Goal: Task Accomplishment & Management: Use online tool/utility

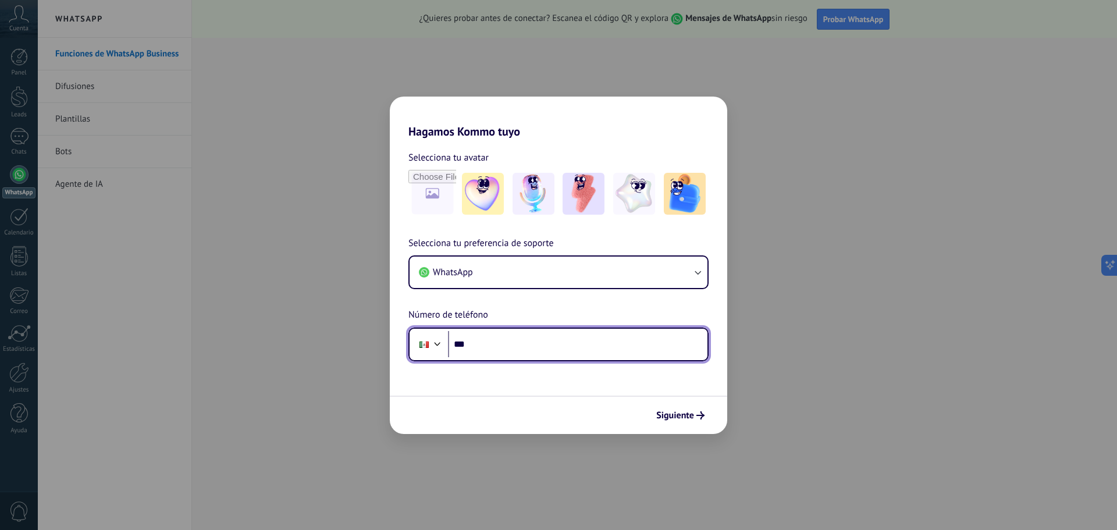
click at [516, 345] on input "***" at bounding box center [578, 344] width 260 height 27
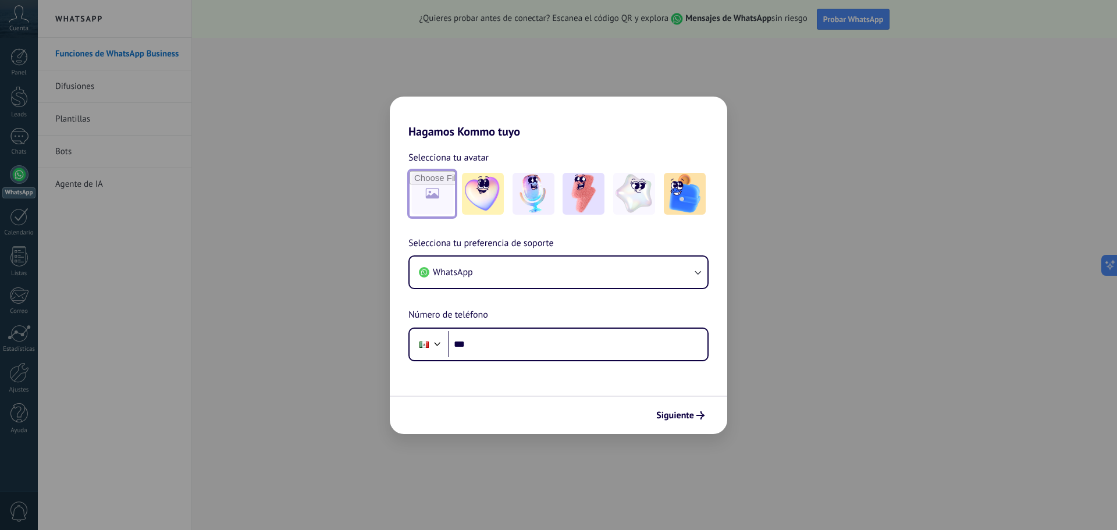
click at [422, 178] on input "file" at bounding box center [432, 193] width 45 height 45
type input "**********"
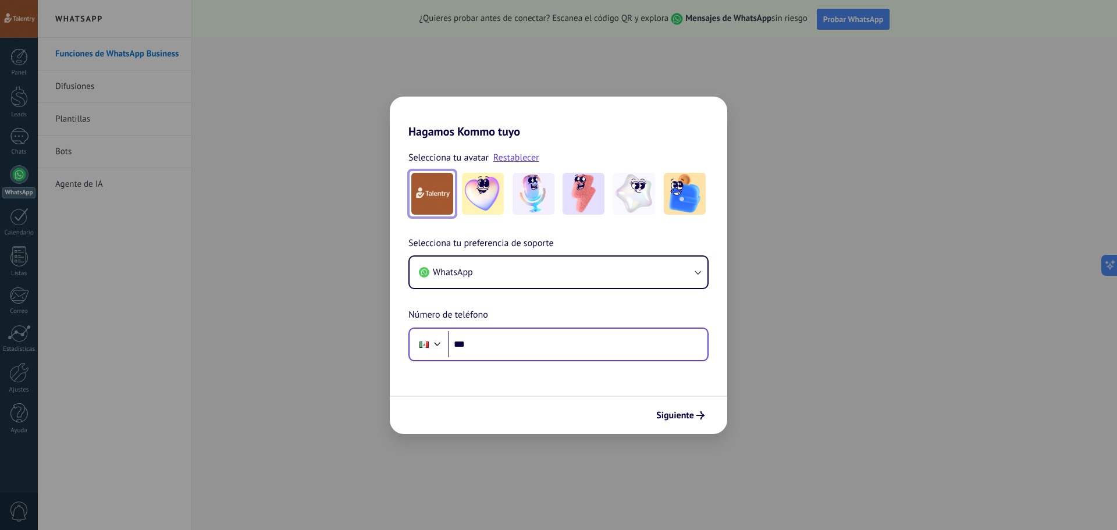
click at [574, 358] on div "Phone ***" at bounding box center [559, 345] width 300 height 34
click at [570, 347] on input "***" at bounding box center [578, 344] width 260 height 27
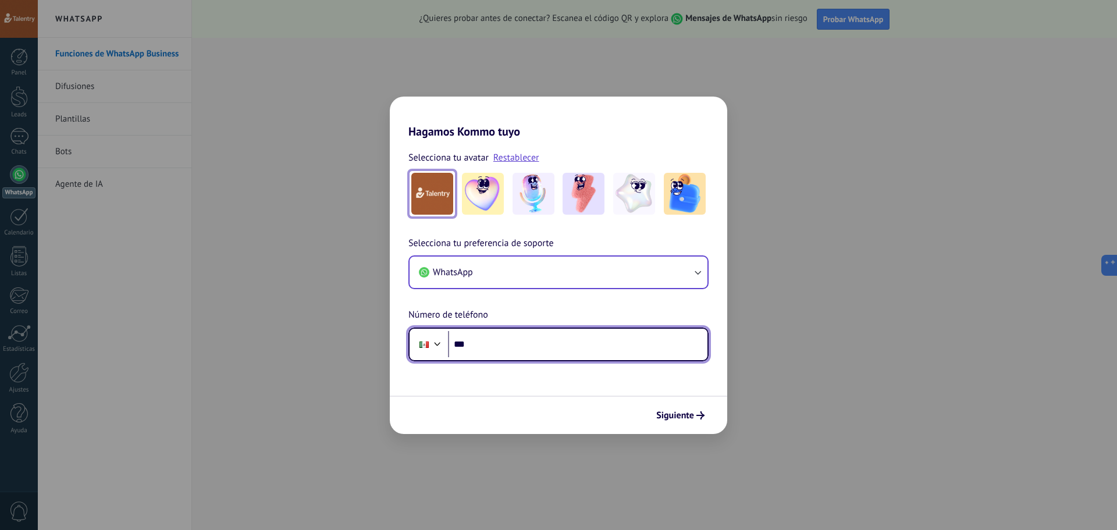
paste input "**********"
type input "**********"
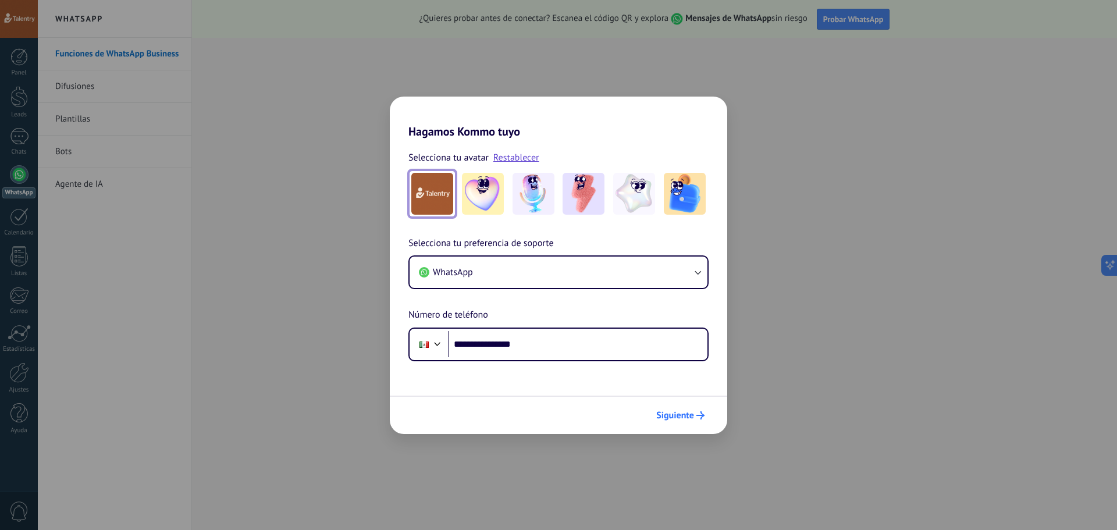
click at [665, 411] on span "Siguiente" at bounding box center [676, 415] width 38 height 8
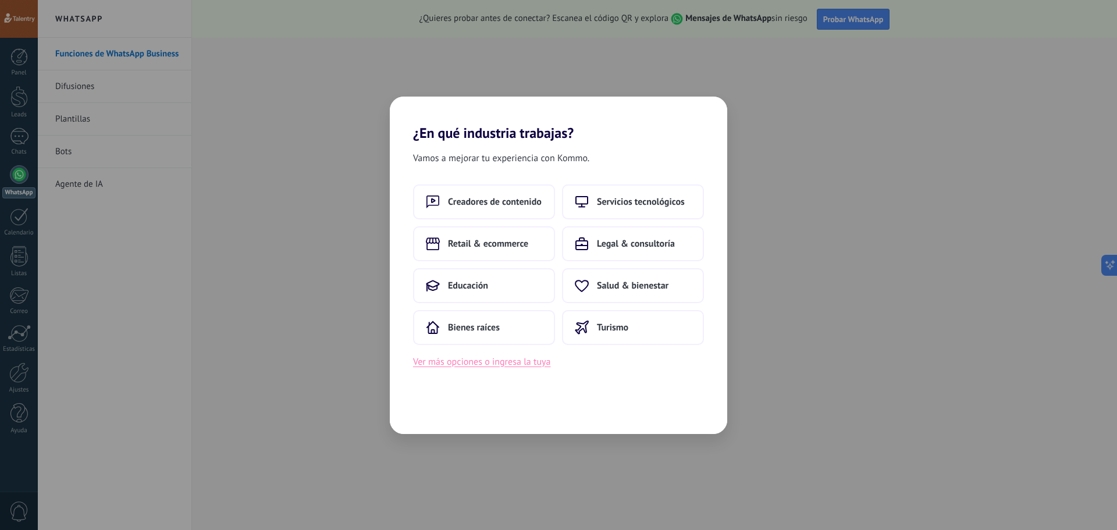
click at [523, 368] on button "Ver más opciones o ingresa la tuya" at bounding box center [481, 361] width 137 height 15
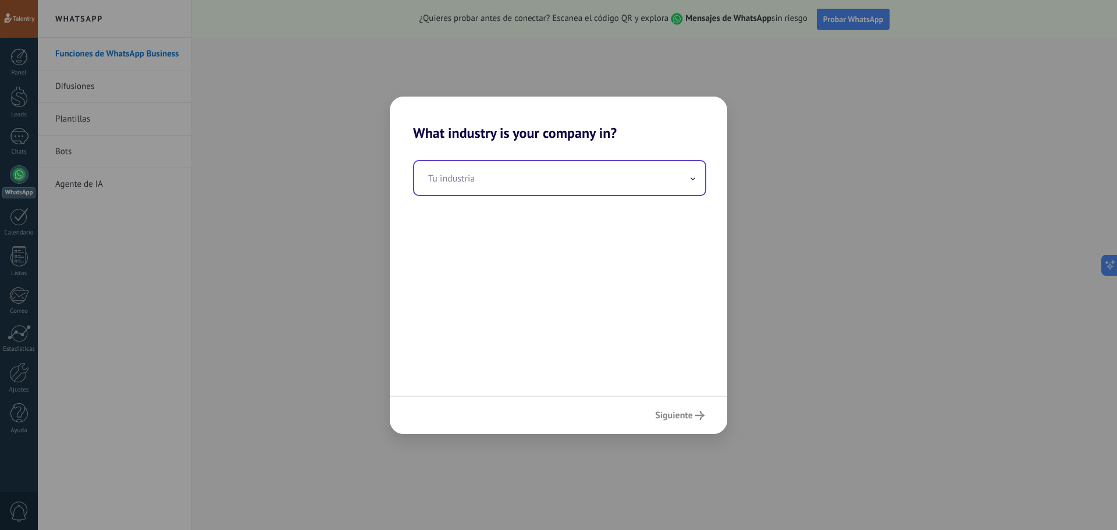
click at [524, 182] on input "text" at bounding box center [559, 178] width 291 height 34
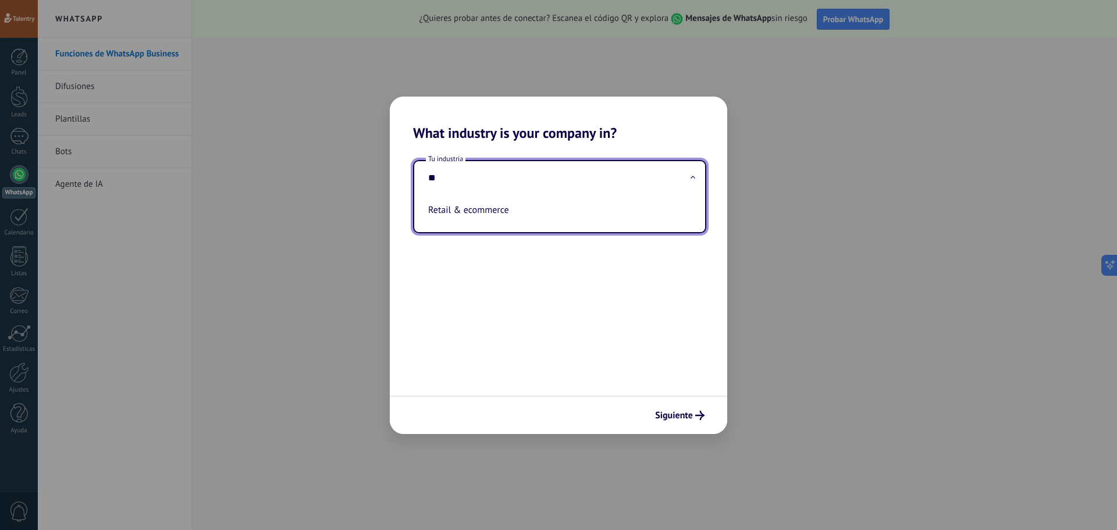
type input "*"
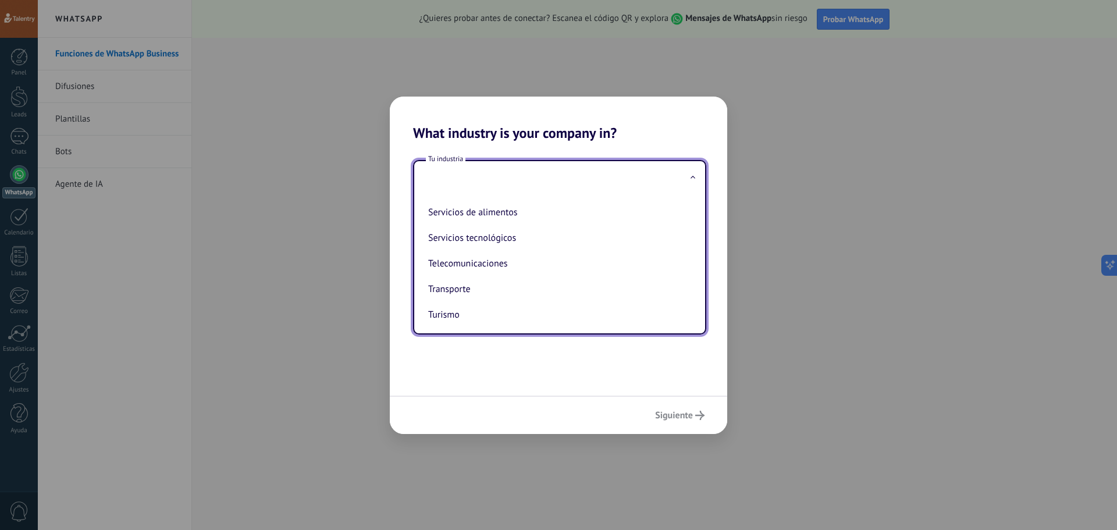
scroll to position [308, 0]
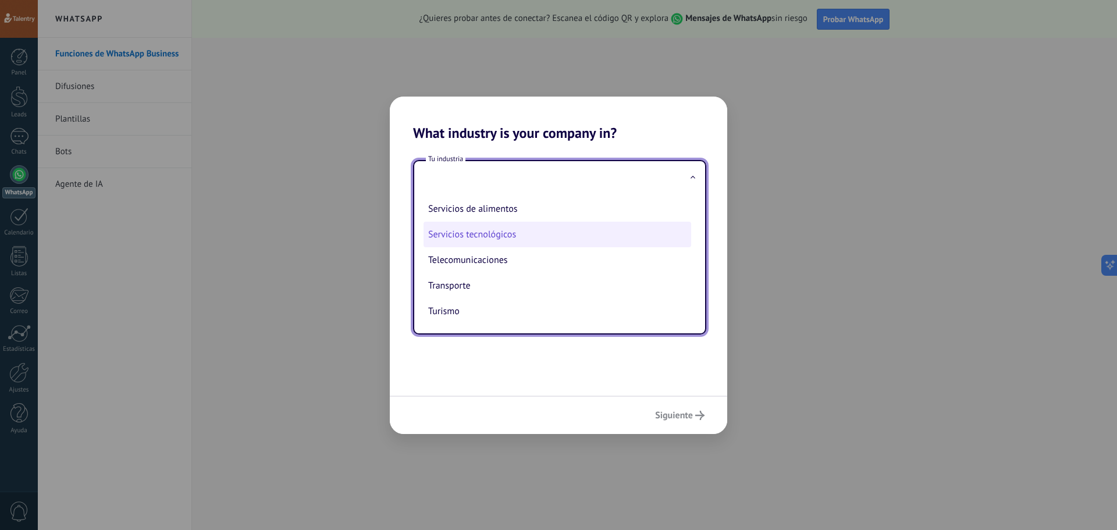
click at [563, 235] on li "Servicios tecnológicos" at bounding box center [558, 235] width 268 height 26
type input "**********"
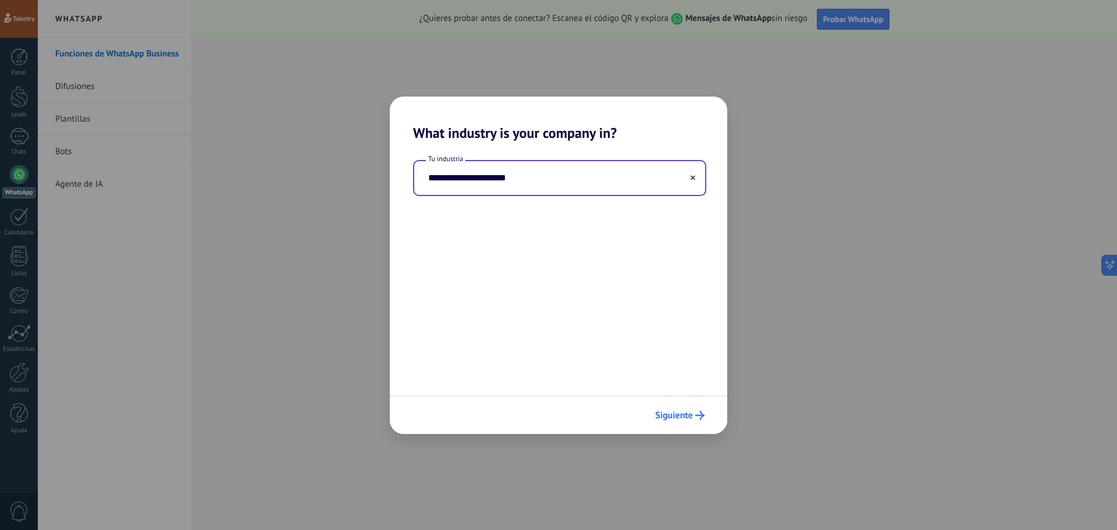
click at [681, 414] on span "Siguiente" at bounding box center [674, 415] width 38 height 8
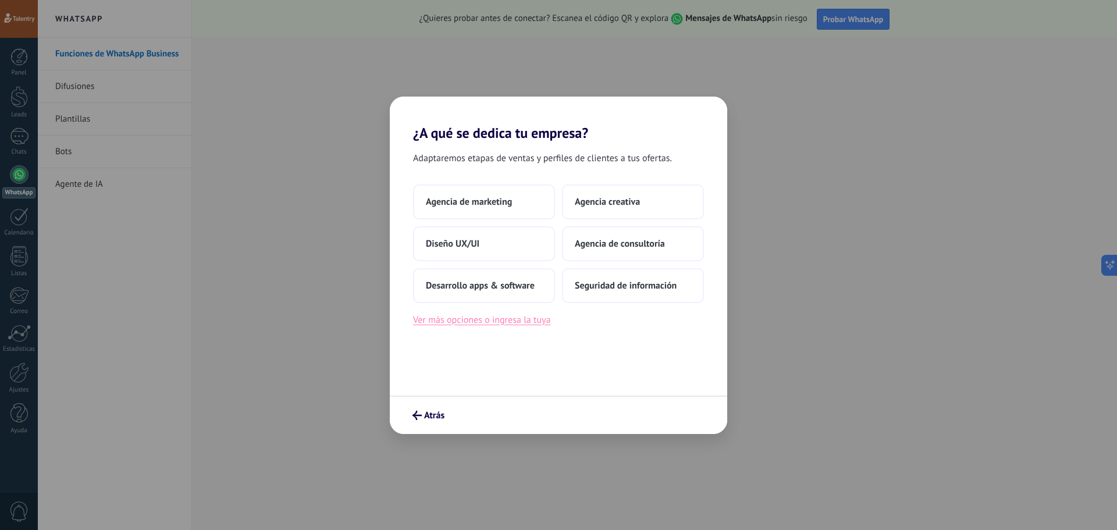
click at [537, 318] on button "Ver más opciones o ingresa la tuya" at bounding box center [481, 320] width 137 height 15
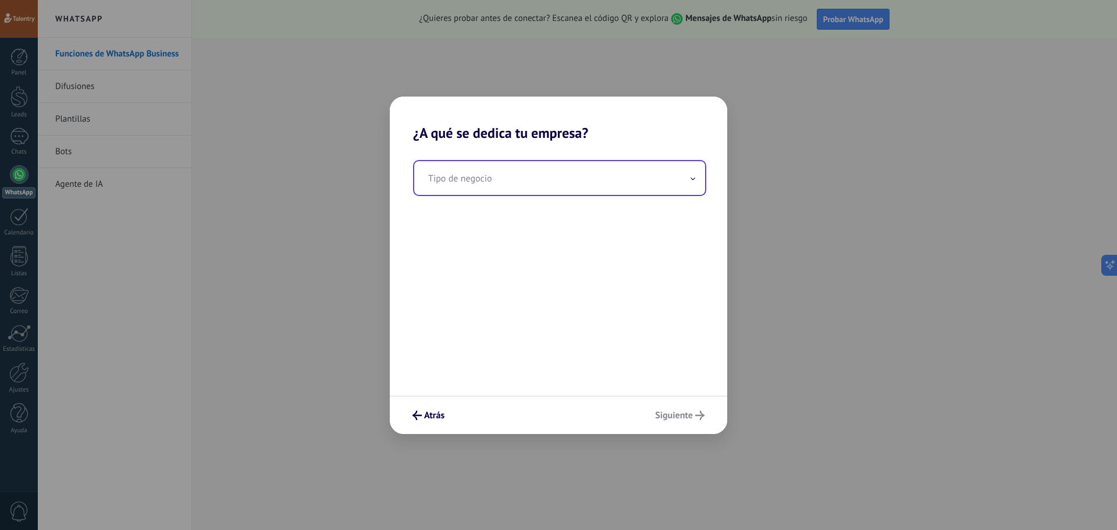
click at [552, 176] on input "text" at bounding box center [559, 178] width 291 height 34
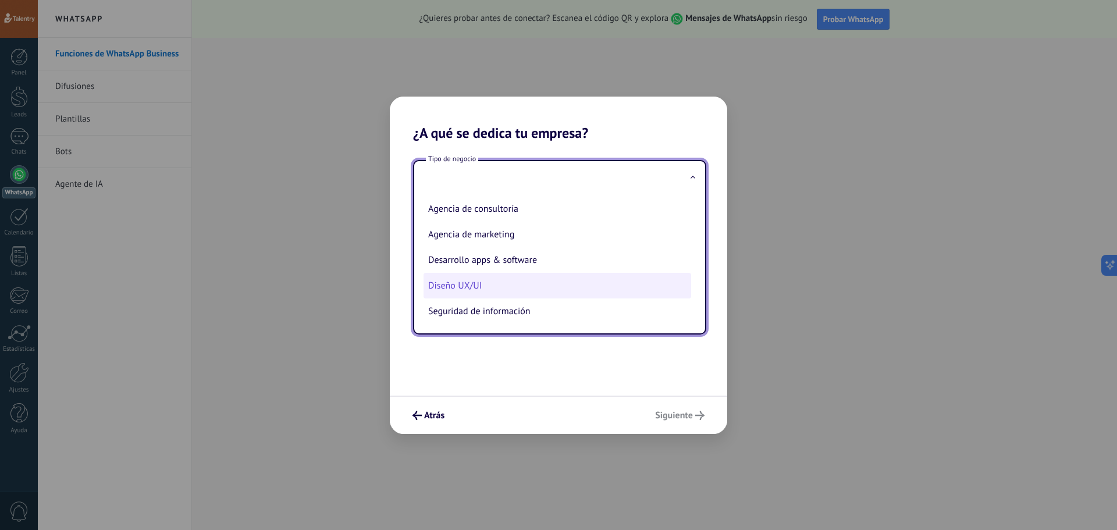
scroll to position [0, 0]
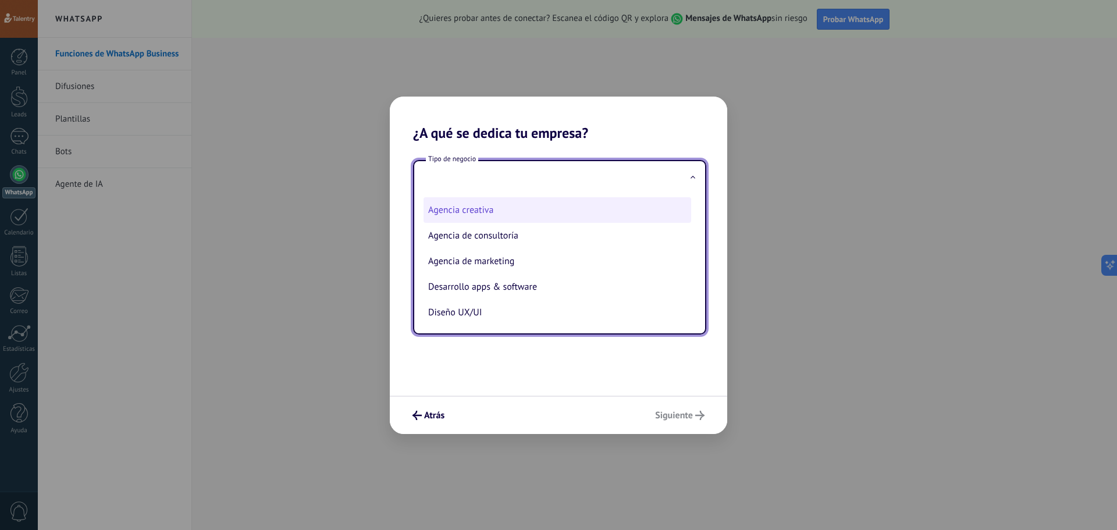
click at [532, 214] on li "Agencia creativa" at bounding box center [558, 210] width 268 height 26
type input "**********"
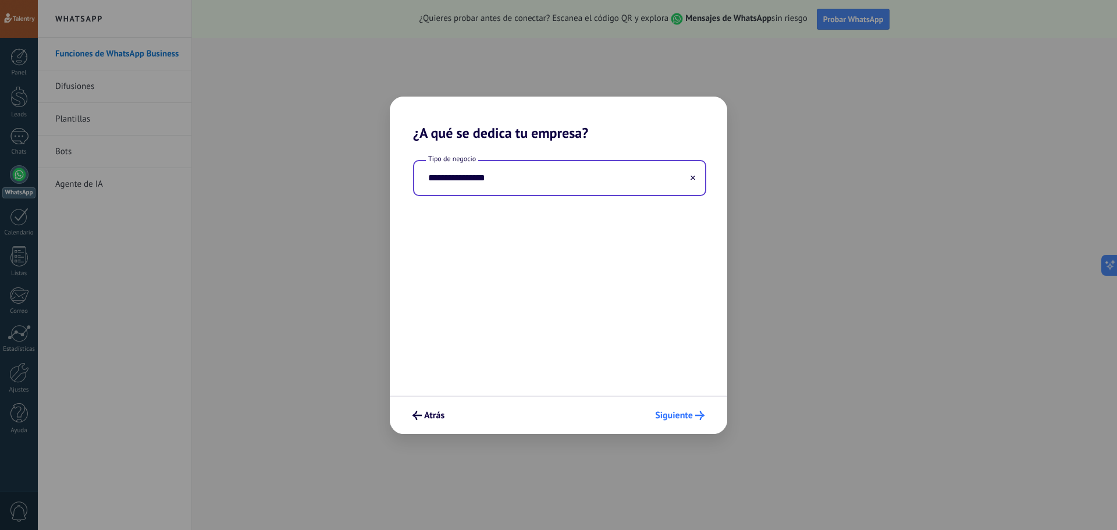
click at [665, 416] on span "Siguiente" at bounding box center [674, 415] width 38 height 8
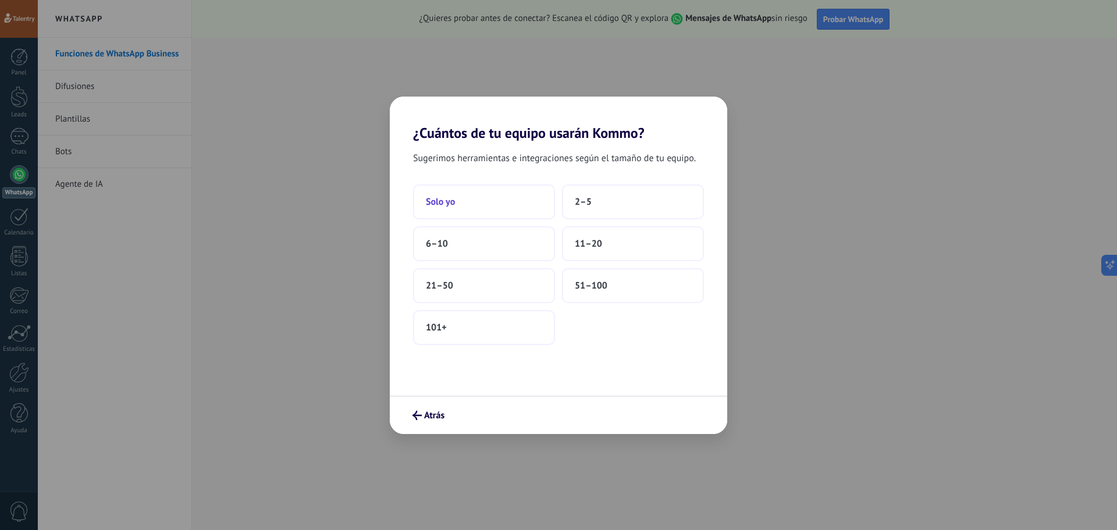
click at [501, 191] on button "Solo yo" at bounding box center [484, 201] width 142 height 35
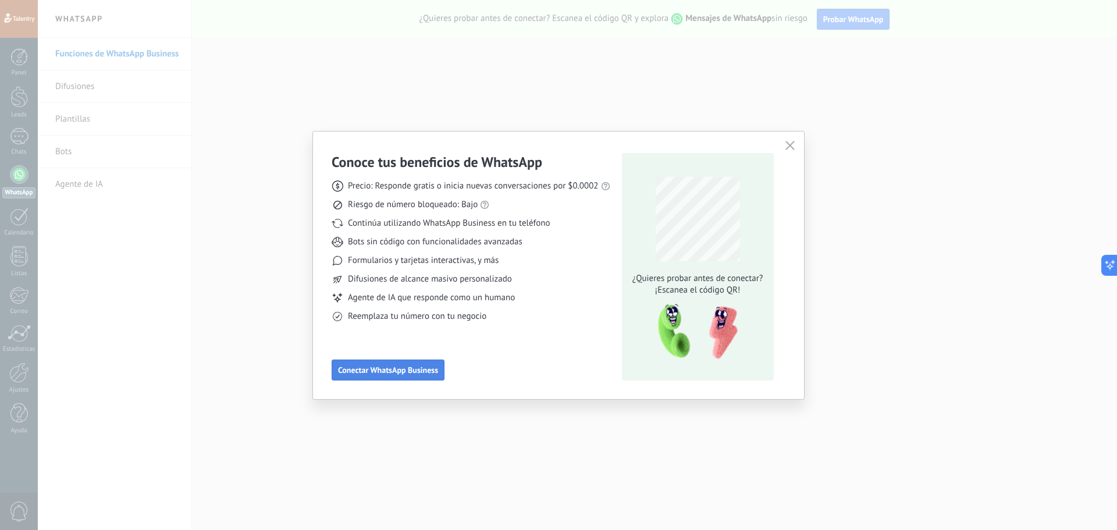
click at [371, 374] on span "Conectar WhatsApp Business" at bounding box center [388, 370] width 100 height 8
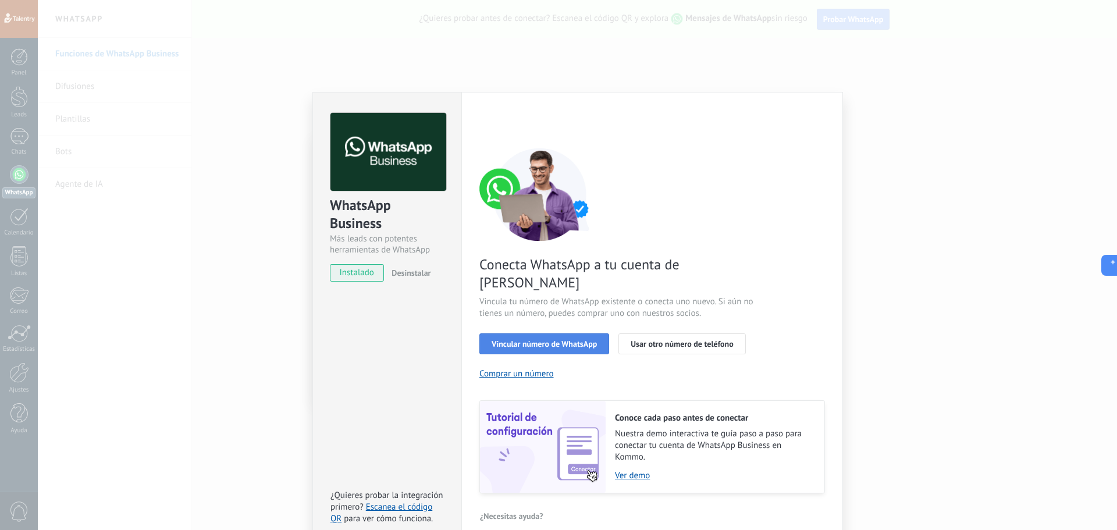
click at [574, 340] on span "Vincular número de WhatsApp" at bounding box center [544, 344] width 105 height 8
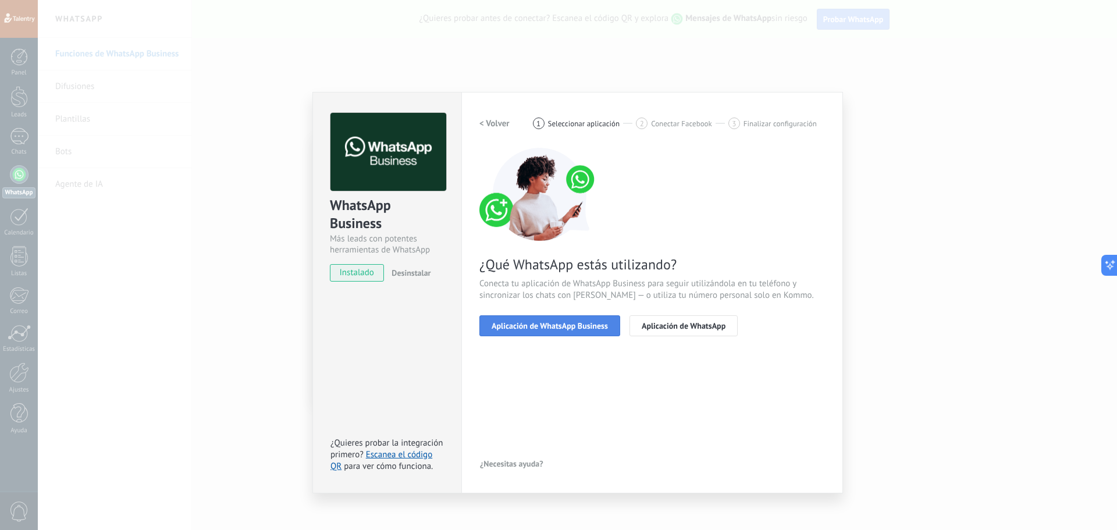
click at [562, 331] on button "Aplicación de WhatsApp Business" at bounding box center [550, 325] width 141 height 21
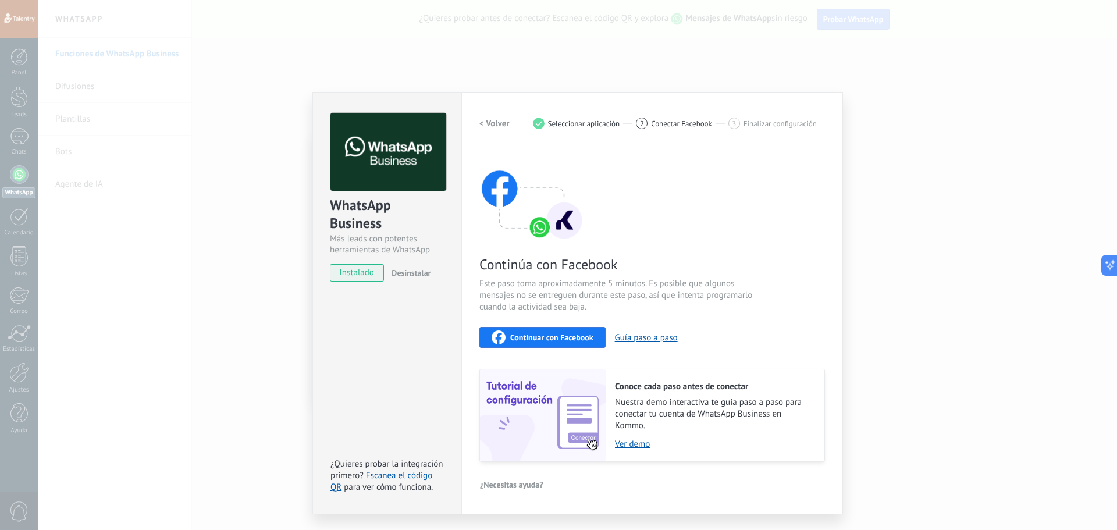
click at [554, 334] on span "Continuar con Facebook" at bounding box center [551, 337] width 83 height 8
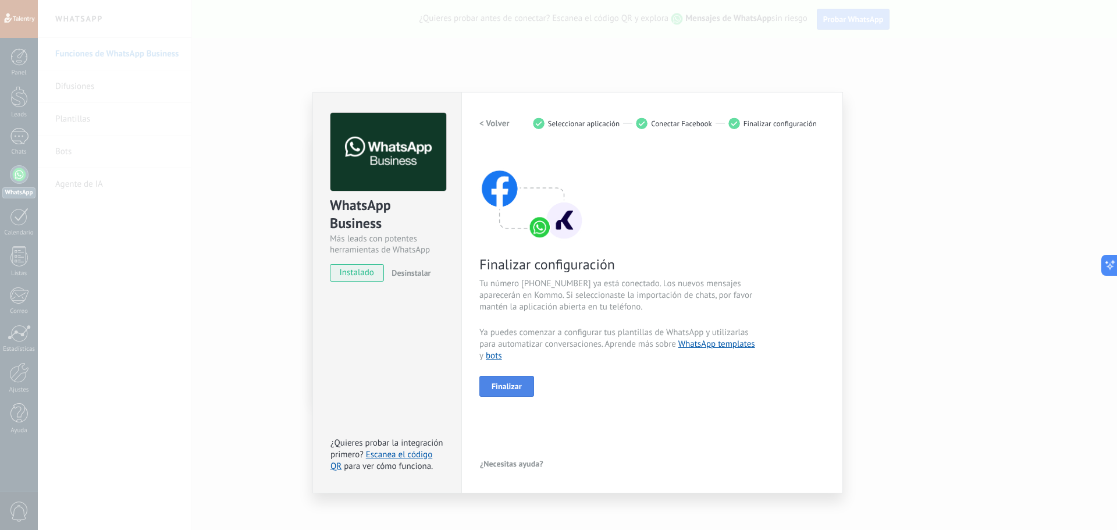
click at [524, 384] on button "Finalizar" at bounding box center [507, 386] width 55 height 21
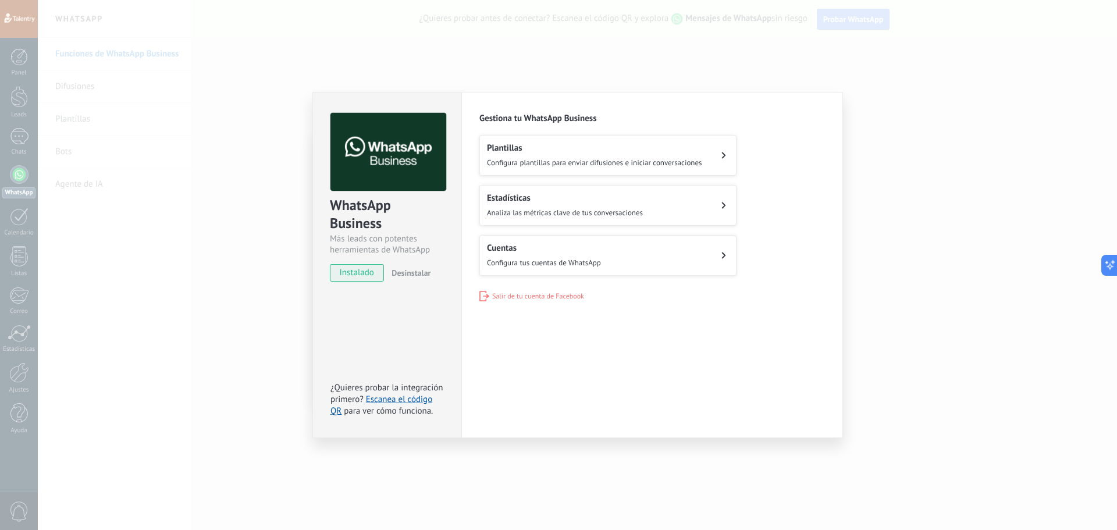
click at [696, 154] on div "Plantillas Configura plantillas para enviar difusiones e iniciar conversaciones" at bounding box center [594, 156] width 215 height 26
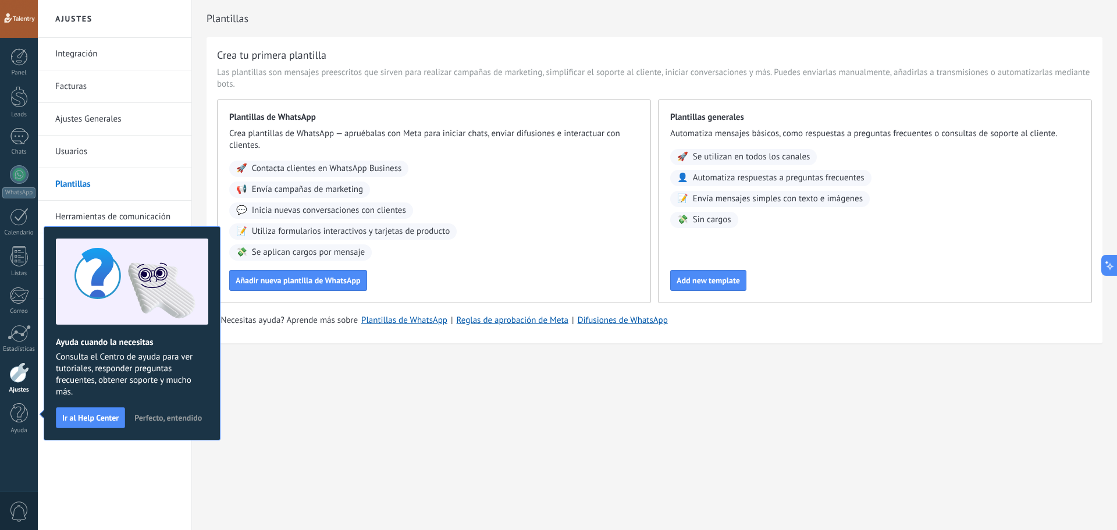
click at [159, 417] on span "Perfecto, entendido" at bounding box center [168, 418] width 68 height 8
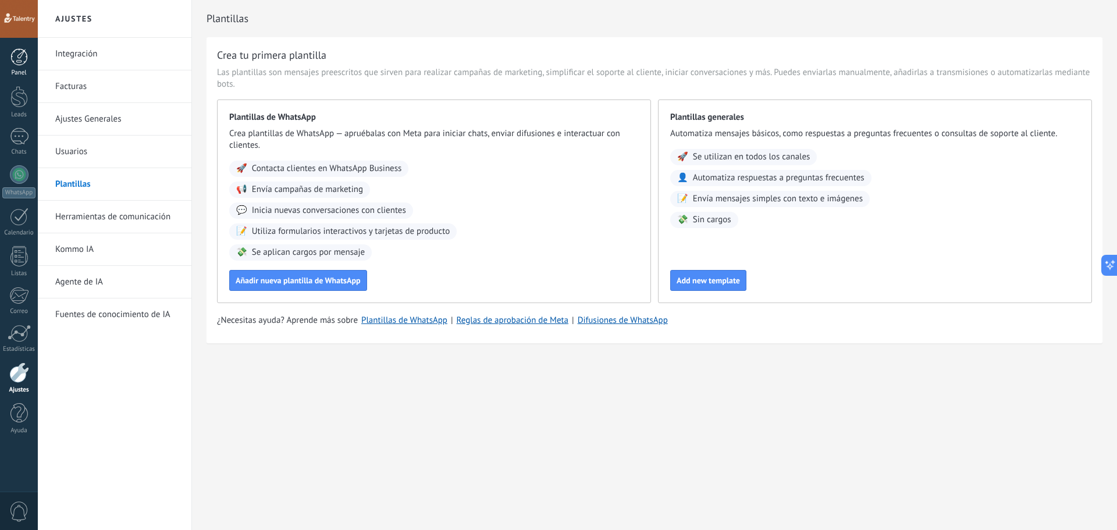
click at [23, 64] on div at bounding box center [18, 56] width 17 height 17
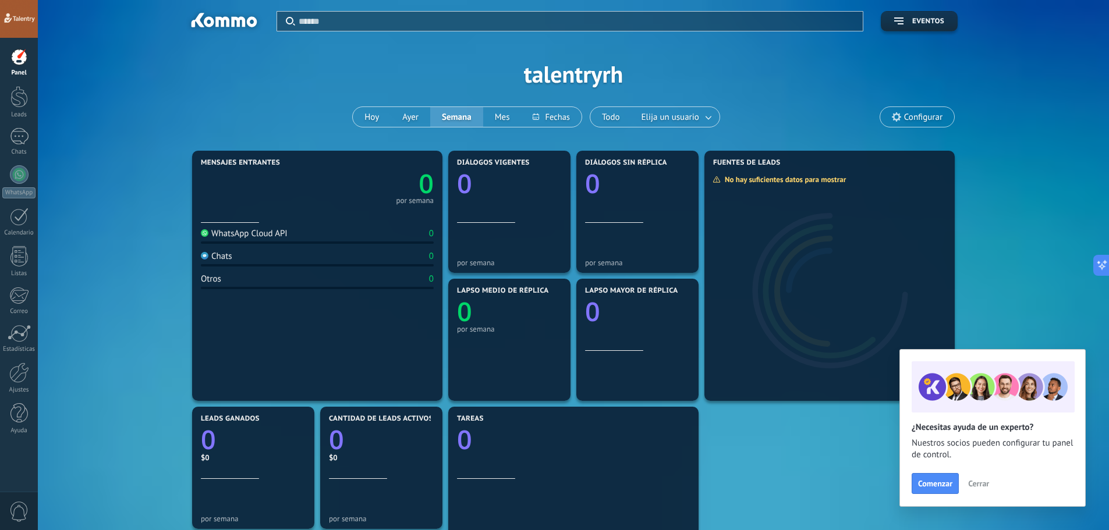
click at [24, 16] on div at bounding box center [19, 19] width 38 height 38
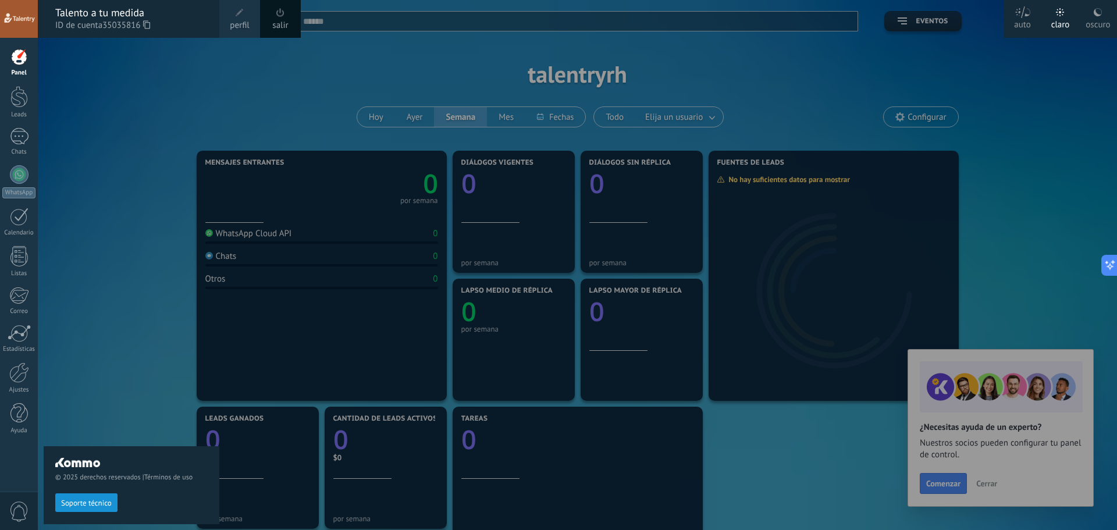
click at [204, 97] on div "© 2025 derechos reservados | Términos de uso Soporte técnico" at bounding box center [132, 284] width 176 height 492
click at [159, 106] on div "© 2025 derechos reservados | Términos de uso Soporte técnico" at bounding box center [132, 284] width 176 height 492
click at [137, 157] on div "© 2025 derechos reservados | Términos de uso Soporte técnico" at bounding box center [132, 284] width 176 height 492
click at [123, 348] on div "© 2025 derechos reservados | Términos de uso Soporte técnico" at bounding box center [132, 284] width 176 height 492
click at [30, 22] on div at bounding box center [19, 19] width 38 height 38
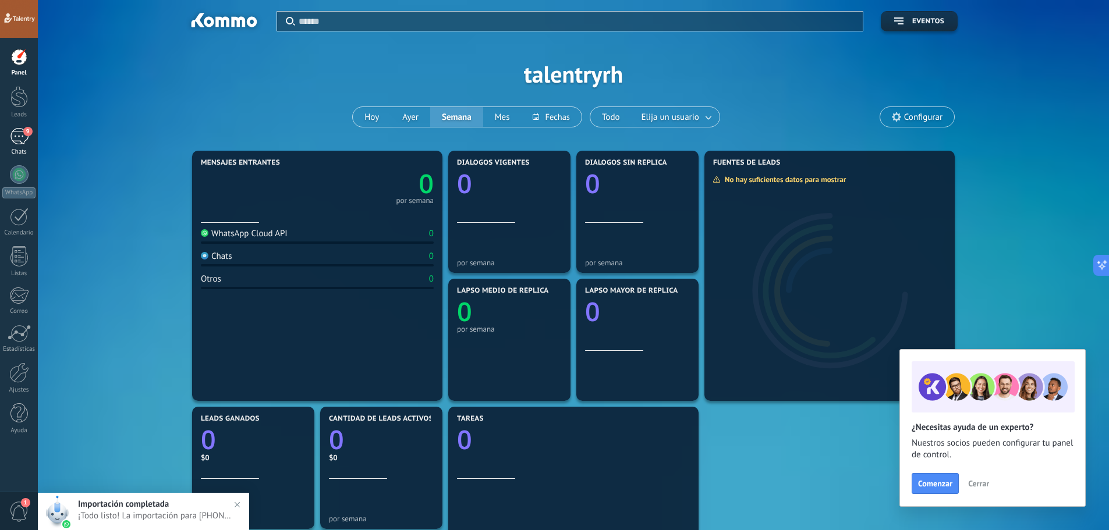
click at [17, 135] on div "9" at bounding box center [19, 136] width 19 height 17
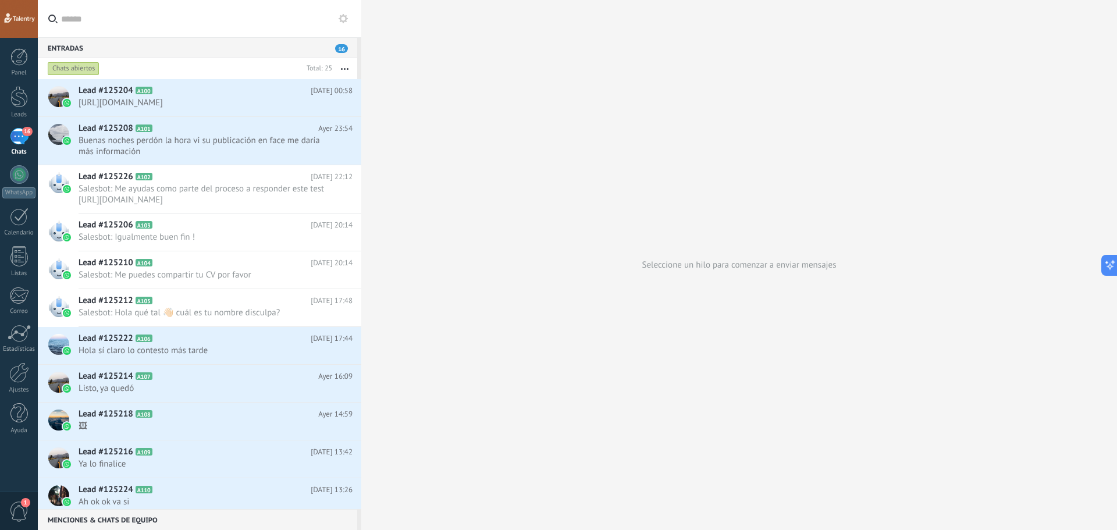
click at [19, 134] on div "16" at bounding box center [19, 136] width 19 height 17
click at [26, 56] on div at bounding box center [18, 56] width 17 height 17
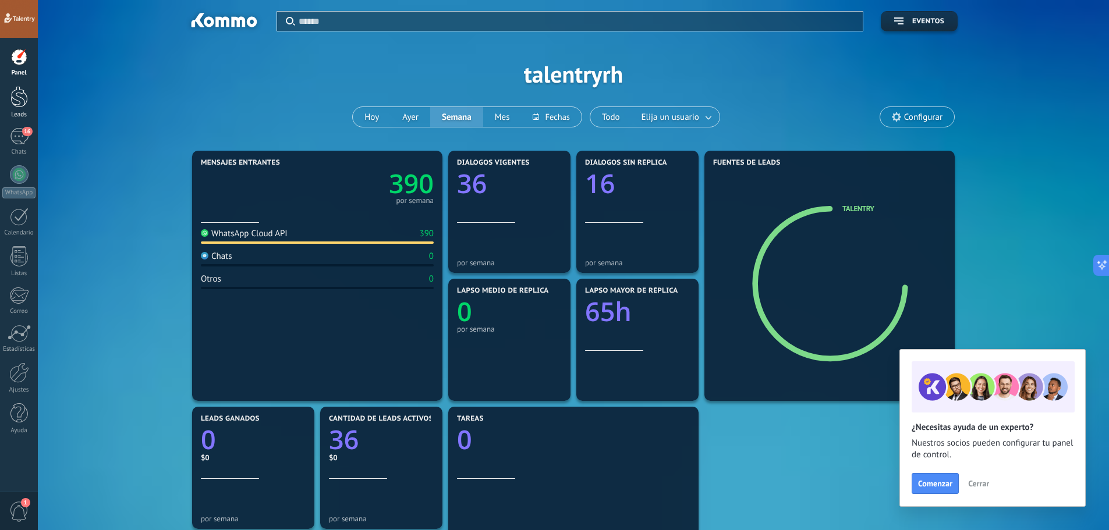
click at [23, 102] on div at bounding box center [18, 97] width 17 height 22
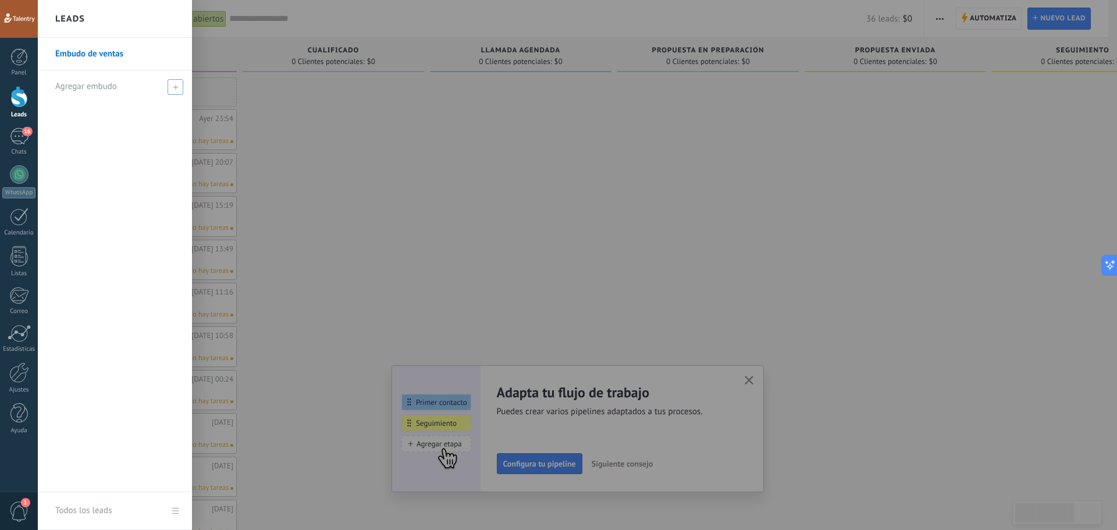
click at [172, 87] on span at bounding box center [176, 87] width 16 height 16
type input "********"
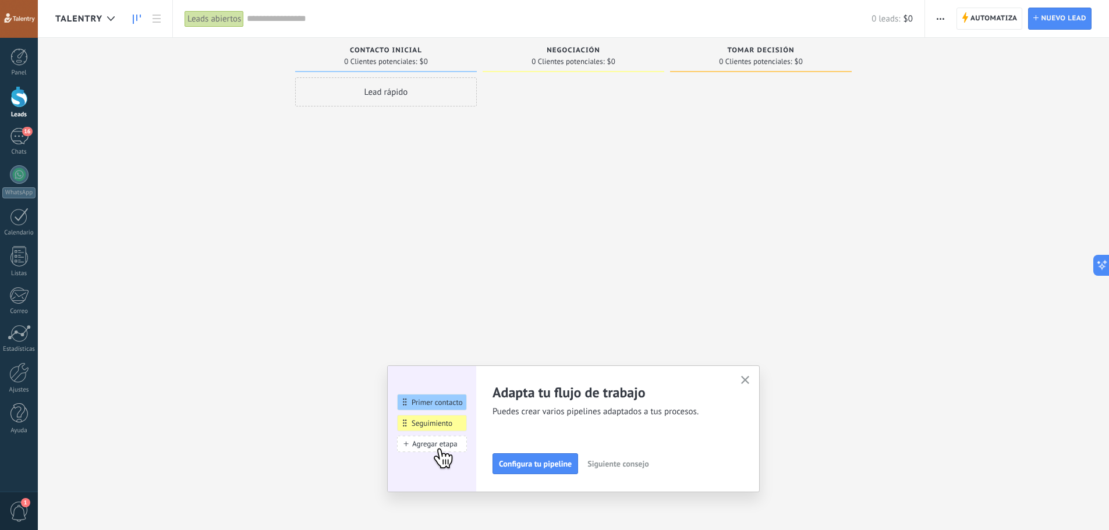
click at [743, 384] on button "button" at bounding box center [745, 381] width 15 height 16
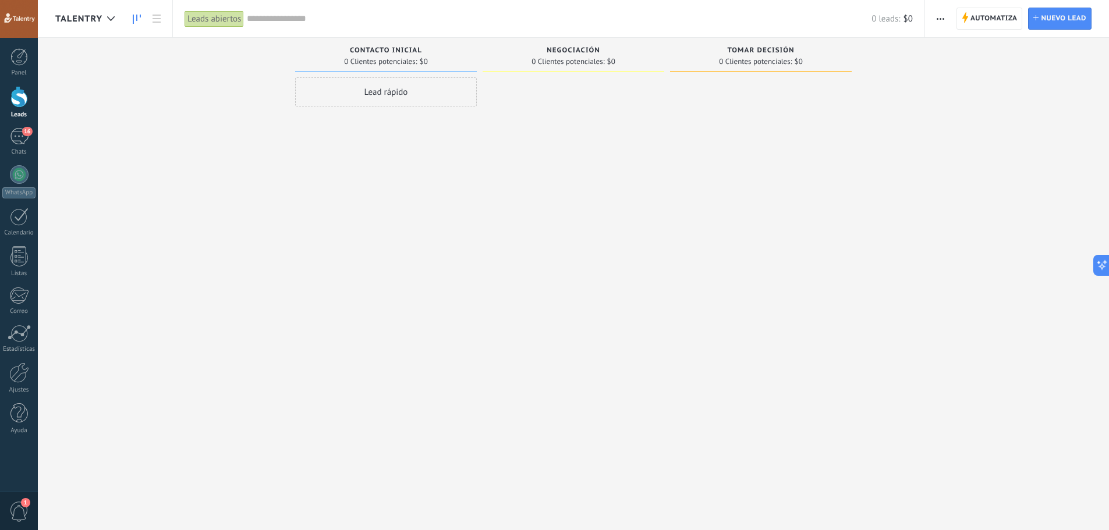
click at [380, 104] on div "Lead rápido" at bounding box center [386, 91] width 182 height 29
click at [519, 142] on div at bounding box center [573, 266] width 182 height 378
click at [519, 120] on div at bounding box center [573, 266] width 182 height 378
click at [747, 172] on div at bounding box center [761, 266] width 182 height 378
click at [196, 161] on div "Lamentablemente, no hay leads con estos parámetros. Mostrar todo Leads Entrante…" at bounding box center [581, 247] width 1053 height 418
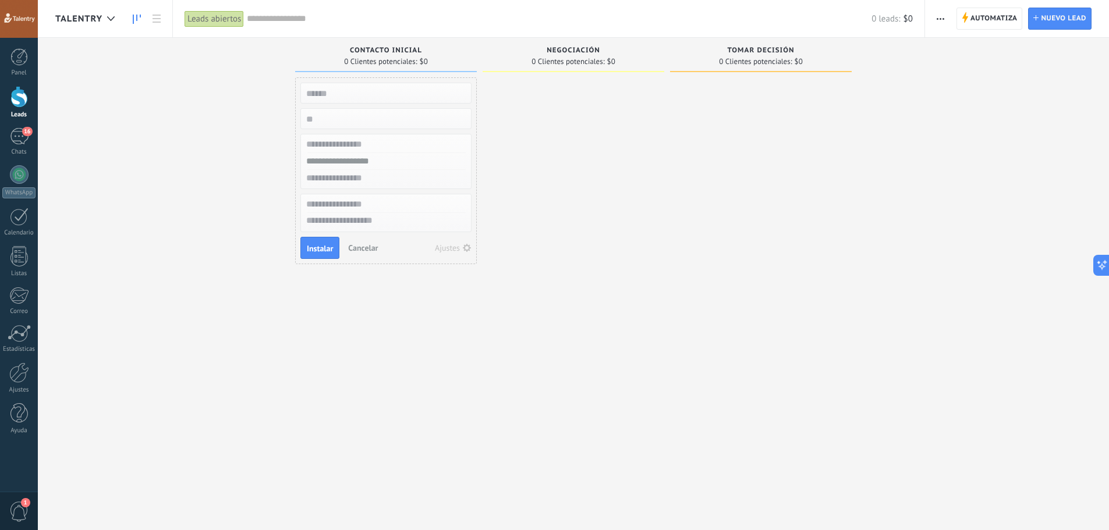
click at [375, 251] on span "Cancelar" at bounding box center [363, 248] width 30 height 10
click at [670, 191] on div at bounding box center [761, 266] width 182 height 378
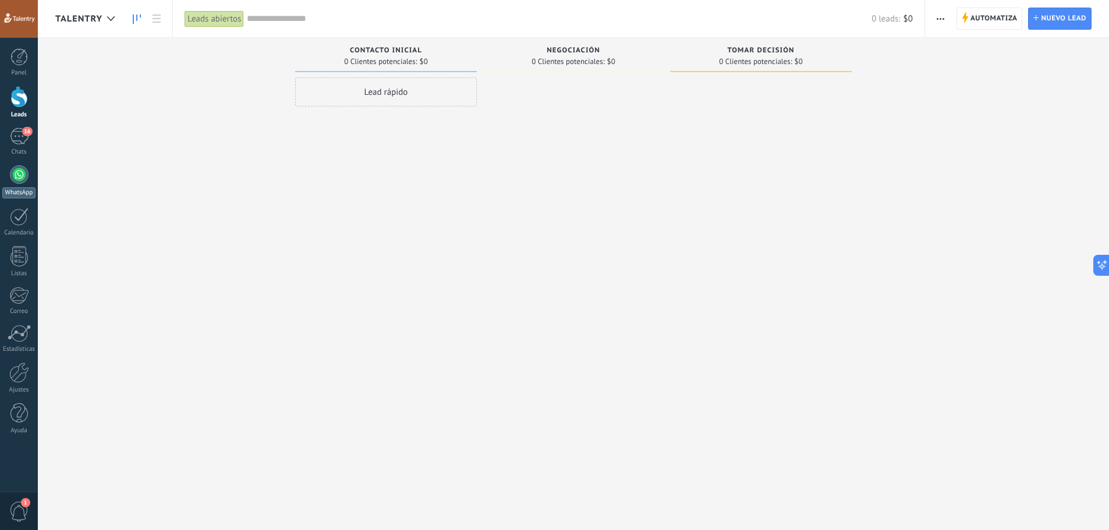
click at [19, 180] on div at bounding box center [19, 174] width 19 height 19
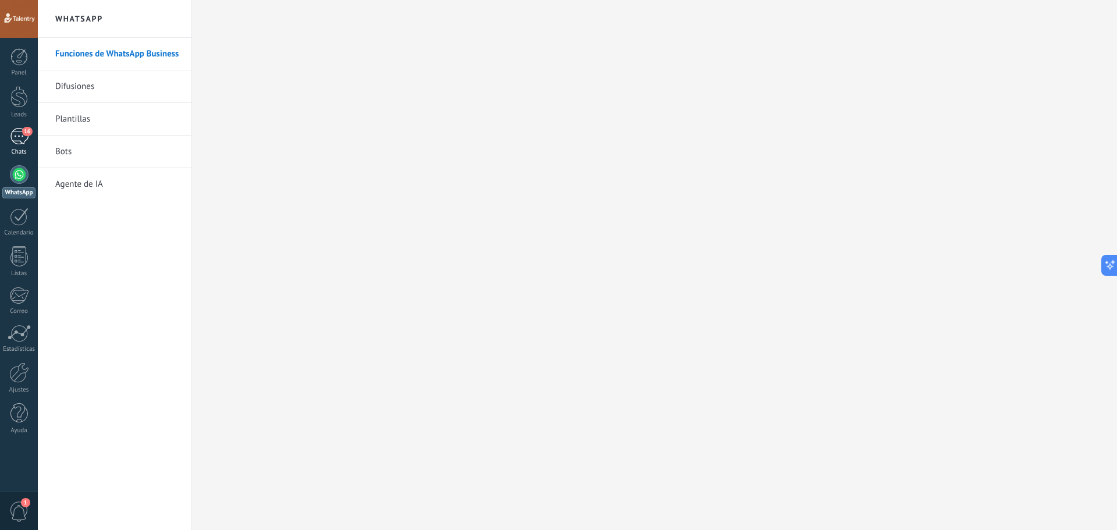
click at [15, 138] on div "16" at bounding box center [19, 136] width 19 height 17
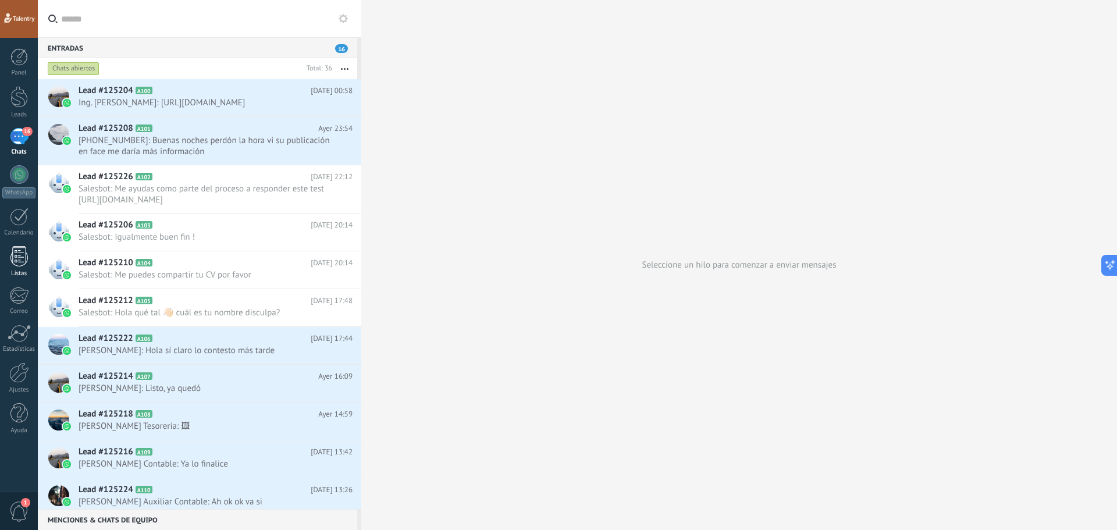
click at [12, 249] on div at bounding box center [18, 256] width 17 height 20
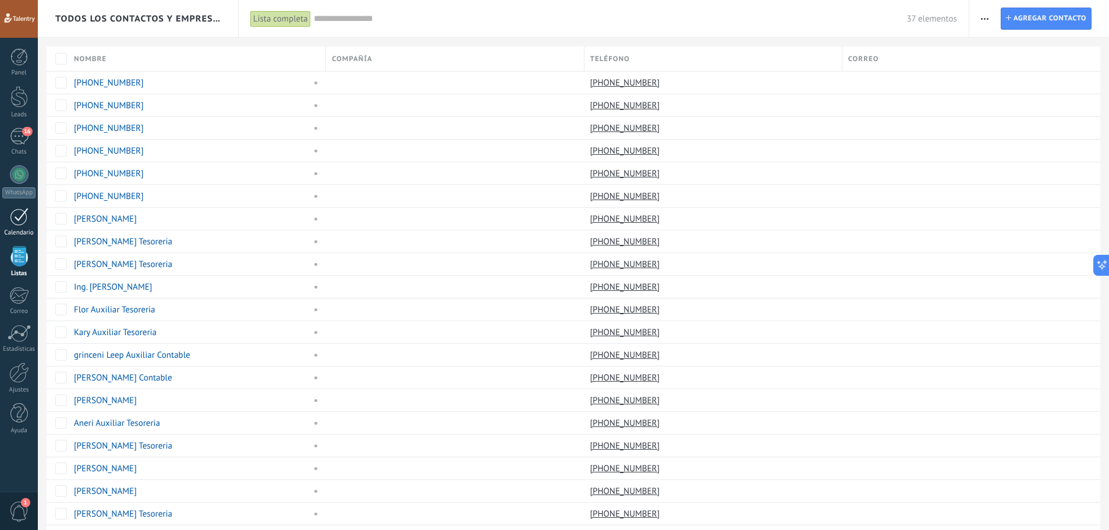
click at [18, 222] on div at bounding box center [19, 217] width 19 height 18
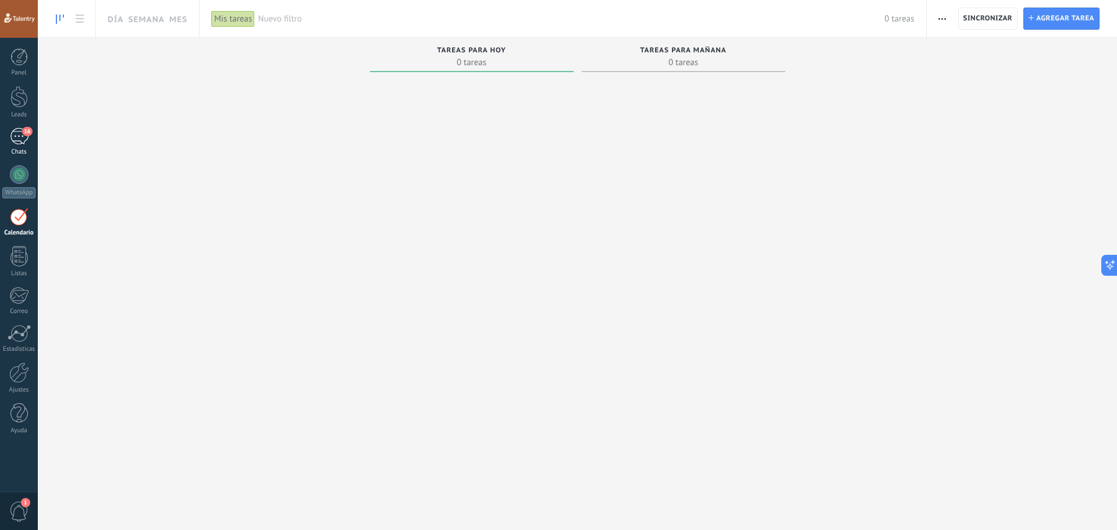
click at [15, 142] on div "16" at bounding box center [19, 136] width 19 height 17
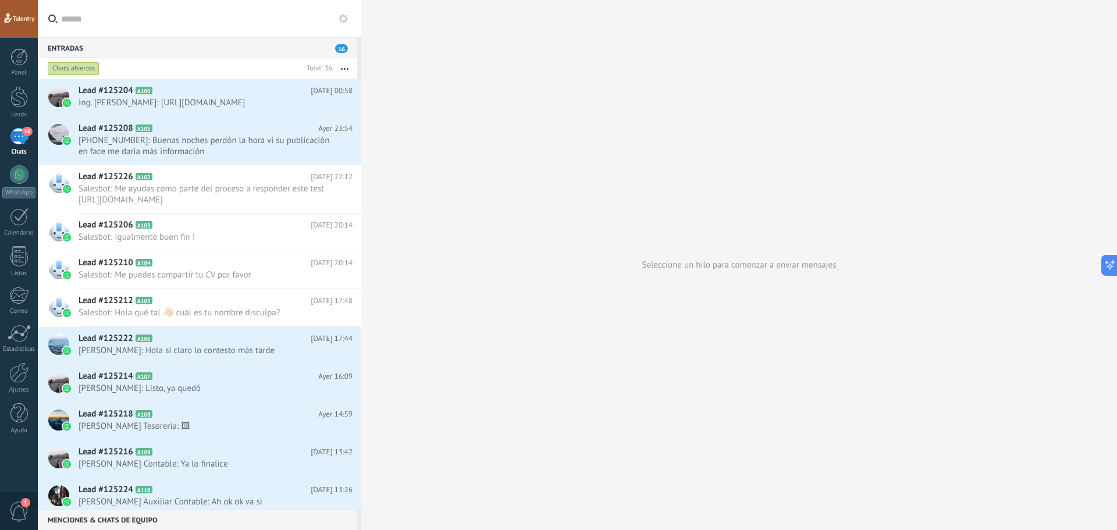
click at [345, 22] on use at bounding box center [343, 18] width 9 height 9
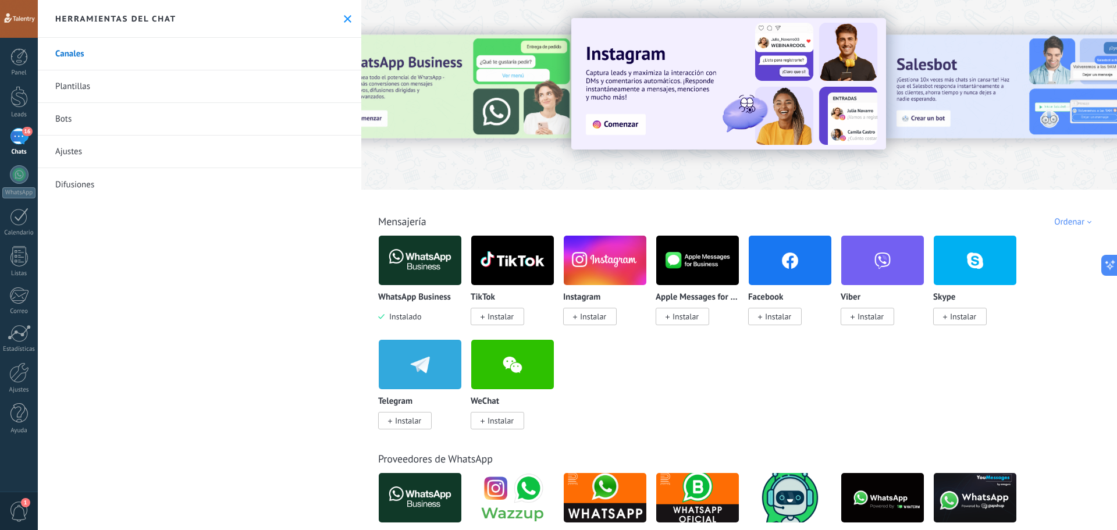
click at [99, 122] on link "Bots" at bounding box center [200, 119] width 324 height 33
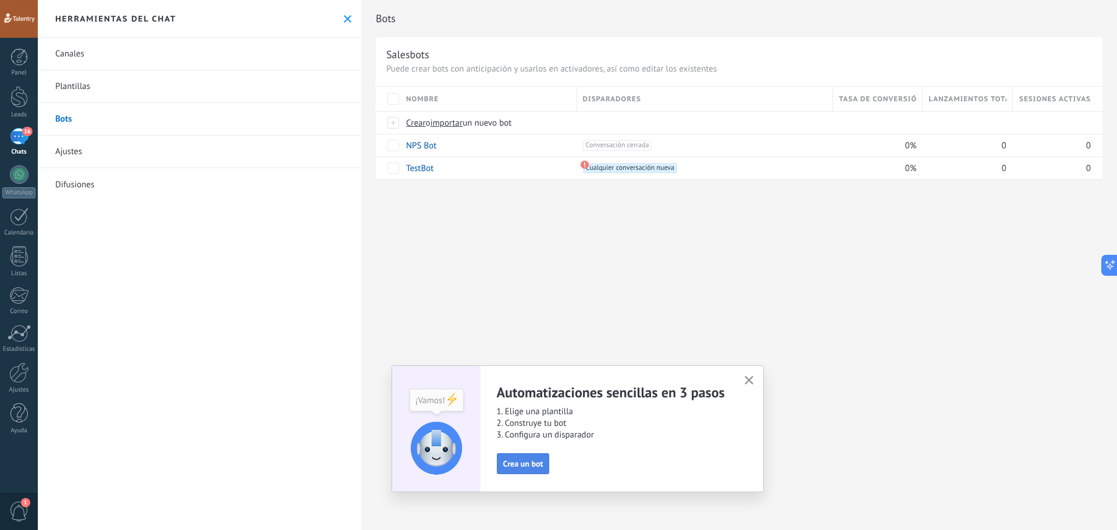
click at [532, 463] on span "Crea un bot" at bounding box center [523, 464] width 40 height 8
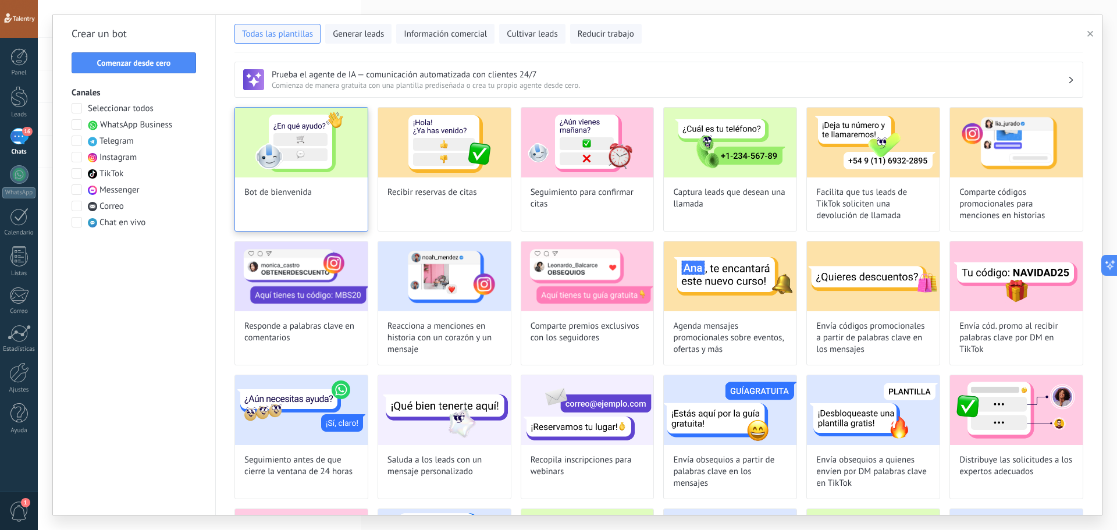
click at [281, 207] on div "Bot de bienvenida" at bounding box center [302, 169] width 134 height 125
type input "**********"
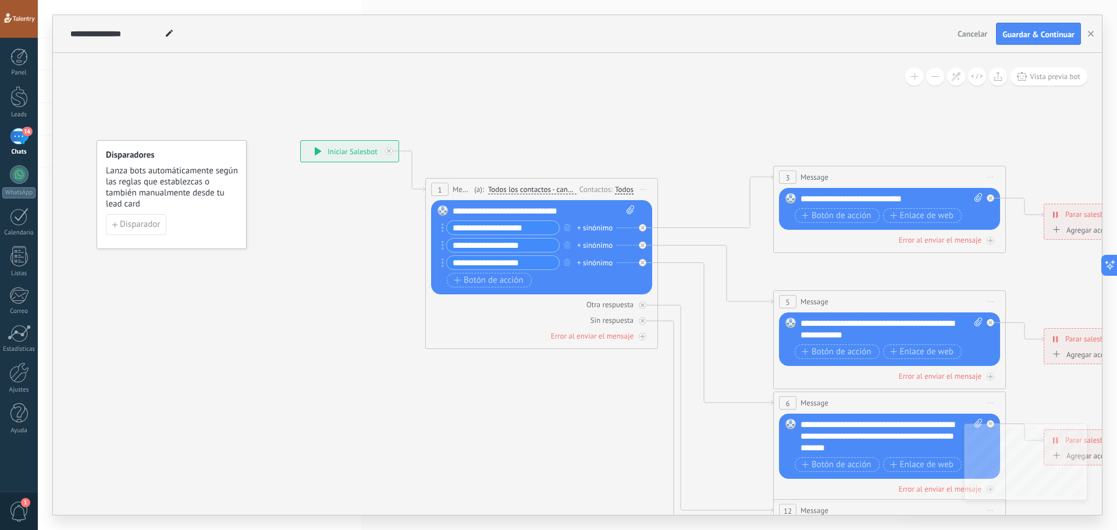
click at [498, 228] on input "**********" at bounding box center [503, 227] width 112 height 13
type input "*"
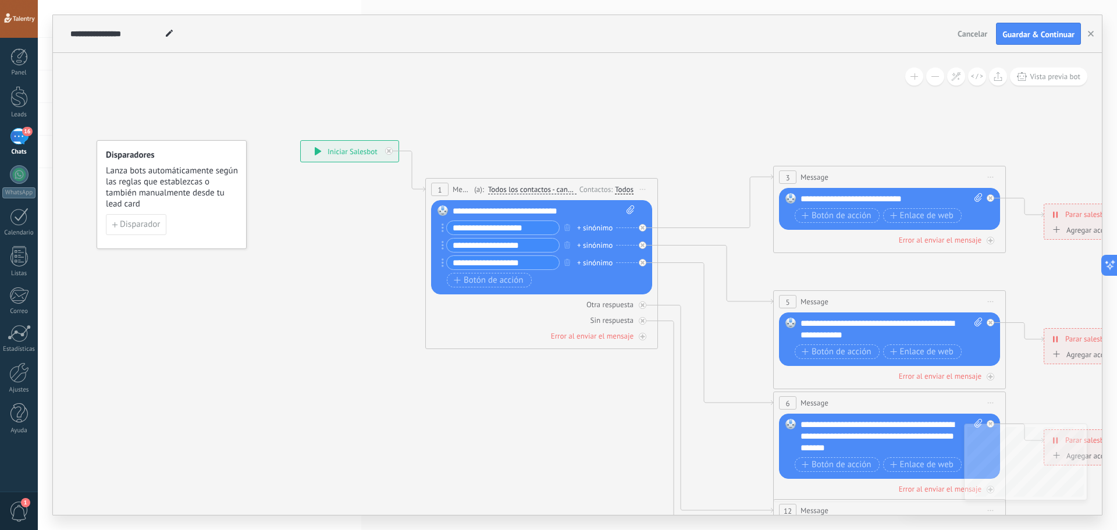
type input "**********"
click at [495, 247] on input "**********" at bounding box center [503, 245] width 112 height 13
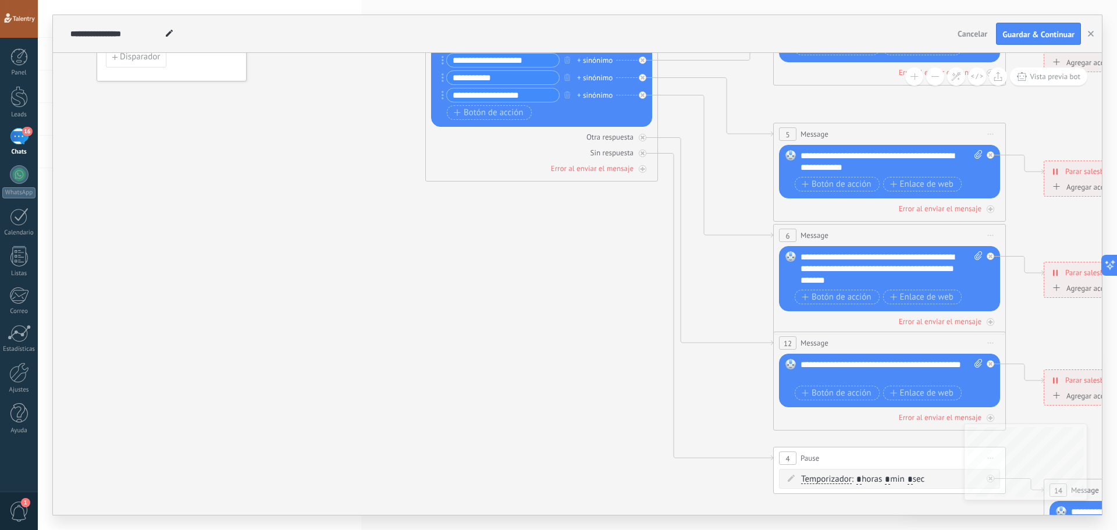
type input "**********"
click at [975, 36] on span "Cancelar" at bounding box center [973, 34] width 30 height 10
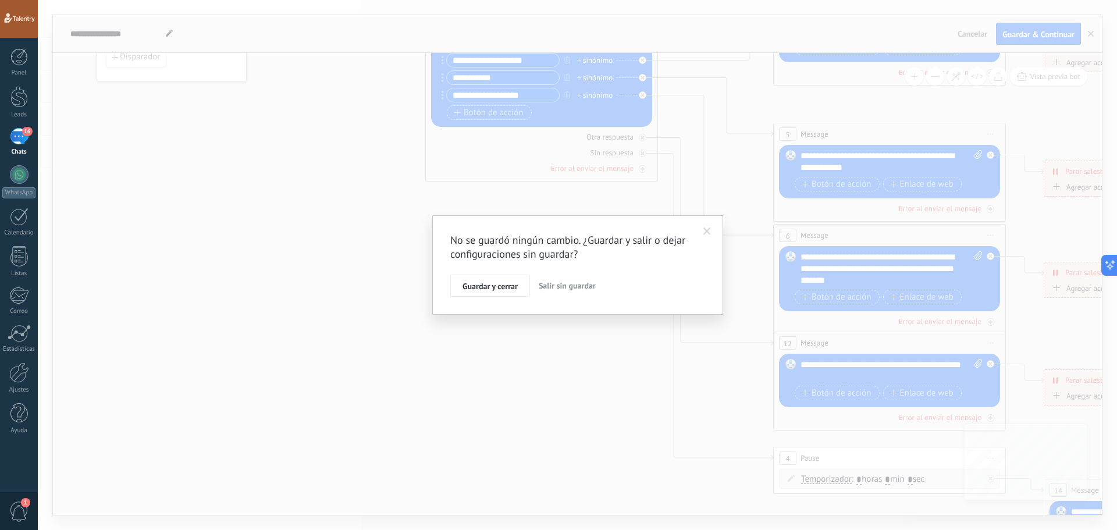
click at [552, 282] on span "Salir sin guardar" at bounding box center [567, 286] width 57 height 10
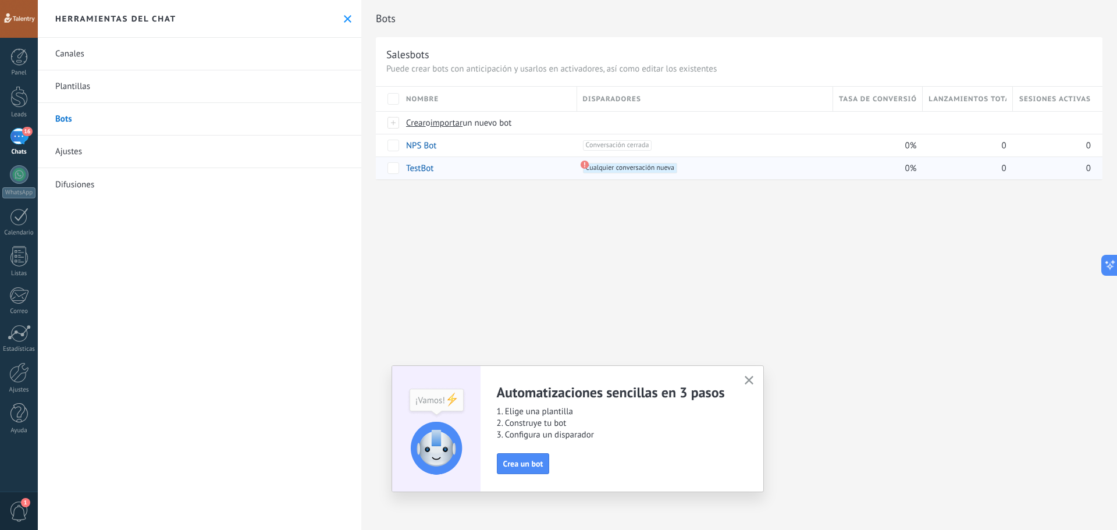
click at [604, 166] on span "Cualquier conversación nueva +0" at bounding box center [630, 168] width 94 height 10
click at [416, 169] on link "TestBot" at bounding box center [419, 168] width 27 height 11
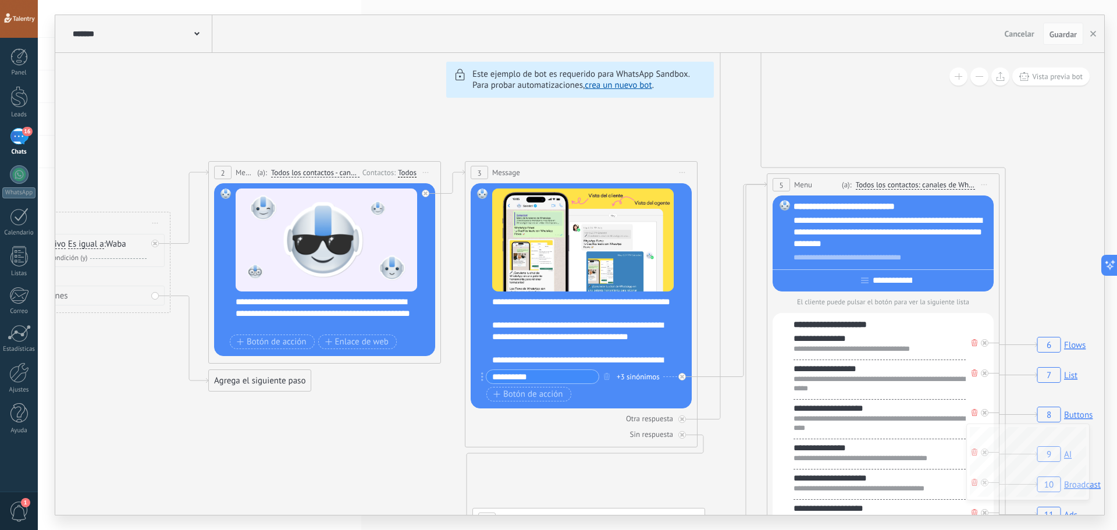
click at [1027, 35] on span "Cancelar" at bounding box center [1020, 34] width 30 height 10
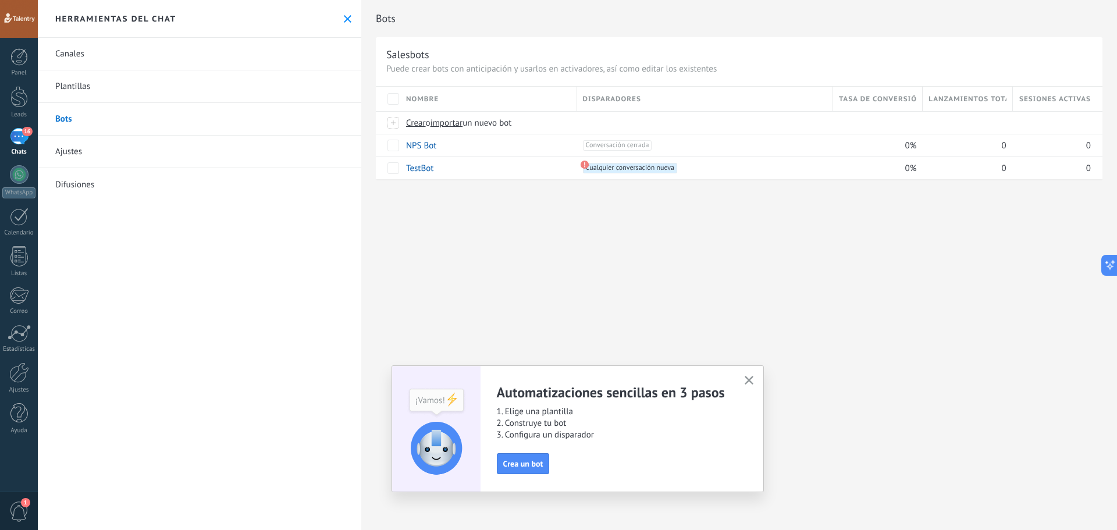
click at [194, 154] on link "Ajustes" at bounding box center [200, 152] width 324 height 33
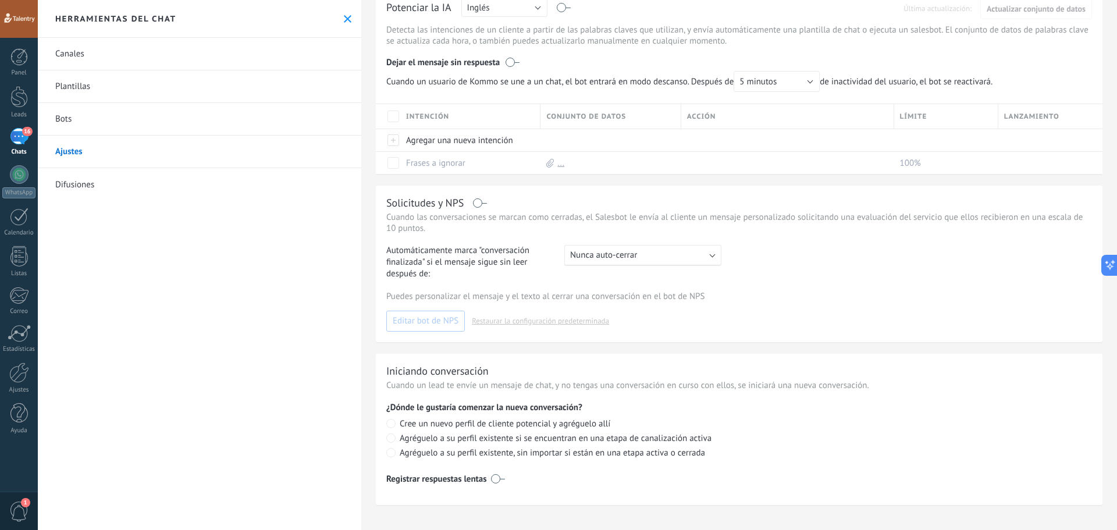
scroll to position [142, 0]
click at [105, 184] on link "Difusiones" at bounding box center [200, 184] width 324 height 33
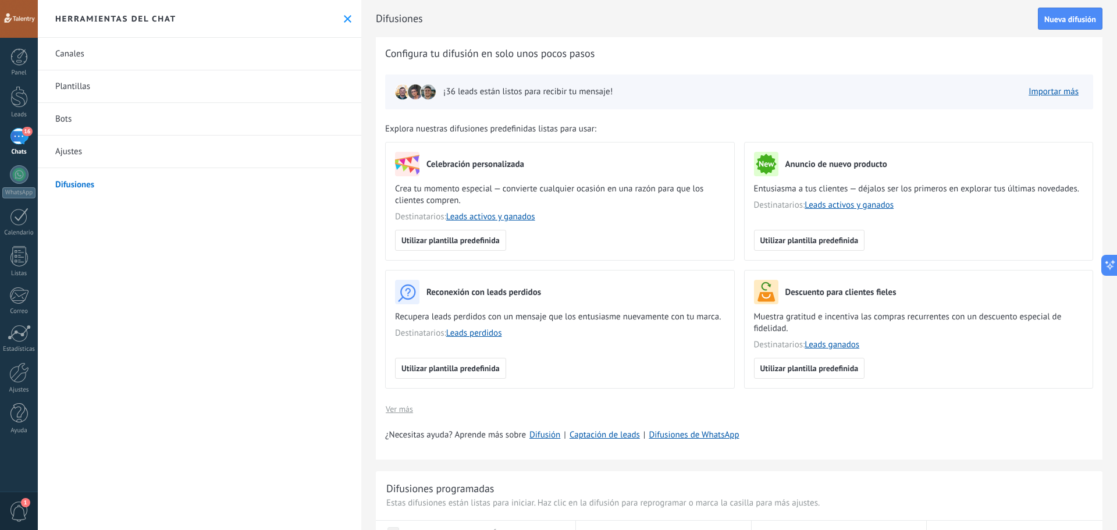
click at [87, 65] on link "Canales" at bounding box center [200, 54] width 324 height 33
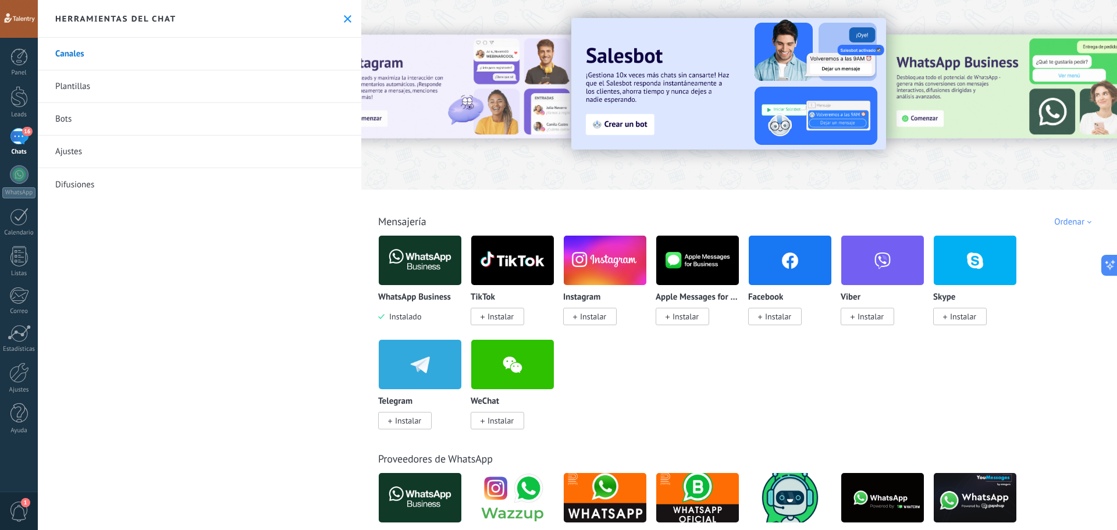
click at [774, 270] on img at bounding box center [790, 260] width 83 height 56
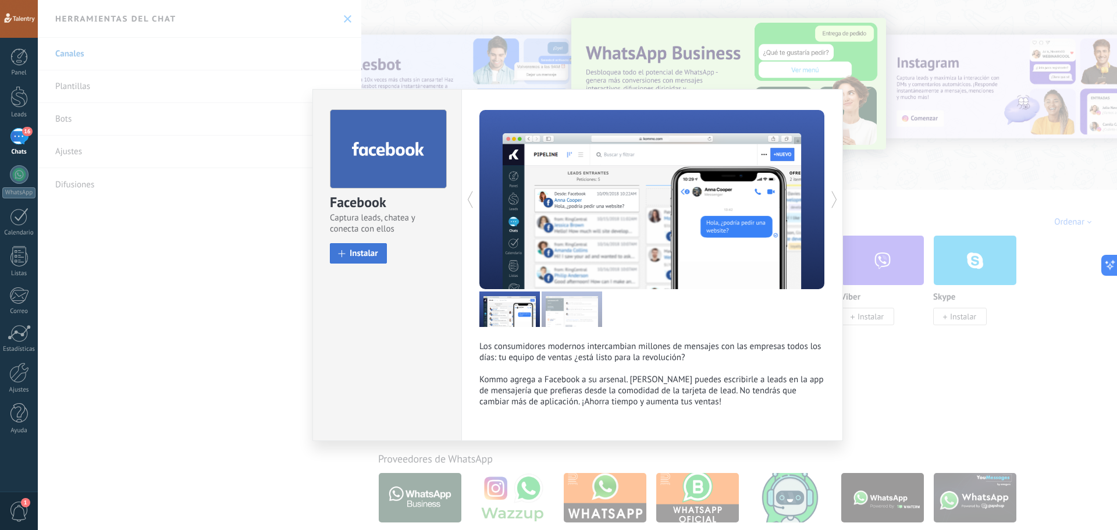
click at [346, 253] on button "Instalar" at bounding box center [358, 253] width 57 height 20
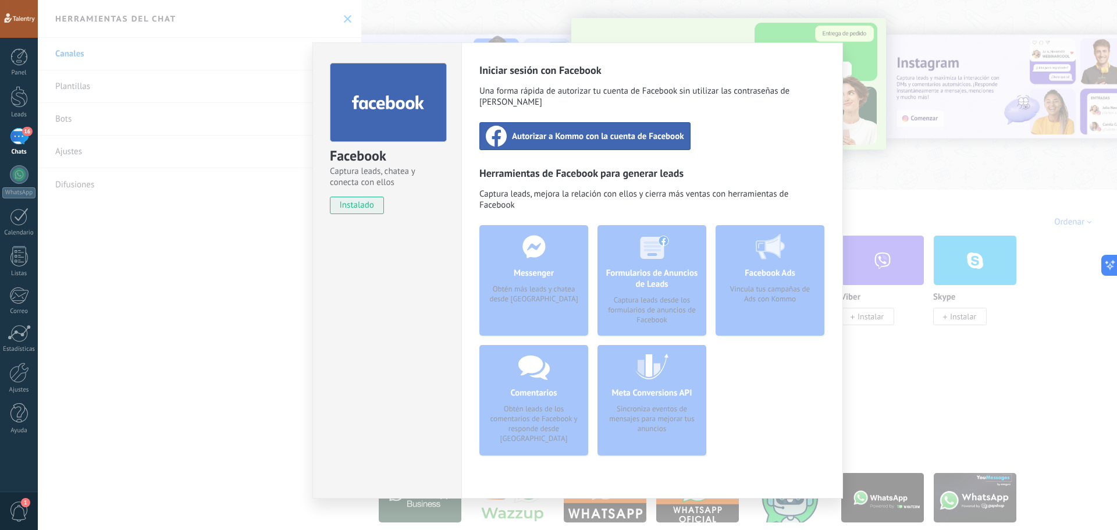
click at [583, 130] on span "Autorizar a Kommo con la cuenta de Facebook" at bounding box center [598, 136] width 172 height 12
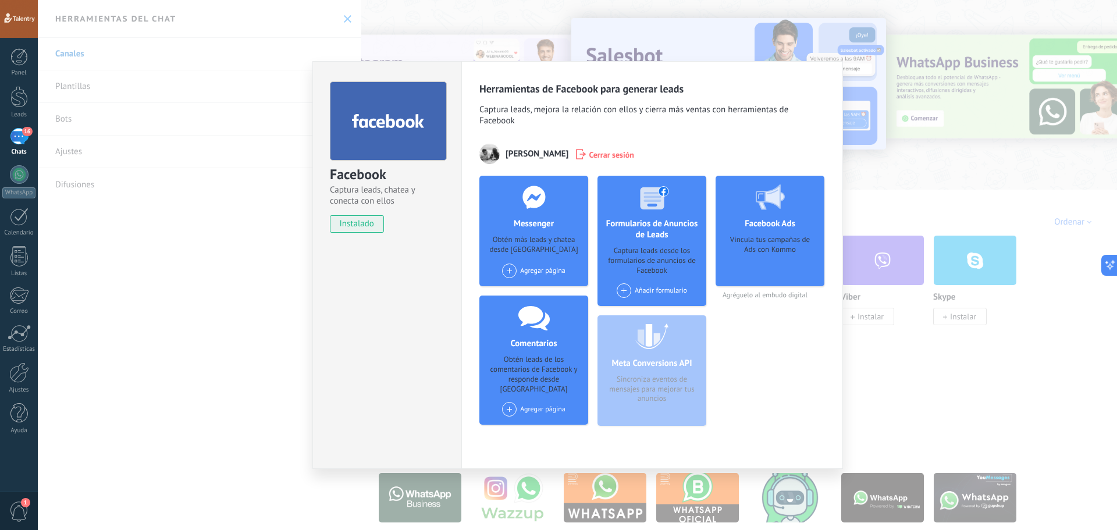
click at [506, 268] on span at bounding box center [509, 271] width 15 height 15
click at [545, 295] on div "Talentry" at bounding box center [540, 293] width 78 height 26
click at [629, 289] on span at bounding box center [624, 290] width 15 height 15
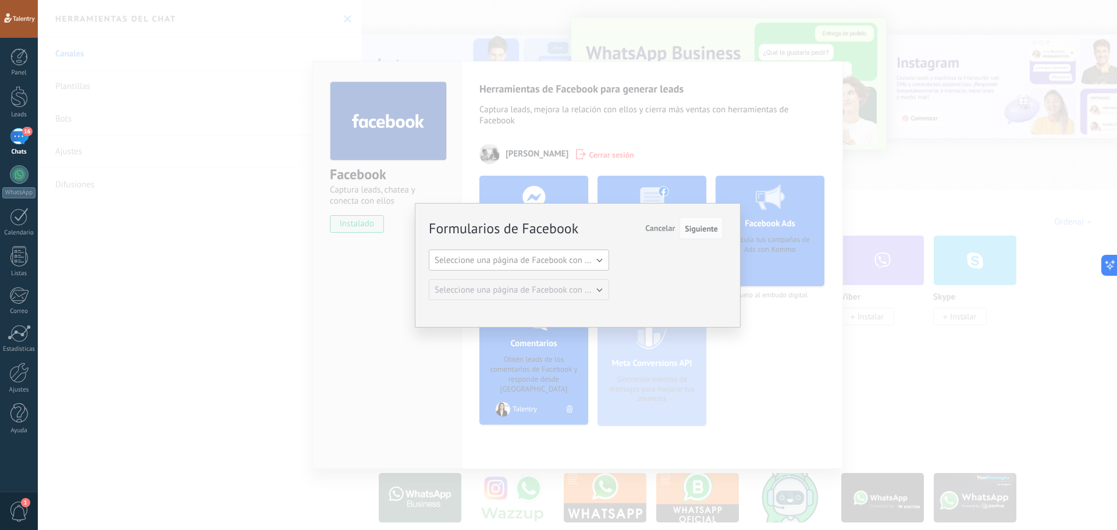
click at [602, 262] on span "Seleccione una página de Facebook con formas" at bounding box center [523, 260] width 176 height 11
click at [592, 274] on li "Talentry" at bounding box center [515, 280] width 187 height 20
click at [665, 223] on span "Cancelar" at bounding box center [660, 228] width 30 height 10
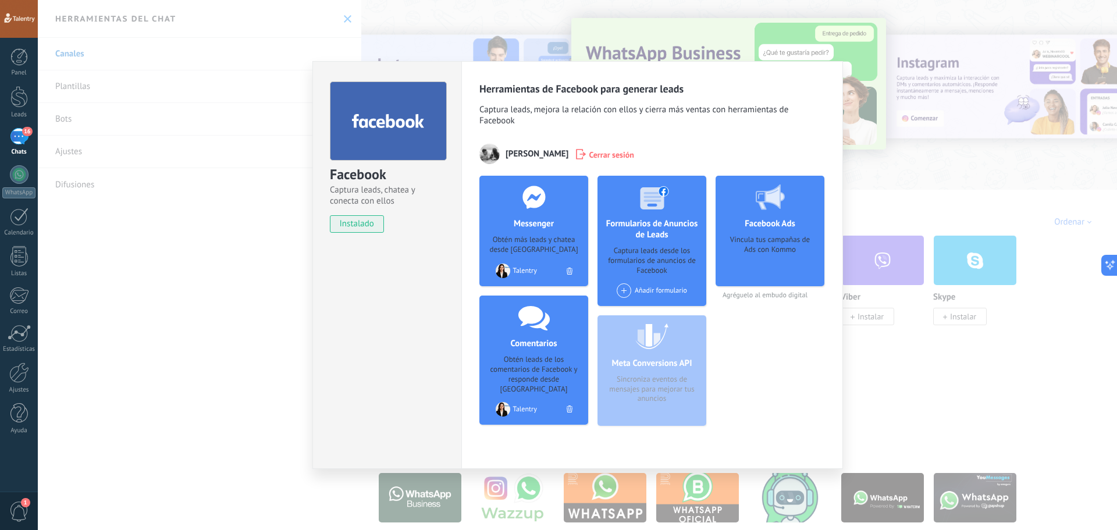
click at [762, 268] on div "Vincula tus campañas de Ads con Kommo" at bounding box center [770, 257] width 90 height 44
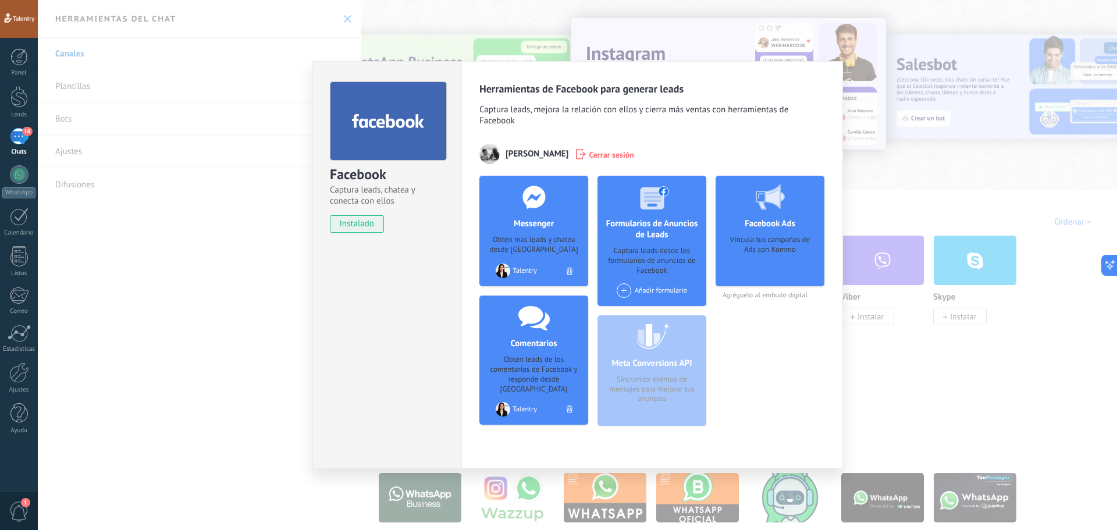
click at [754, 234] on div "Facebook Ads Vincula tus campañas de Ads con Kommo" at bounding box center [770, 231] width 109 height 111
click at [655, 359] on div "Meta Conversions API Sincroniza eventos de mensajes para mejorar tus anuncios" at bounding box center [652, 370] width 109 height 111
click at [959, 336] on div "Facebook Captura leads, chatea y conecta con ellos instalado Desinstalar Herram…" at bounding box center [578, 265] width 1080 height 530
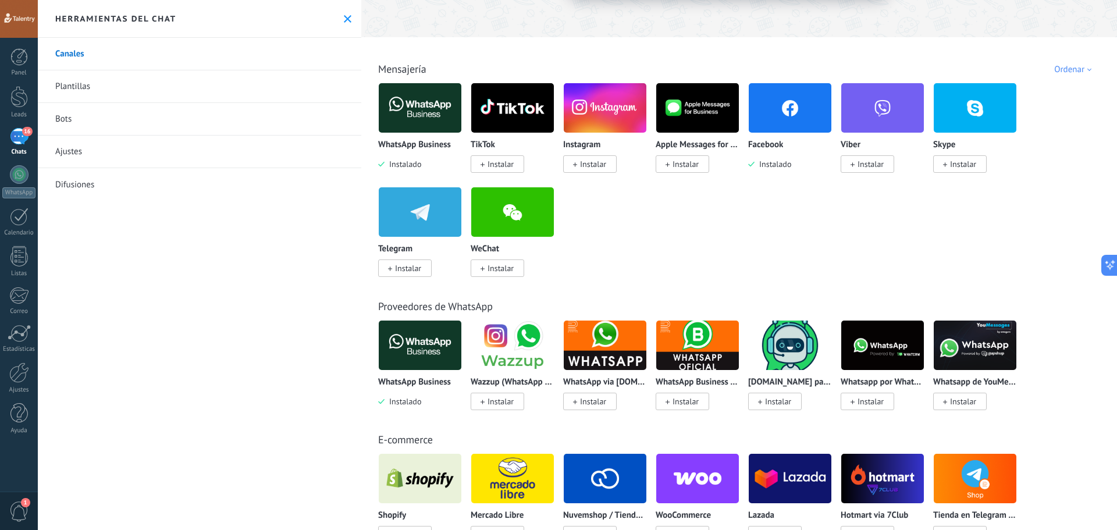
scroll to position [58, 0]
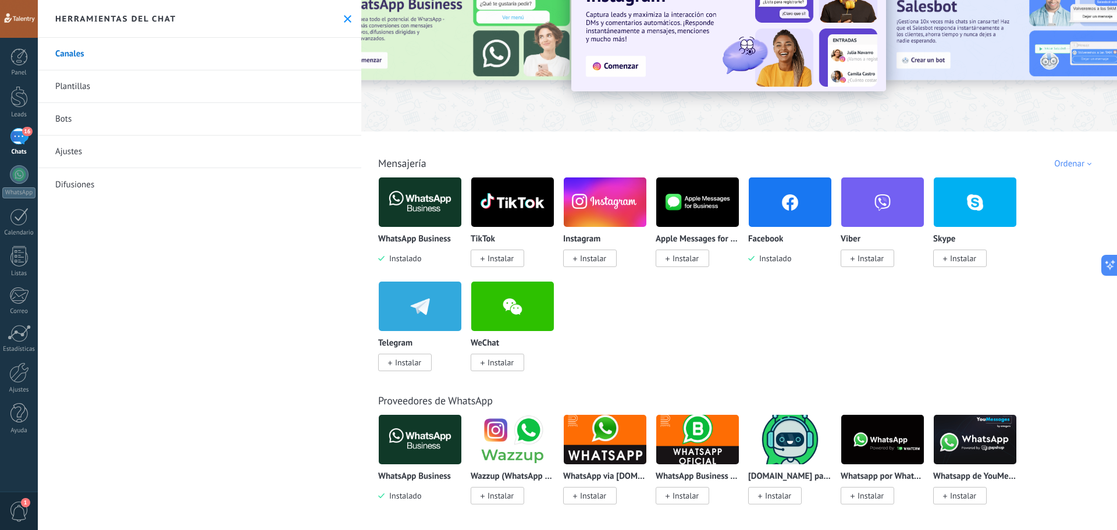
click at [13, 139] on div "16" at bounding box center [19, 136] width 19 height 17
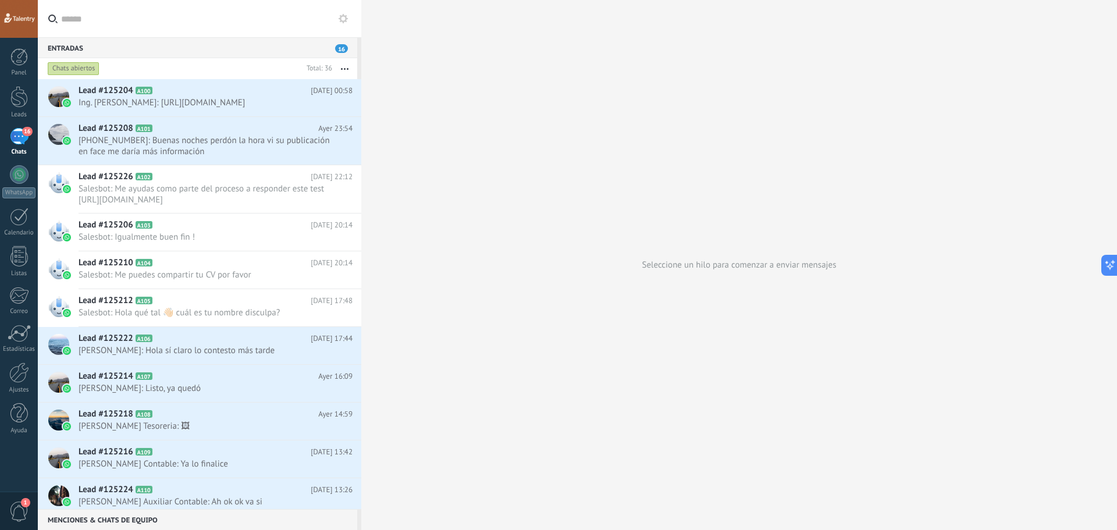
click at [345, 69] on use "button" at bounding box center [345, 69] width 8 height 2
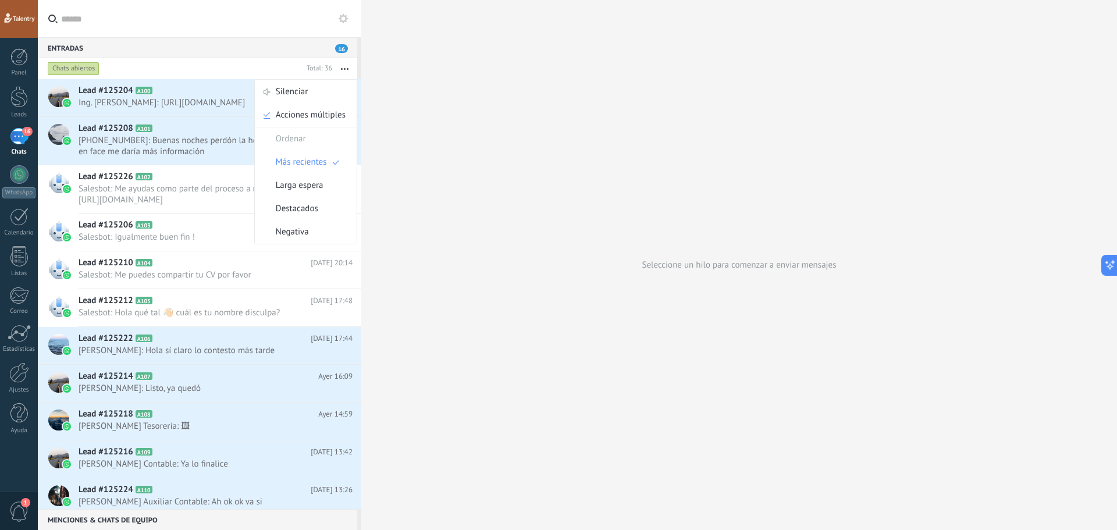
click at [218, 47] on div "Entradas 16" at bounding box center [198, 47] width 320 height 21
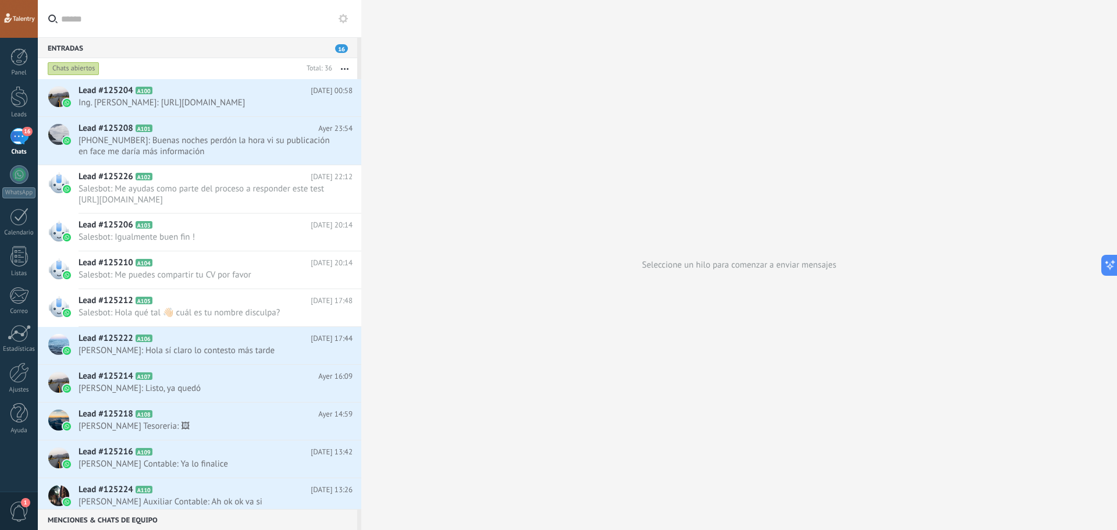
click at [343, 21] on use at bounding box center [343, 18] width 9 height 9
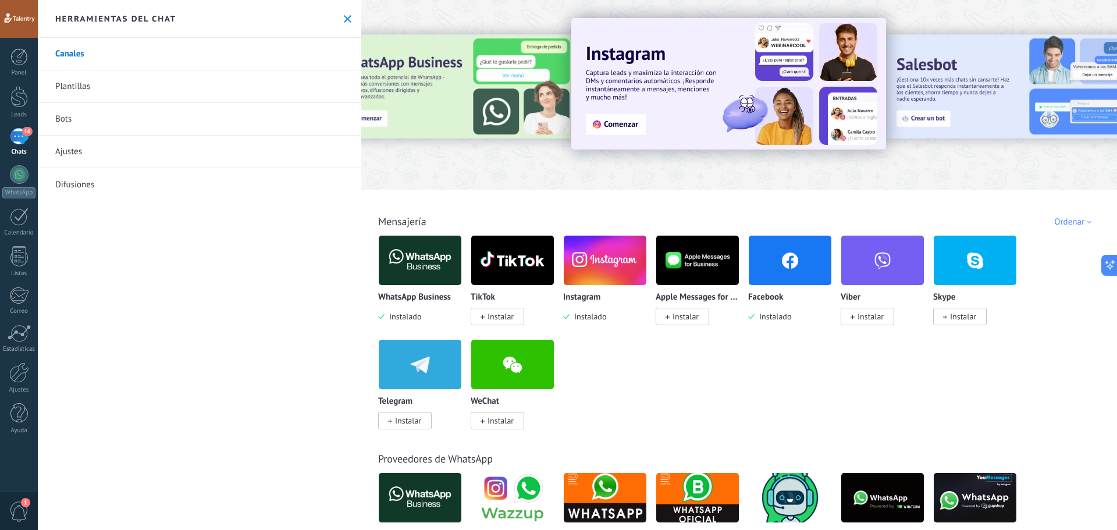
click at [10, 138] on div "16" at bounding box center [19, 136] width 19 height 17
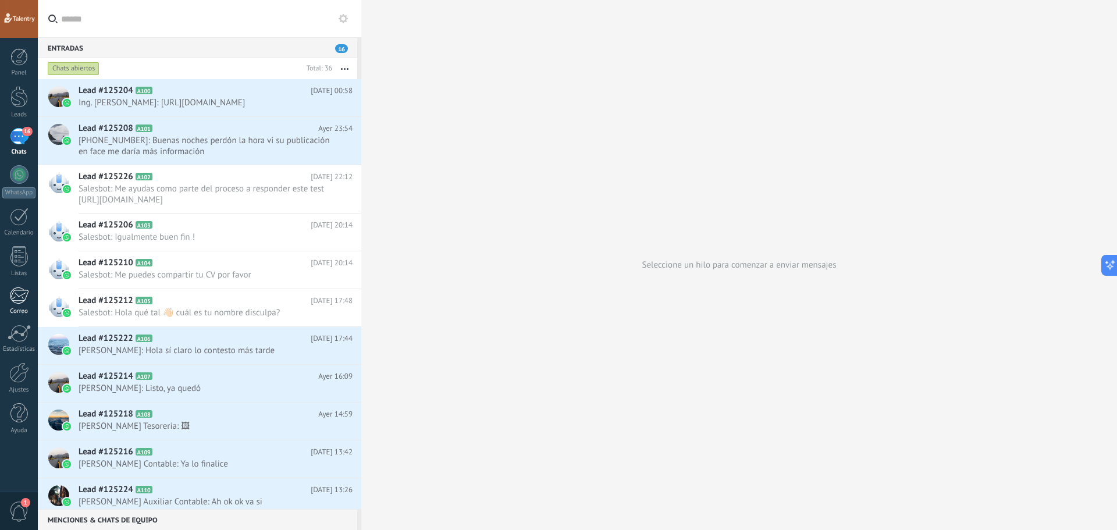
click at [19, 297] on div at bounding box center [18, 295] width 19 height 17
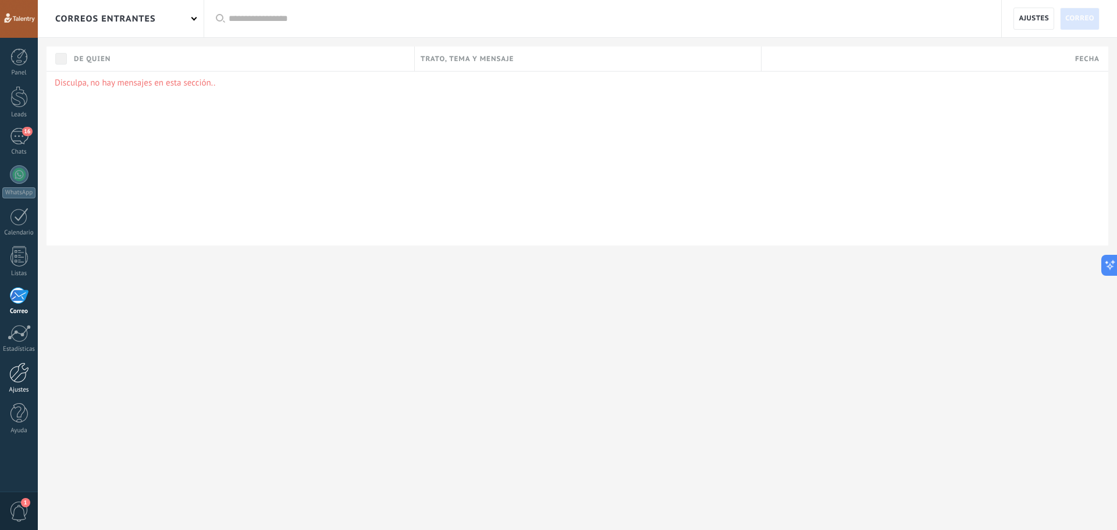
click at [10, 379] on div at bounding box center [19, 373] width 20 height 20
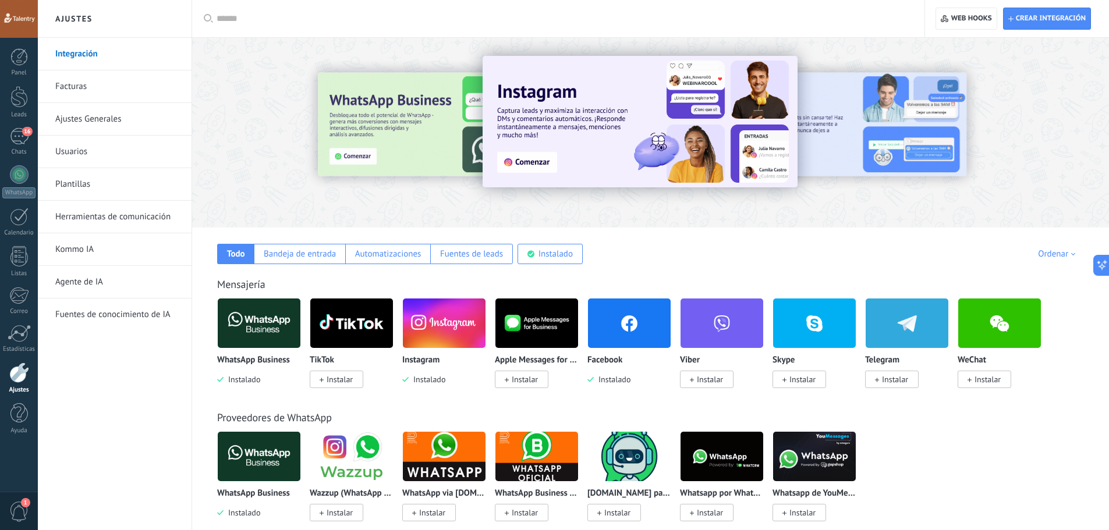
click at [96, 304] on link "Fuentes de conocimiento de IA" at bounding box center [117, 315] width 125 height 33
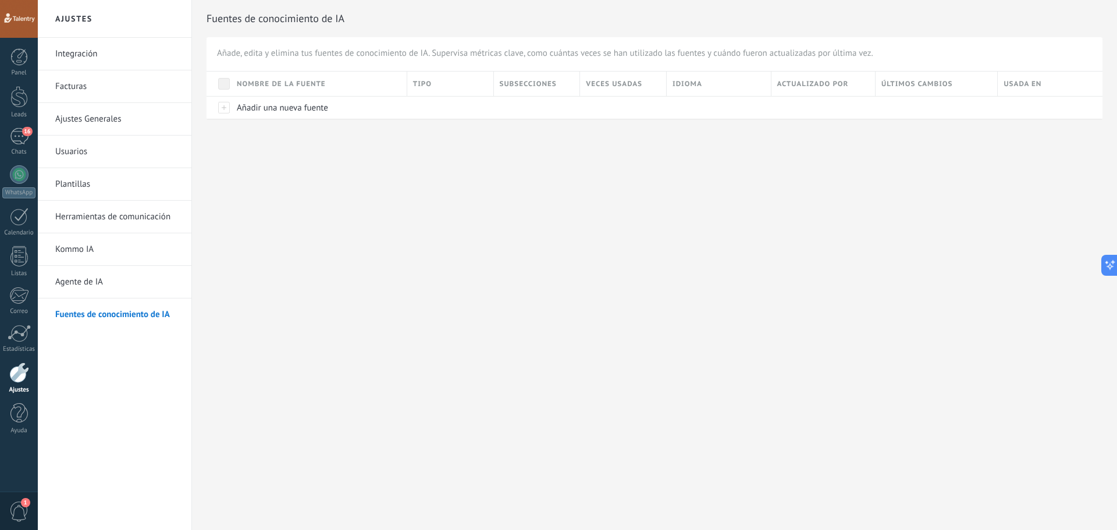
click at [96, 89] on link "Facturas" at bounding box center [117, 86] width 125 height 33
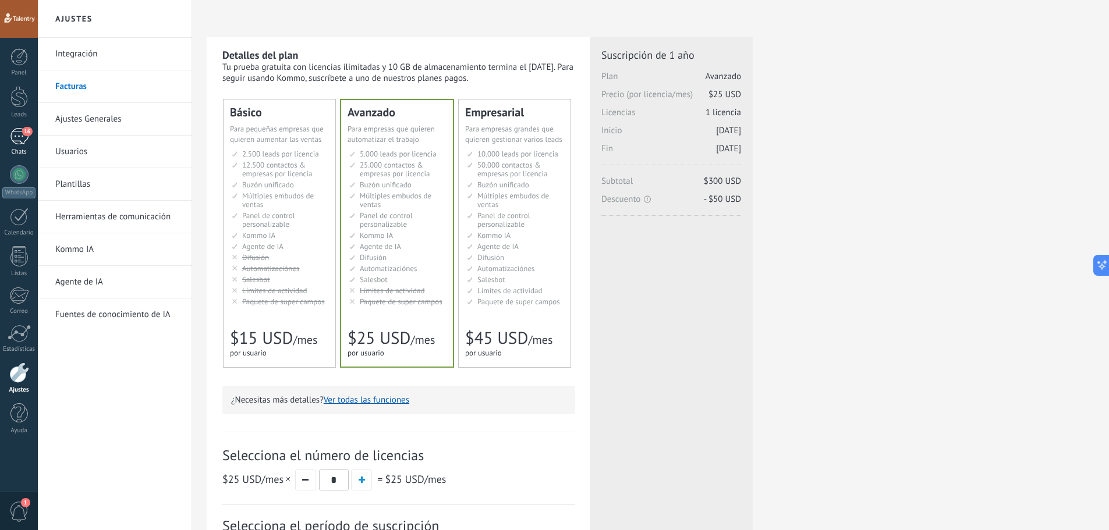
click at [14, 151] on div "Chats" at bounding box center [19, 152] width 34 height 8
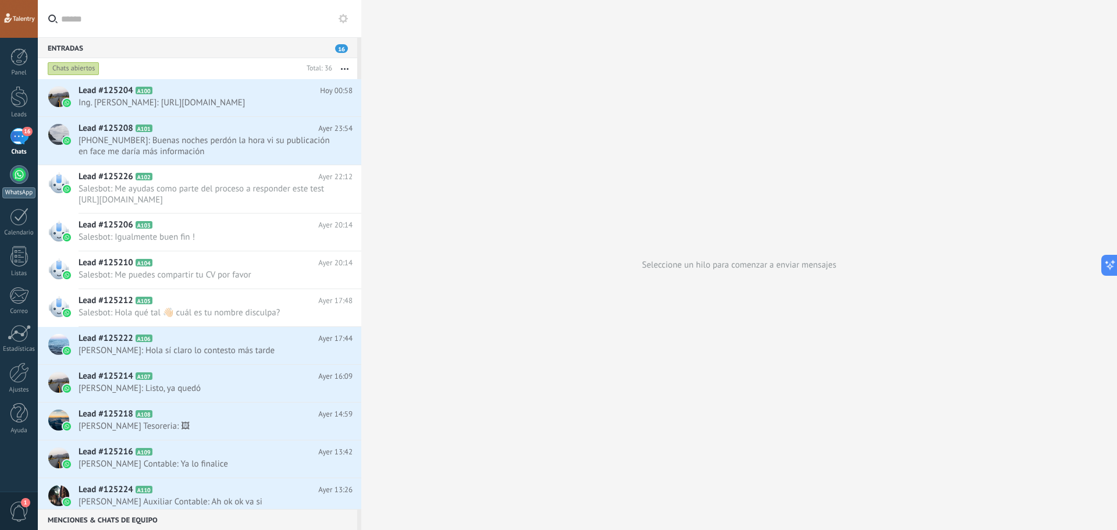
click at [11, 174] on div at bounding box center [19, 174] width 19 height 19
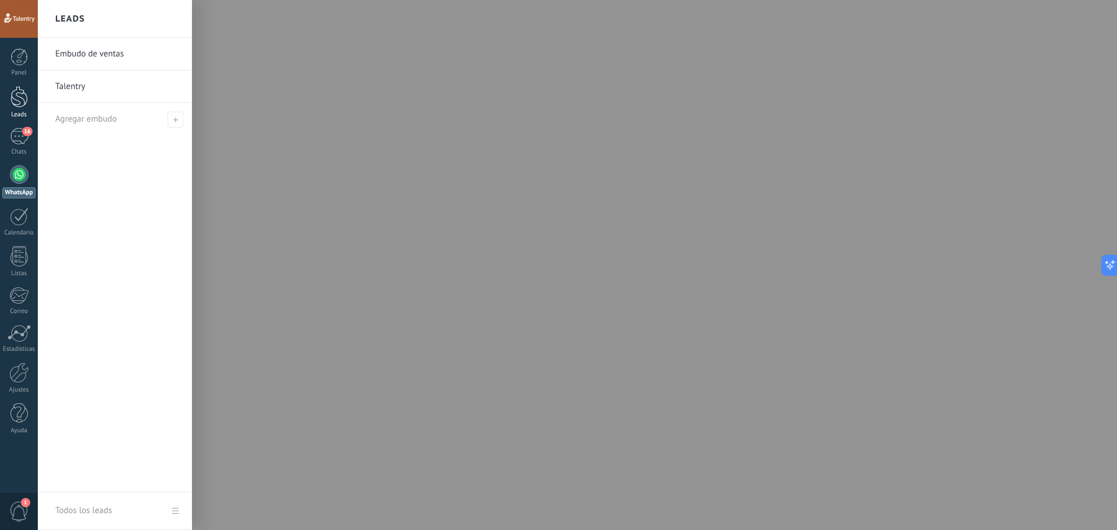
click at [19, 98] on div at bounding box center [18, 97] width 17 height 22
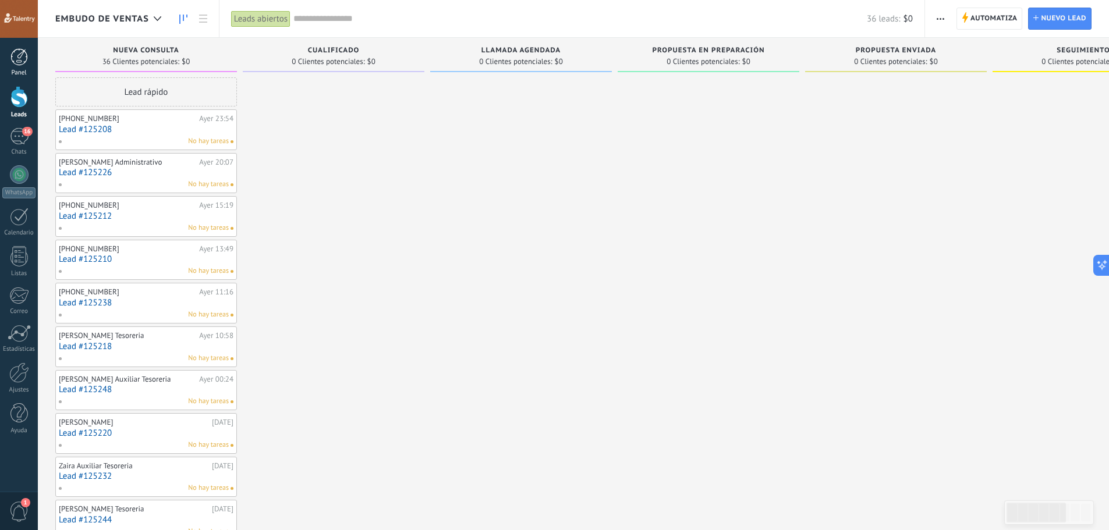
click at [19, 63] on div at bounding box center [18, 56] width 17 height 17
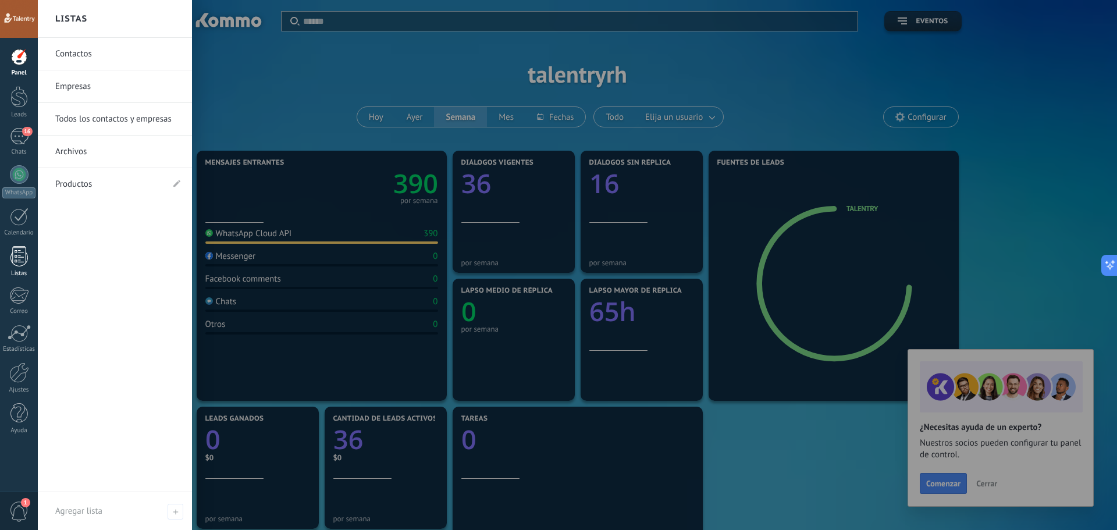
click at [20, 252] on div at bounding box center [18, 256] width 17 height 20
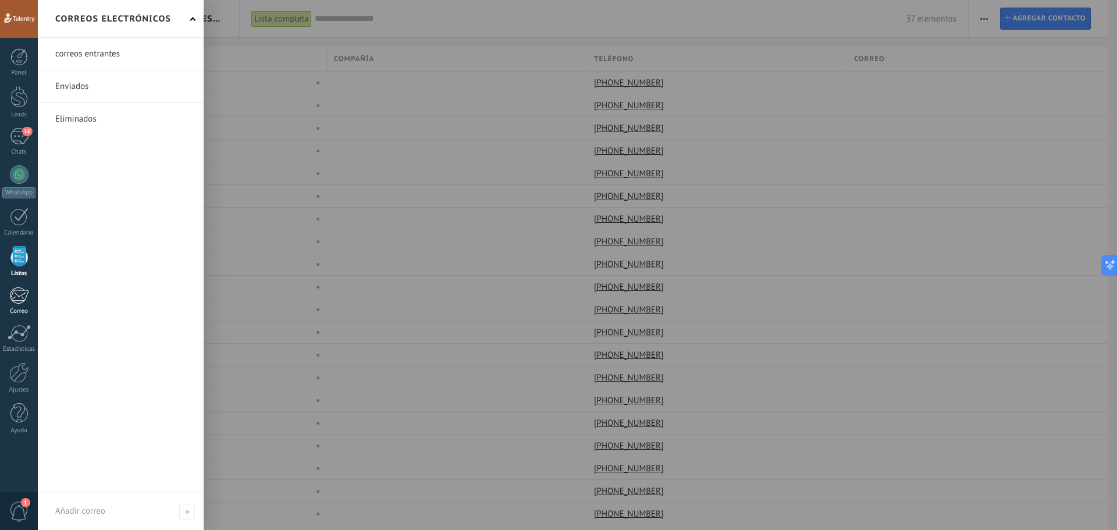
click at [24, 291] on div at bounding box center [18, 295] width 19 height 17
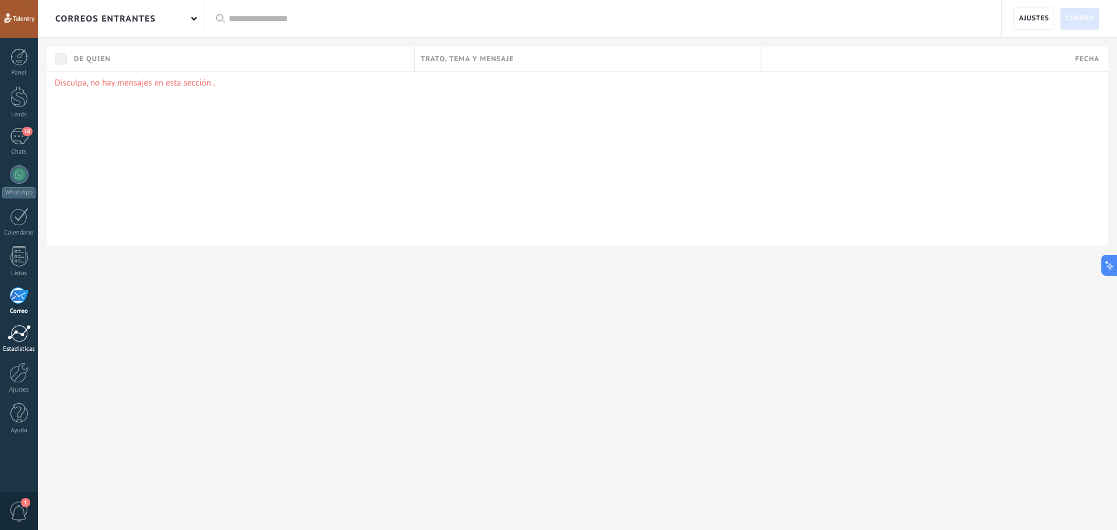
click at [18, 333] on div at bounding box center [19, 333] width 23 height 17
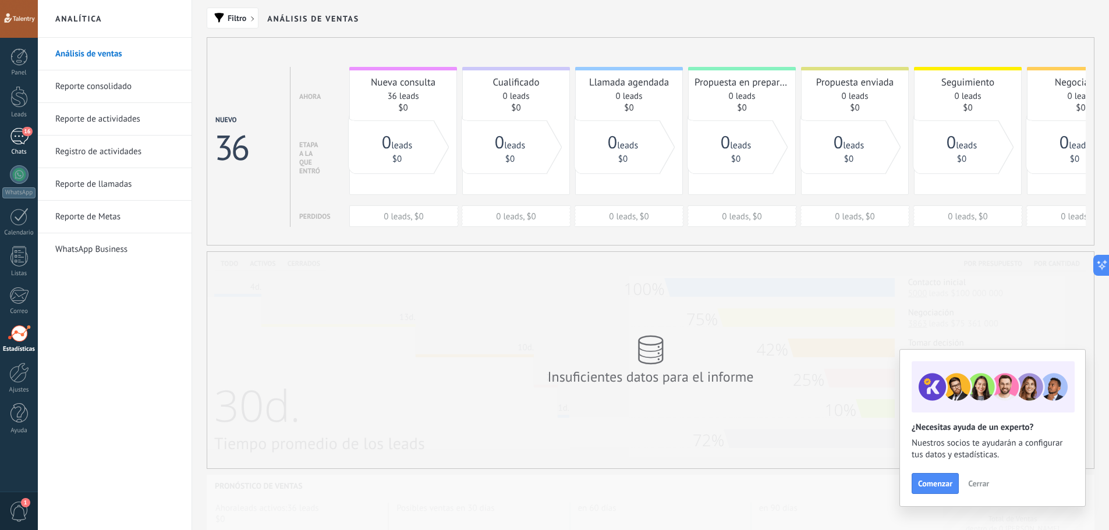
click at [13, 140] on div "16" at bounding box center [19, 136] width 19 height 17
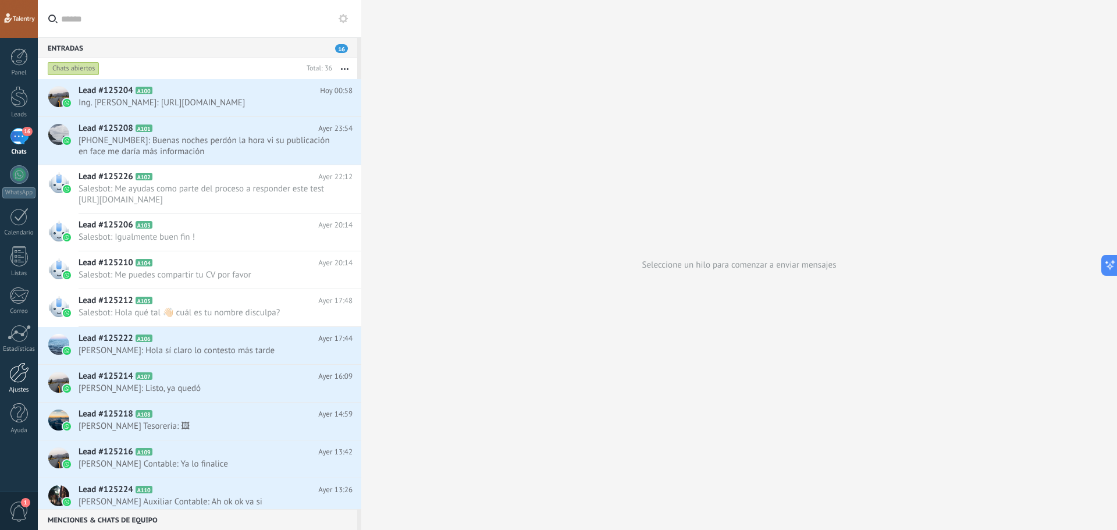
click at [16, 378] on div at bounding box center [19, 373] width 20 height 20
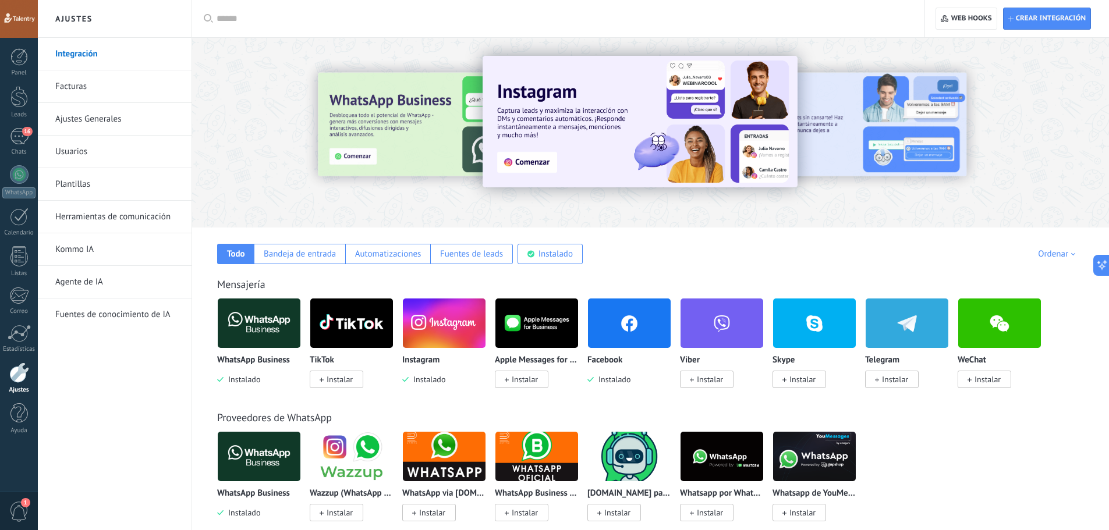
click at [90, 187] on link "Plantillas" at bounding box center [117, 184] width 125 height 33
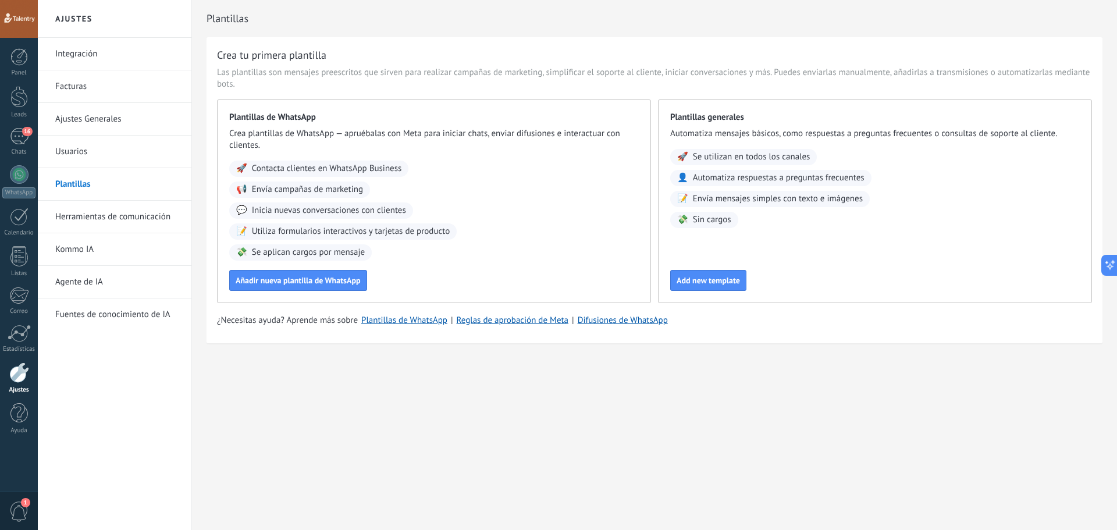
click at [93, 152] on link "Usuarios" at bounding box center [117, 152] width 125 height 33
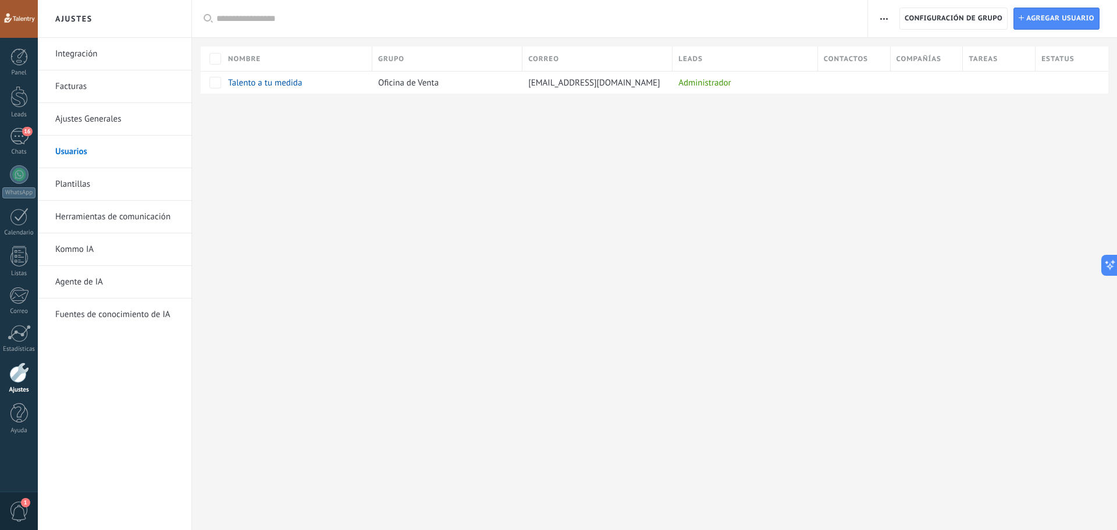
click at [139, 113] on link "Ajustes Generales" at bounding box center [117, 119] width 125 height 33
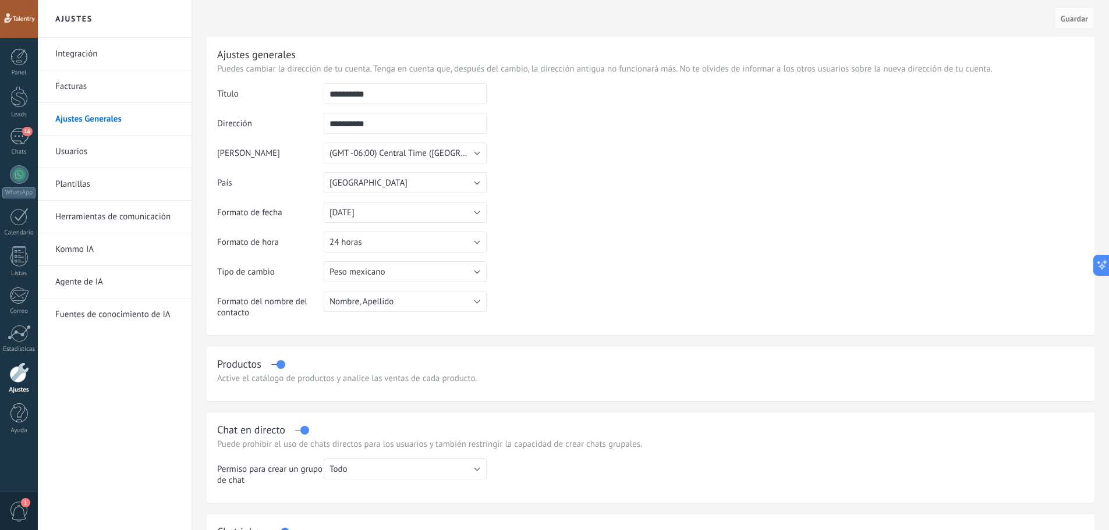
drag, startPoint x: 139, startPoint y: 105, endPoint x: 141, endPoint y: 90, distance: 14.7
click at [141, 90] on link "Facturas" at bounding box center [117, 86] width 125 height 33
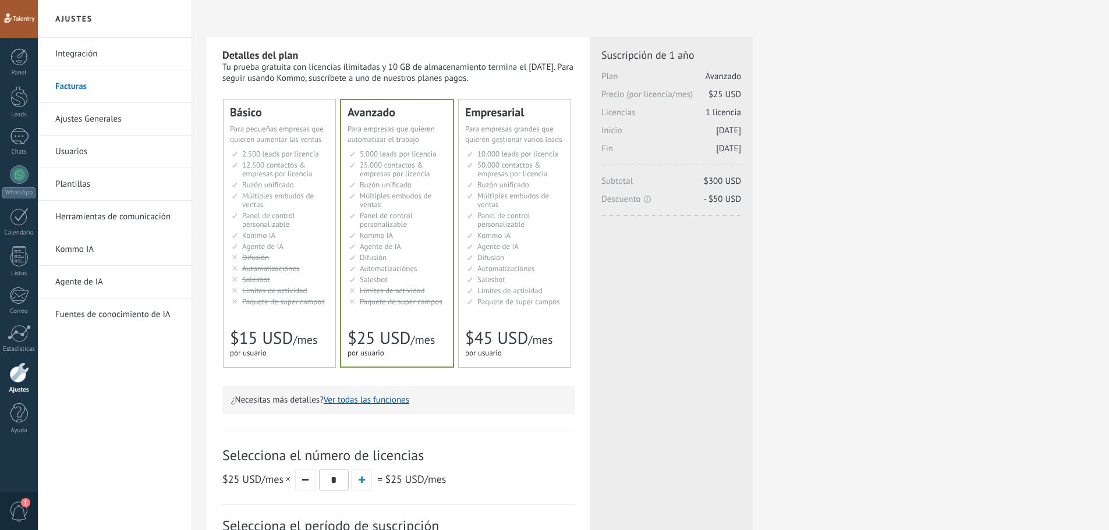
click at [138, 66] on link "Integración" at bounding box center [117, 54] width 125 height 33
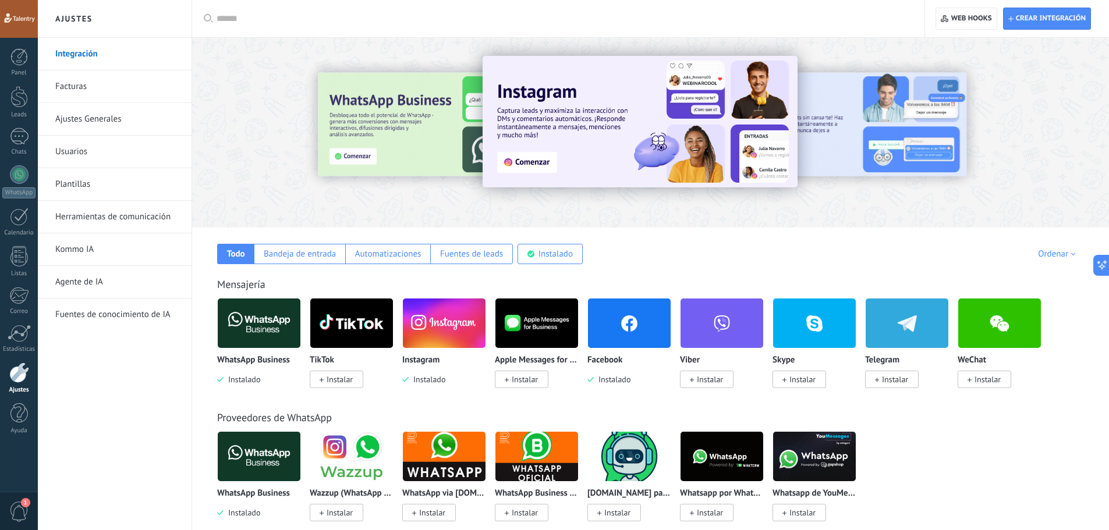
click at [132, 94] on link "Facturas" at bounding box center [117, 86] width 125 height 33
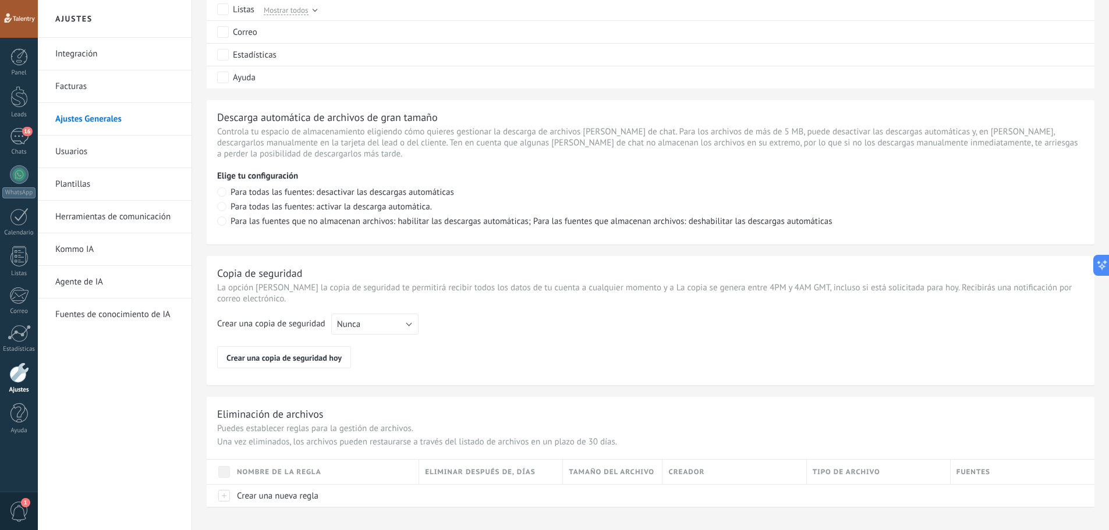
scroll to position [741, 0]
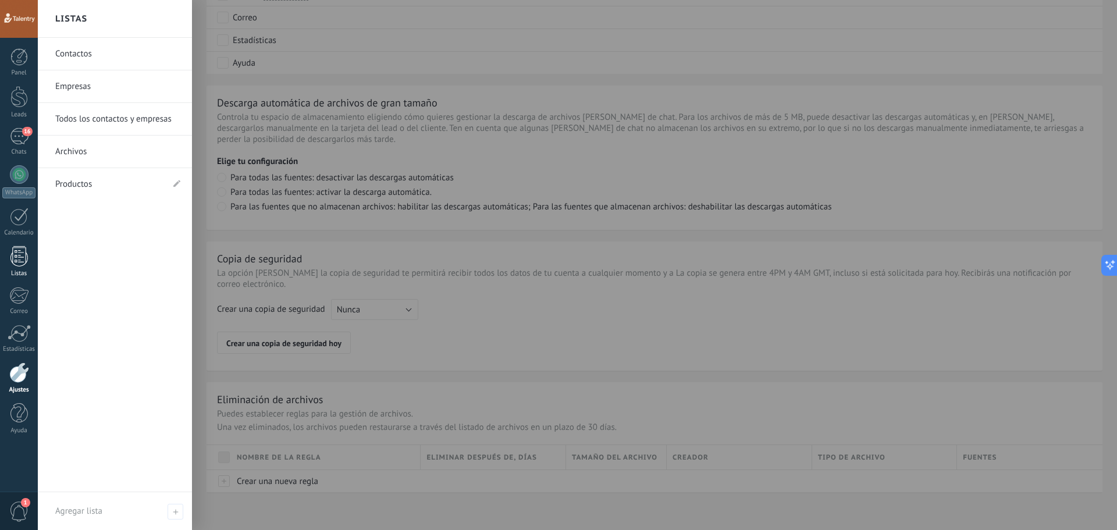
click at [14, 258] on div at bounding box center [18, 256] width 17 height 20
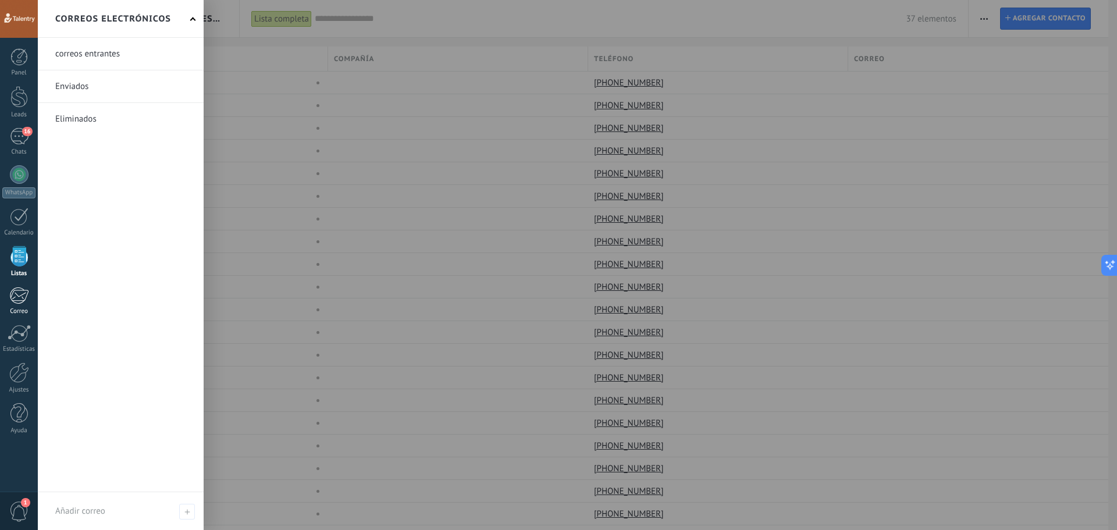
click at [12, 300] on div at bounding box center [18, 295] width 19 height 17
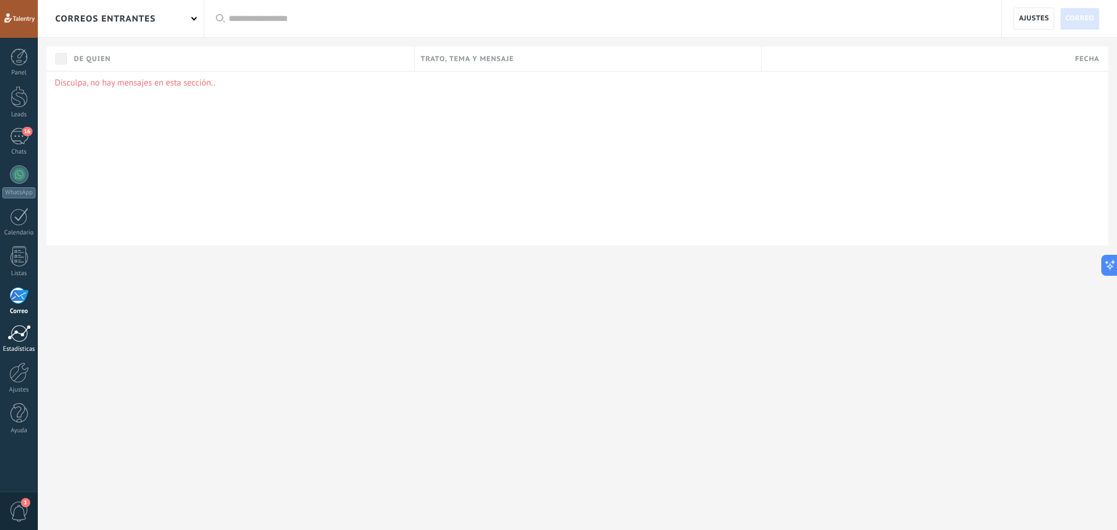
click at [15, 328] on div at bounding box center [19, 333] width 23 height 17
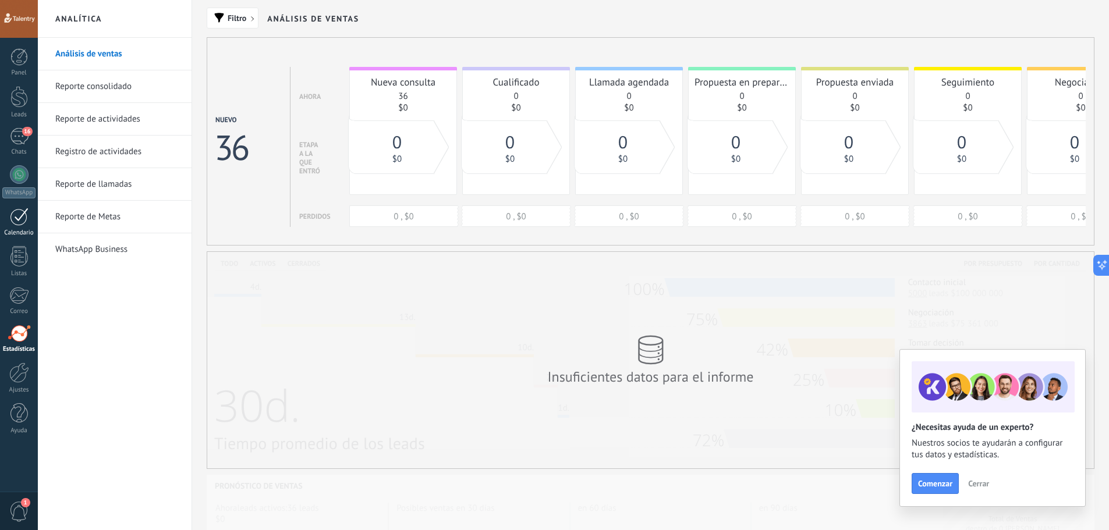
click at [12, 215] on div at bounding box center [19, 217] width 19 height 18
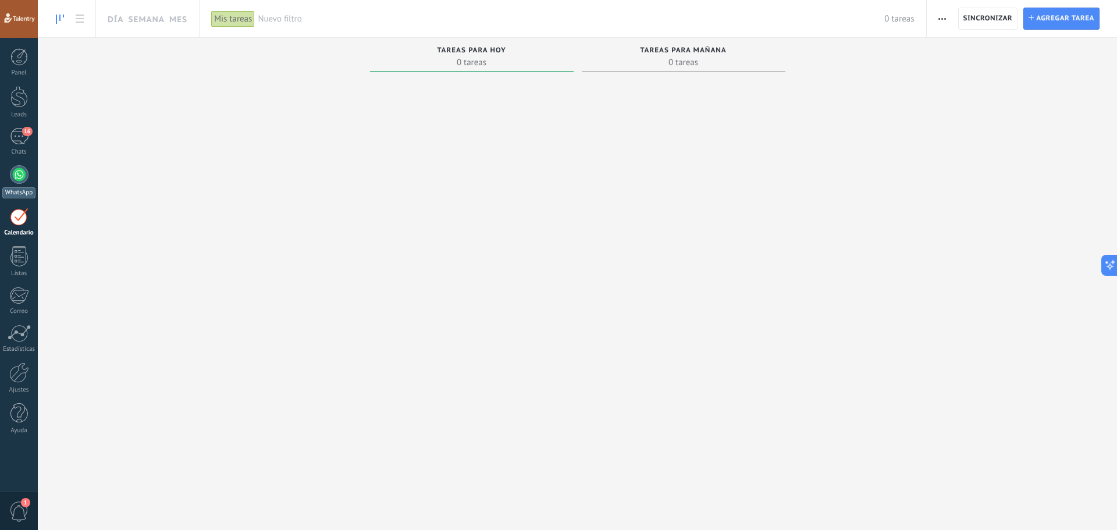
click at [17, 173] on div at bounding box center [19, 174] width 19 height 19
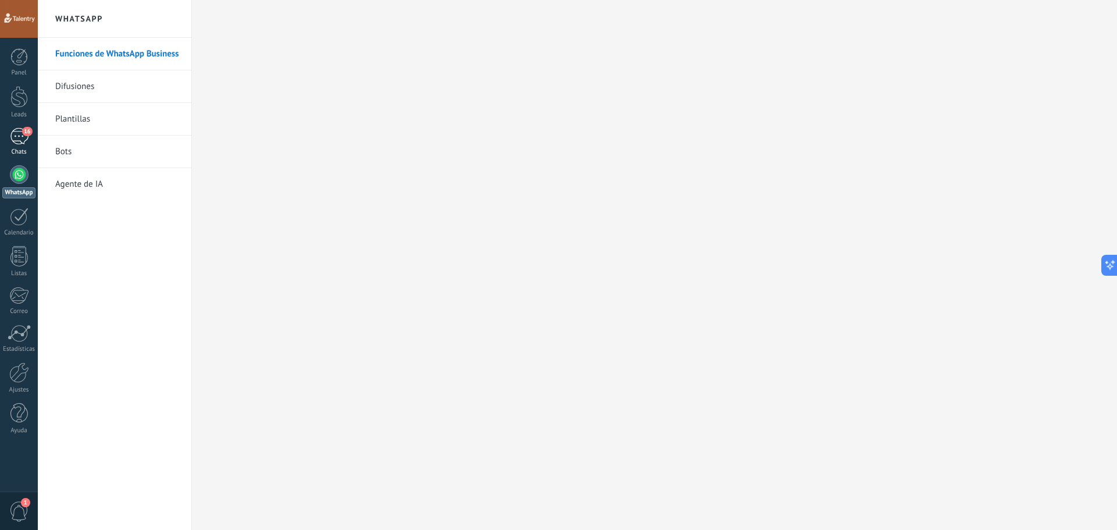
click at [13, 137] on div "16" at bounding box center [19, 136] width 19 height 17
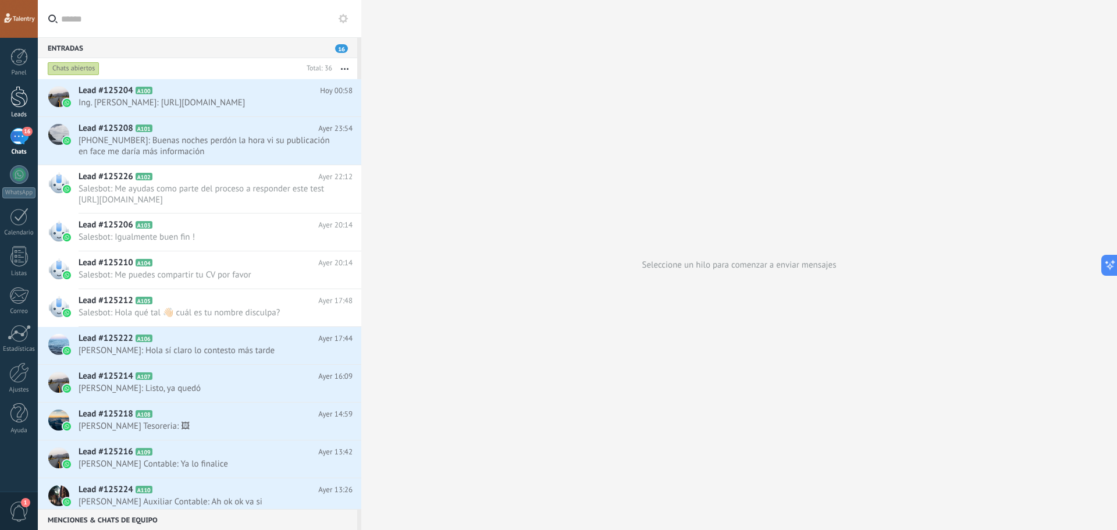
click at [10, 100] on div at bounding box center [18, 97] width 17 height 22
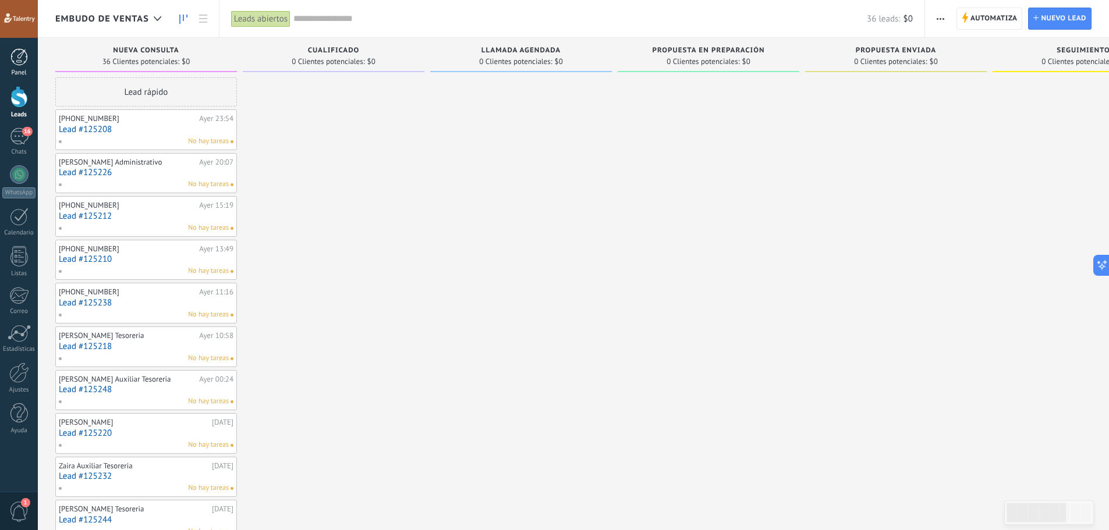
click at [19, 65] on div at bounding box center [18, 56] width 17 height 17
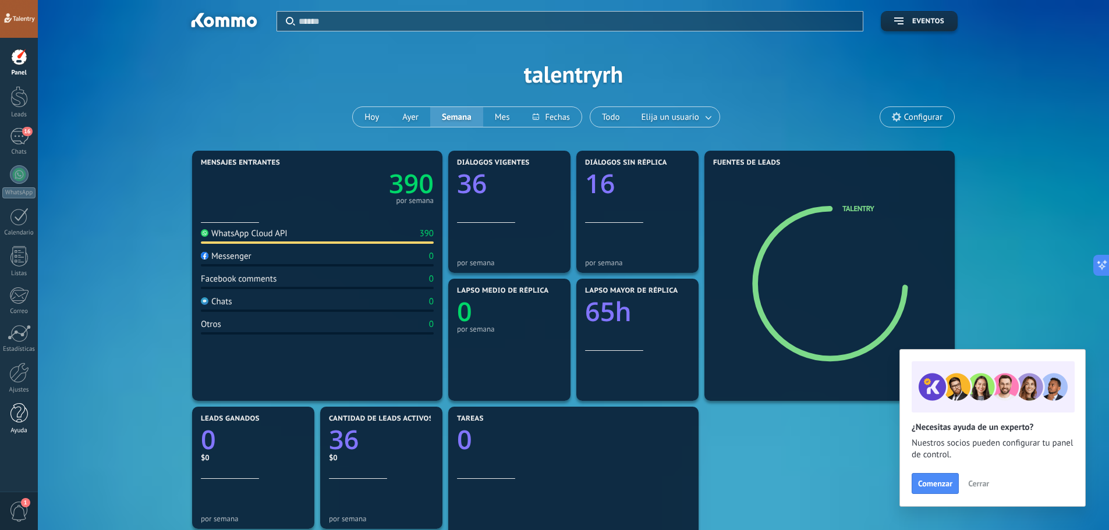
click at [14, 403] on div "Panel Leads 16 Chats WhatsApp Clientes" at bounding box center [19, 247] width 38 height 398
click at [17, 407] on div at bounding box center [18, 413] width 17 height 20
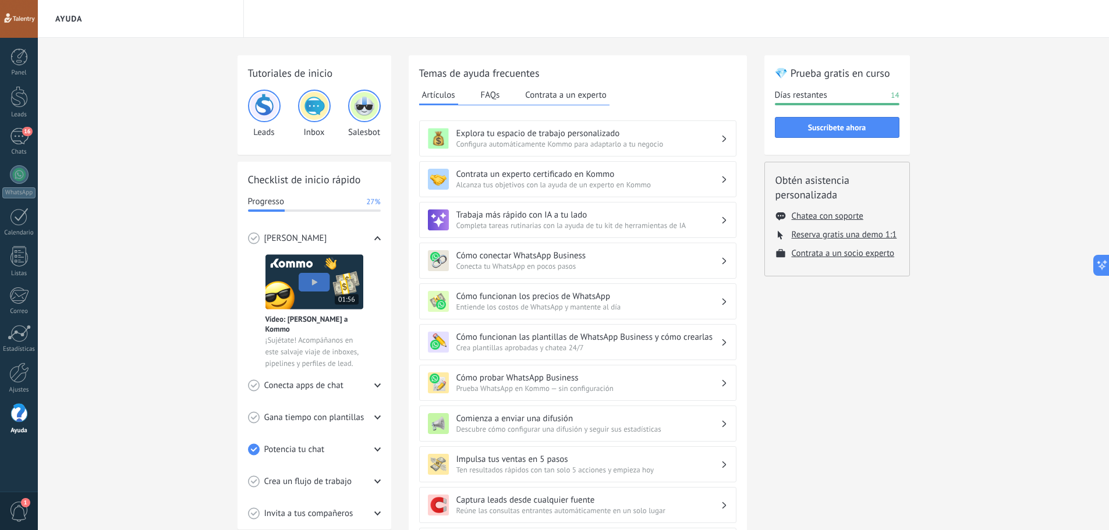
click at [19, 502] on span "1" at bounding box center [19, 512] width 20 height 20
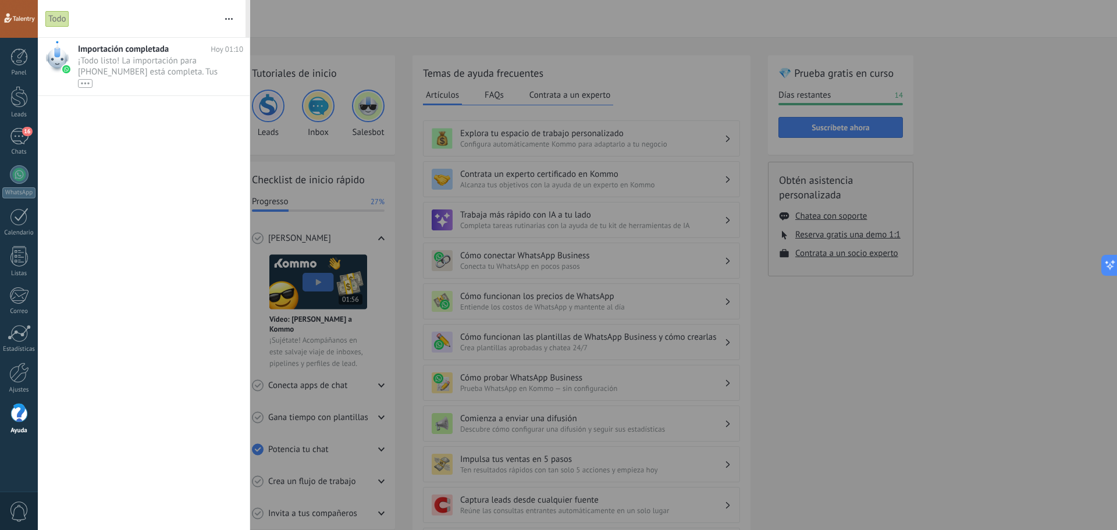
click at [17, 502] on span "0" at bounding box center [19, 512] width 20 height 20
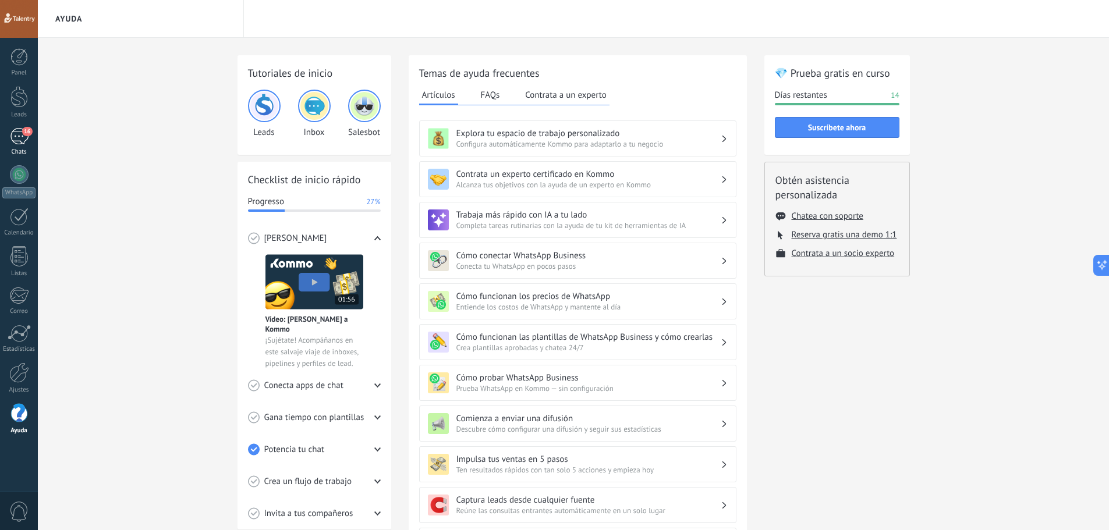
click at [13, 144] on div "16" at bounding box center [19, 136] width 19 height 17
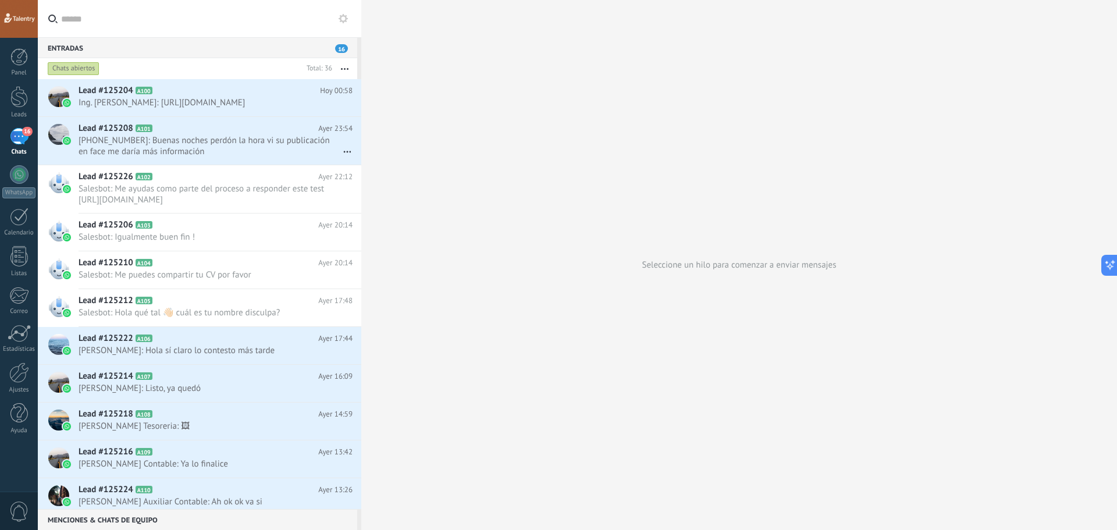
click at [19, 324] on div "Panel Leads 16 Chats WhatsApp Clientes" at bounding box center [19, 247] width 38 height 398
click at [13, 281] on div "Panel Leads 16 Chats WhatsApp Clientes" at bounding box center [19, 247] width 38 height 398
click at [15, 293] on div at bounding box center [18, 295] width 19 height 17
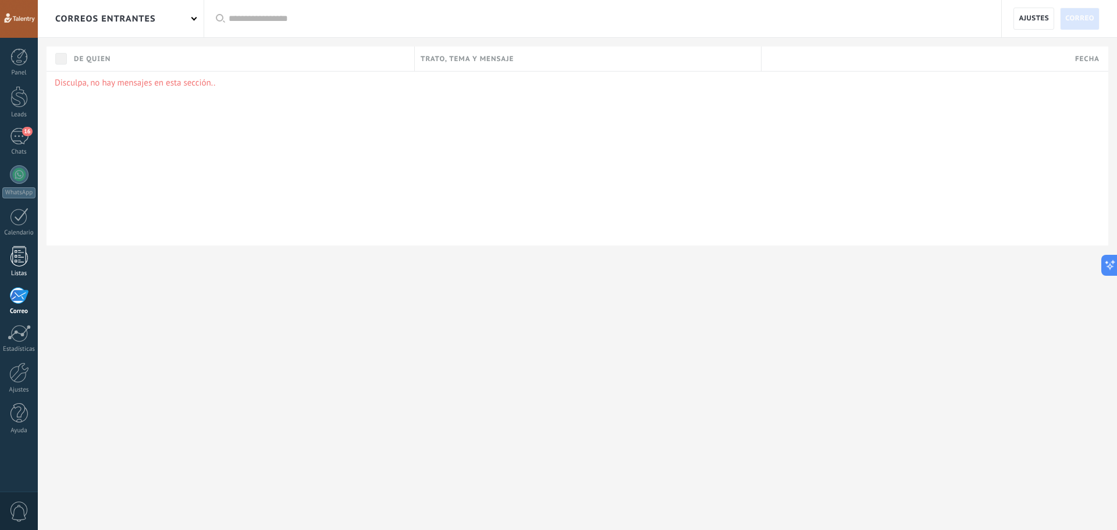
click at [17, 249] on div at bounding box center [18, 256] width 17 height 20
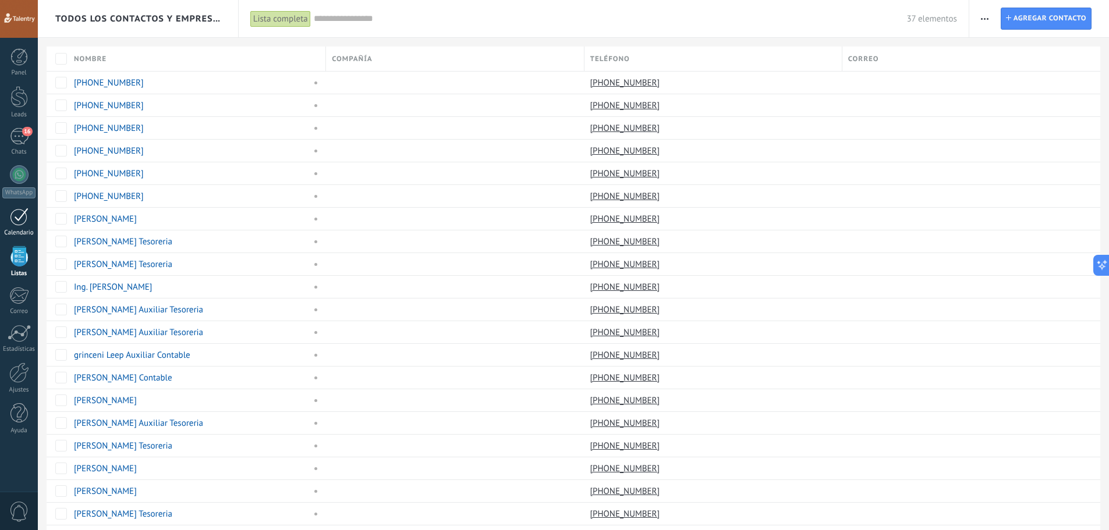
click at [22, 212] on div at bounding box center [19, 217] width 19 height 18
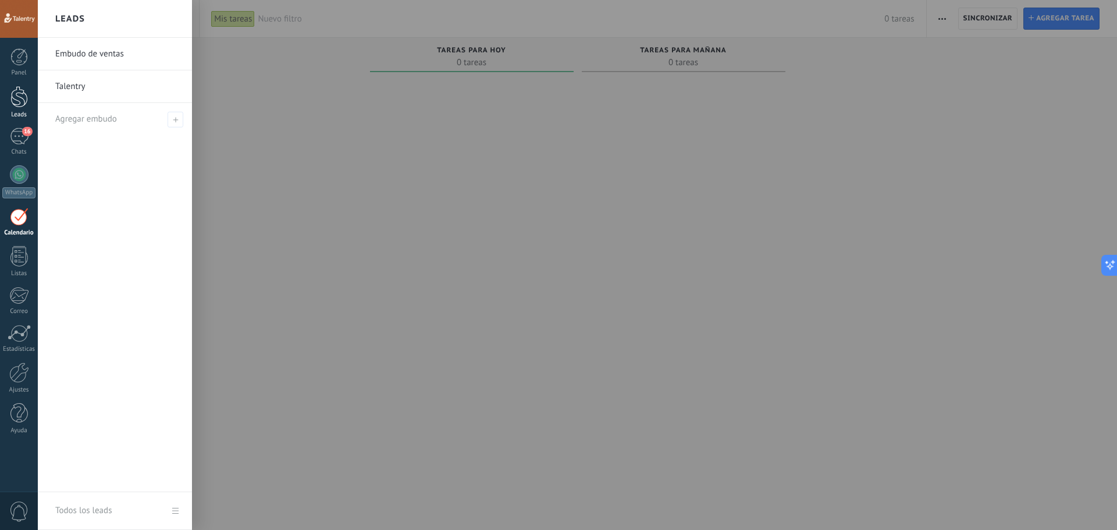
click at [15, 100] on div at bounding box center [18, 97] width 17 height 22
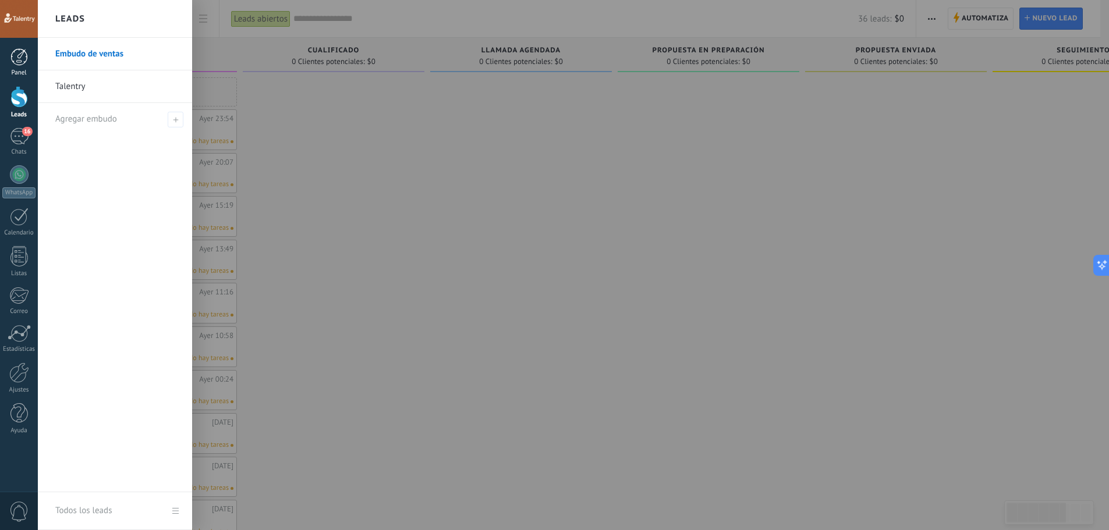
click at [20, 65] on div at bounding box center [18, 56] width 17 height 17
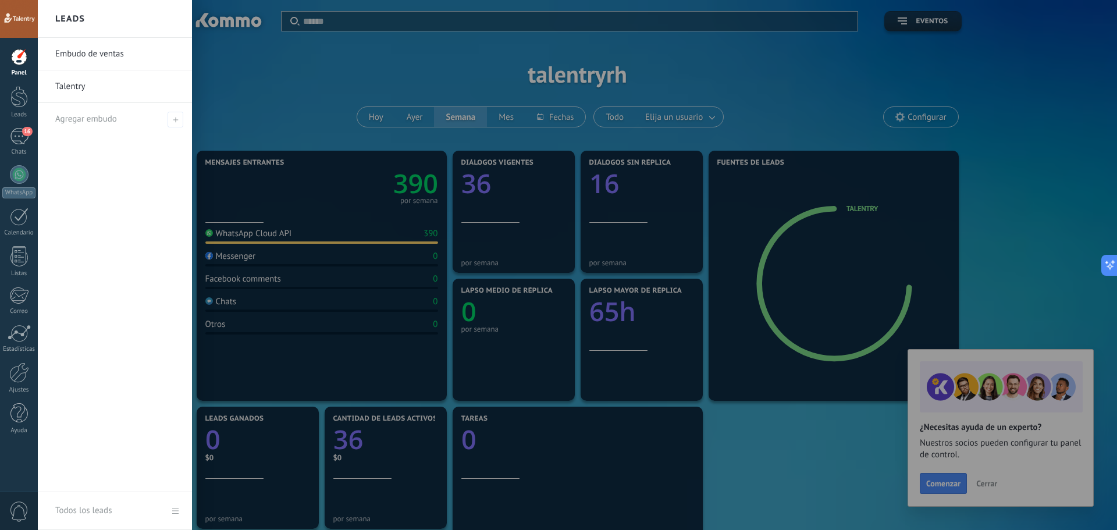
click at [54, 86] on li "Talentry" at bounding box center [115, 86] width 154 height 33
click at [67, 86] on link "Talentry" at bounding box center [117, 86] width 125 height 33
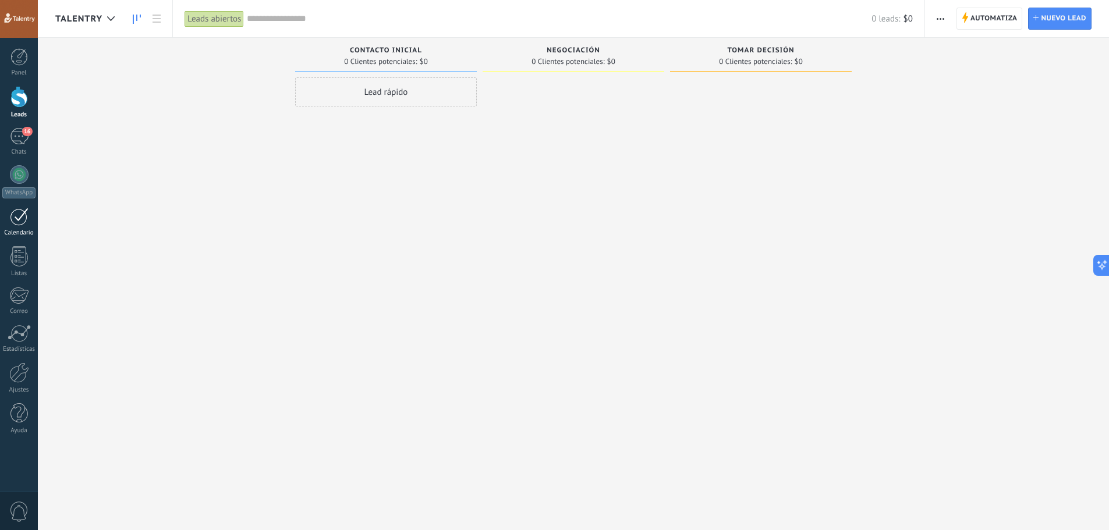
click at [16, 218] on div at bounding box center [19, 217] width 19 height 18
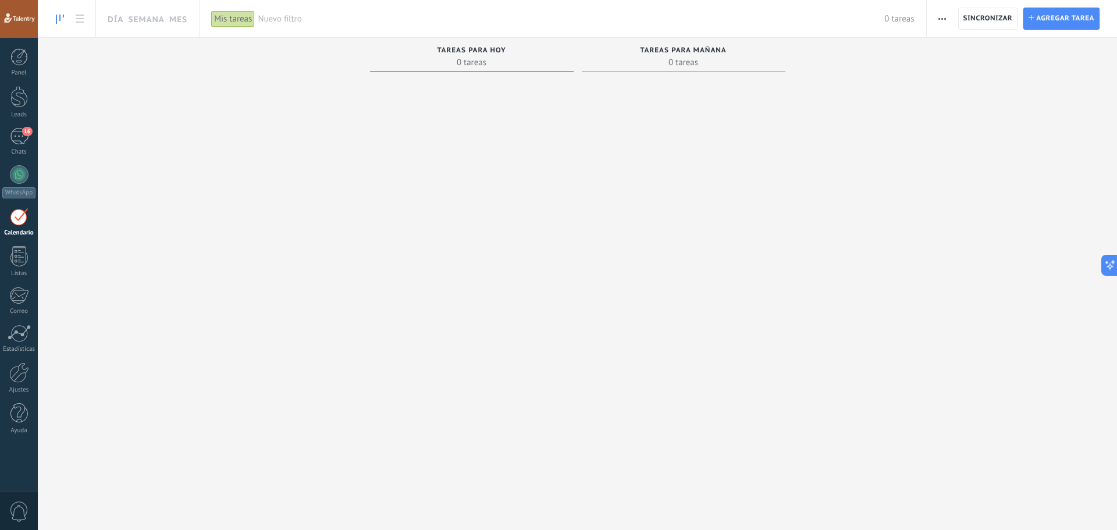
click at [17, 245] on div "Panel Leads 16 Chats WhatsApp Clientes" at bounding box center [19, 247] width 38 height 398
click at [19, 253] on div at bounding box center [18, 256] width 17 height 20
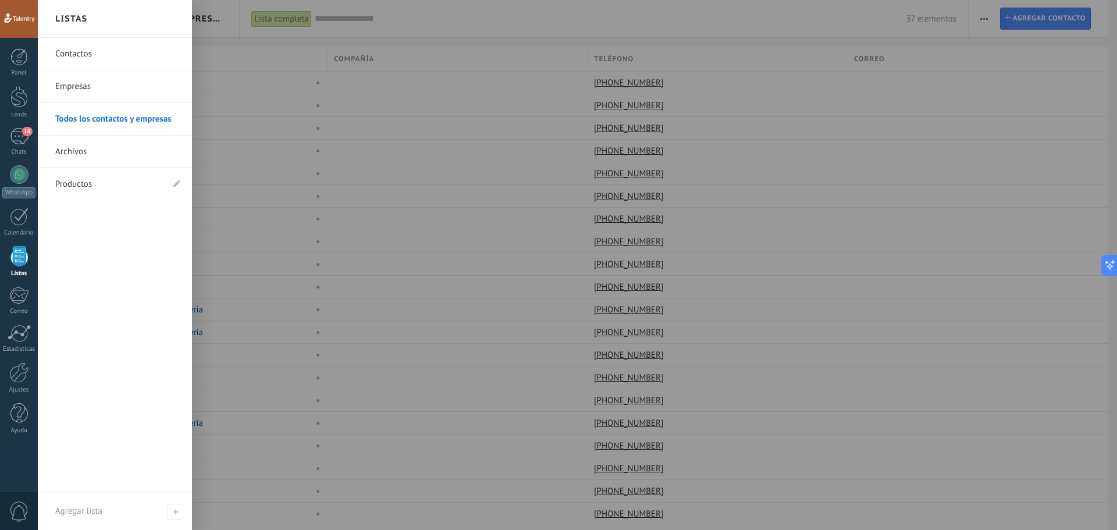
click at [16, 257] on div at bounding box center [18, 256] width 17 height 20
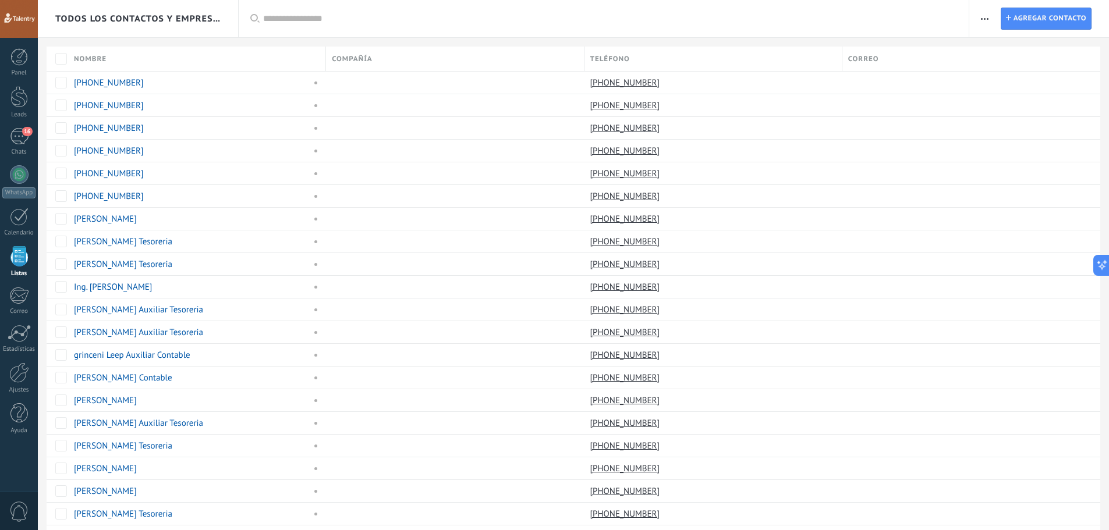
click at [16, 257] on div at bounding box center [18, 256] width 17 height 20
click at [21, 259] on div at bounding box center [18, 256] width 17 height 20
click at [21, 332] on div at bounding box center [19, 333] width 23 height 17
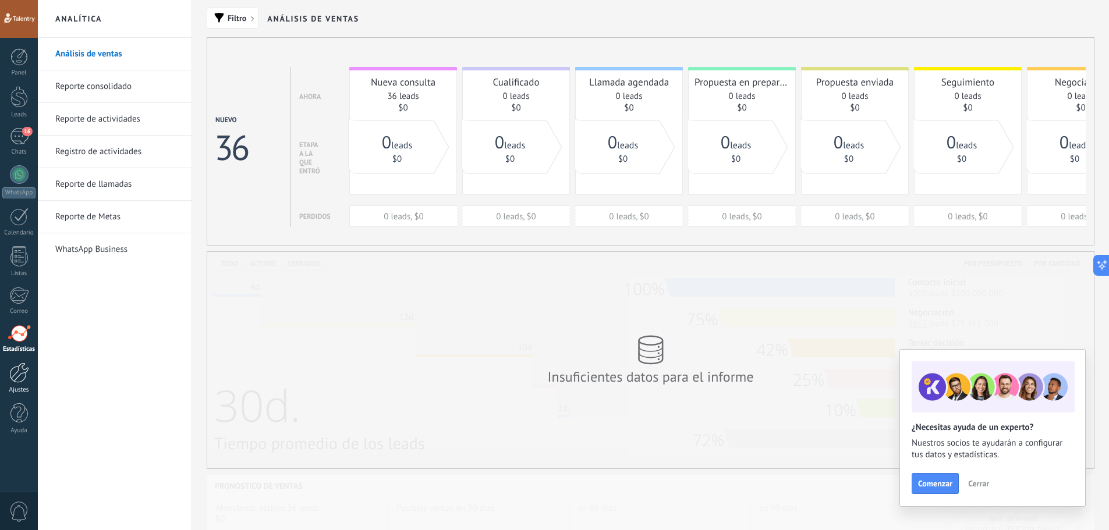
click at [24, 374] on div at bounding box center [19, 373] width 20 height 20
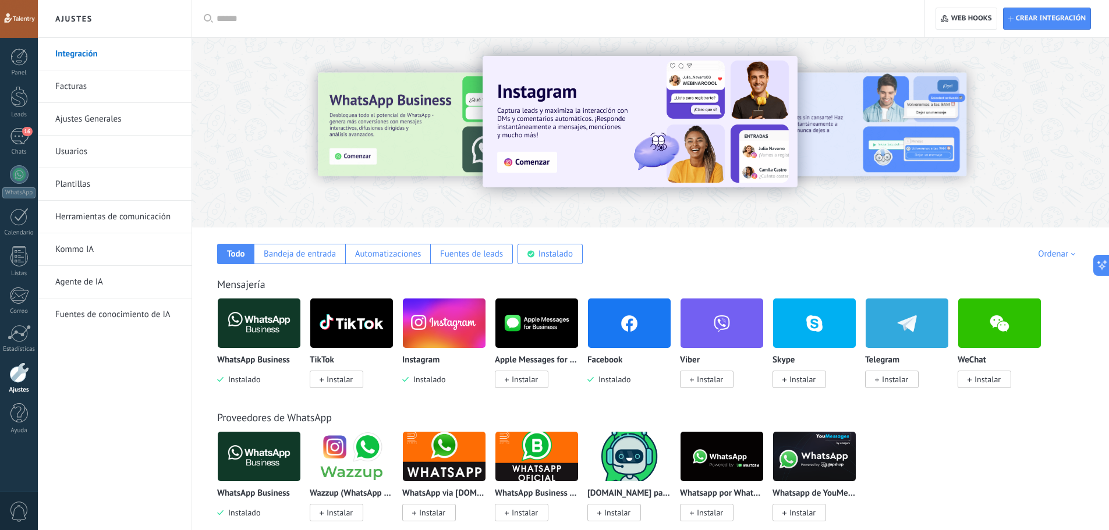
click at [81, 85] on link "Facturas" at bounding box center [117, 86] width 125 height 33
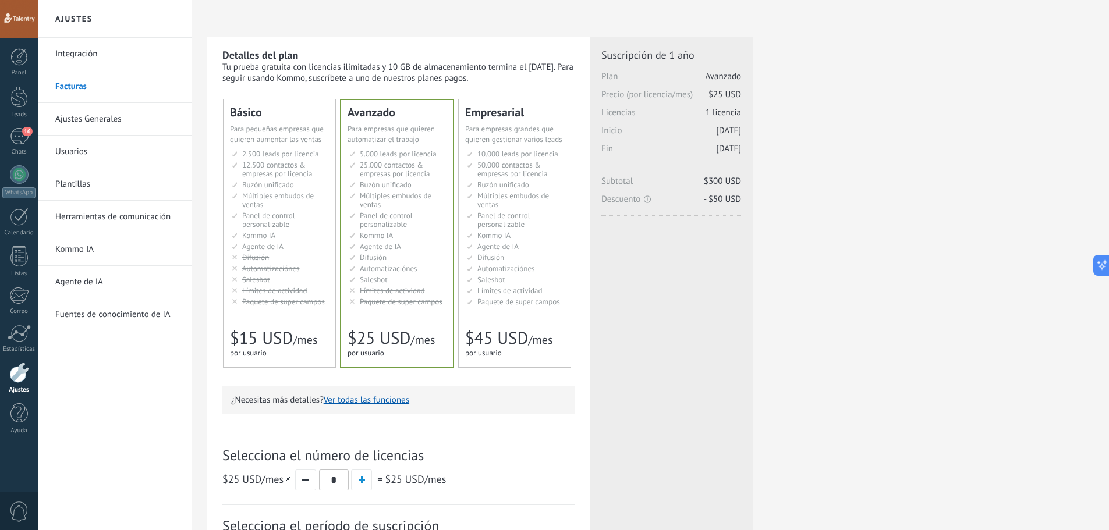
click at [9, 13] on div at bounding box center [19, 19] width 38 height 38
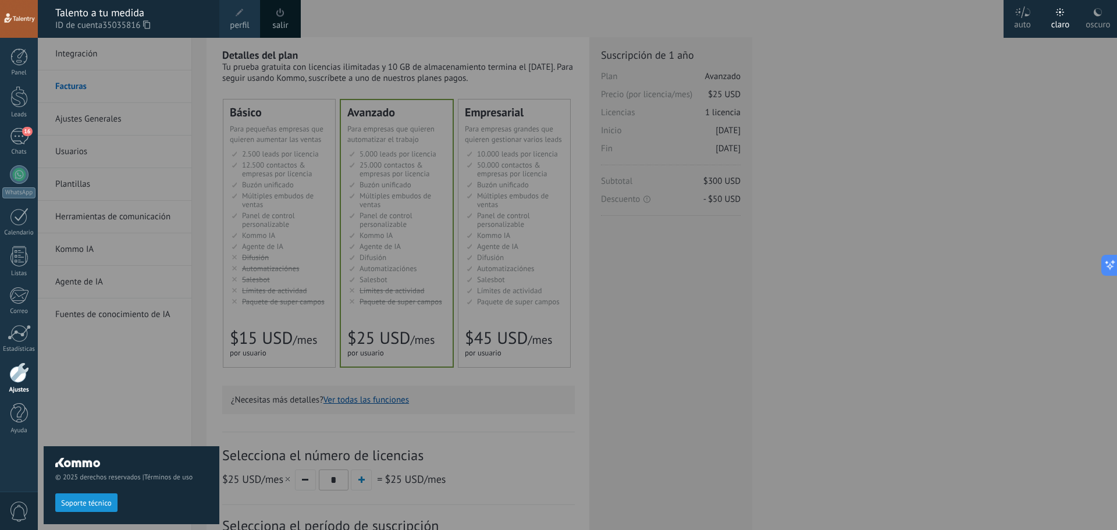
click at [1094, 13] on icon at bounding box center [1098, 12] width 9 height 9
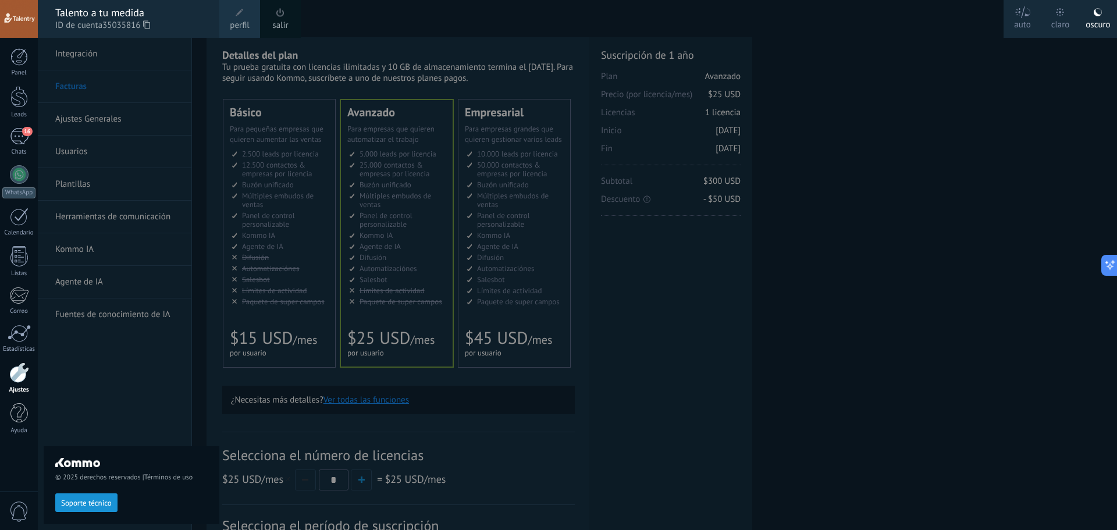
click at [1021, 19] on div "auto" at bounding box center [1022, 23] width 17 height 30
click at [6, 12] on div at bounding box center [19, 19] width 38 height 38
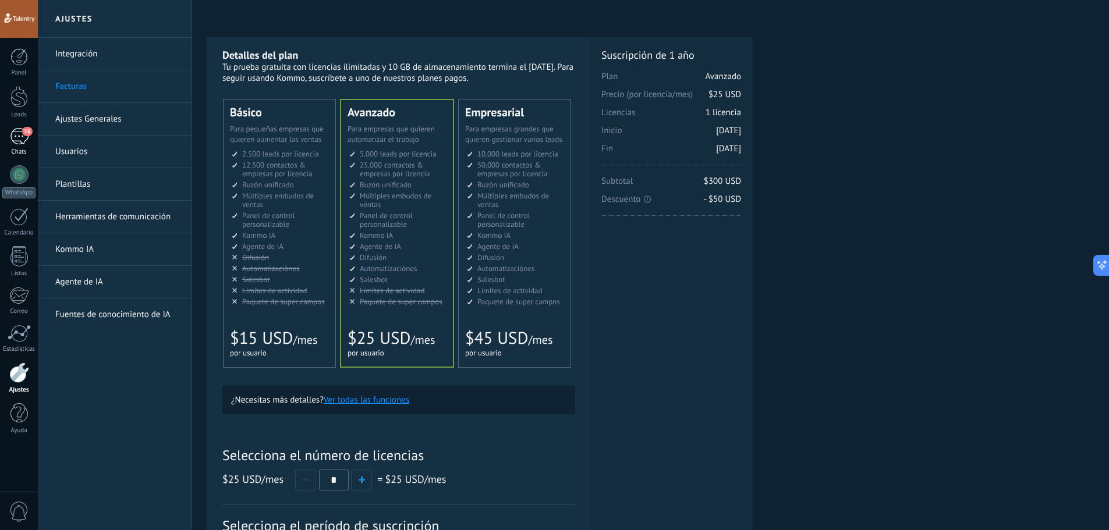
click at [19, 136] on div "16" at bounding box center [19, 136] width 19 height 17
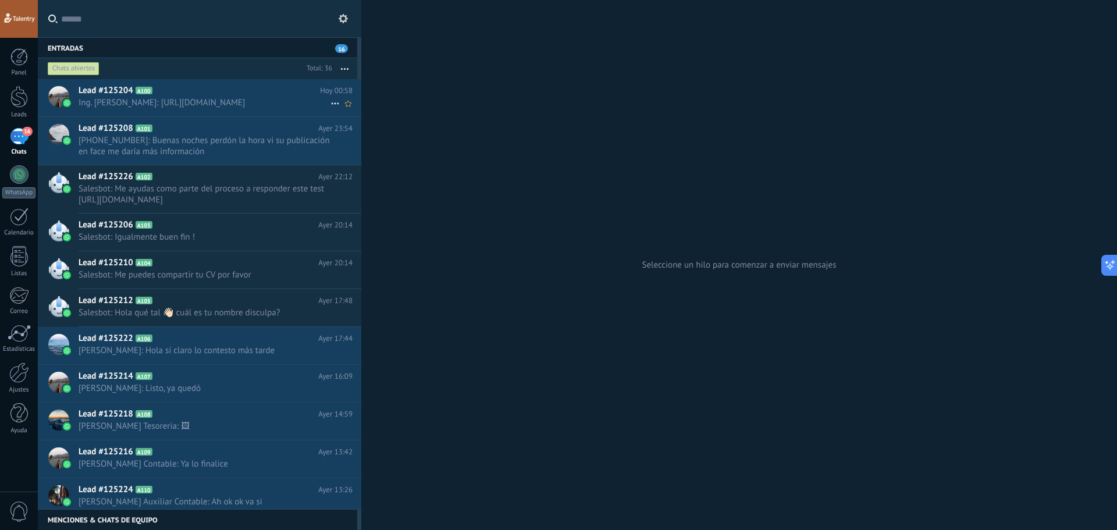
click at [183, 90] on h2 "Lead #125204 A100" at bounding box center [200, 91] width 242 height 12
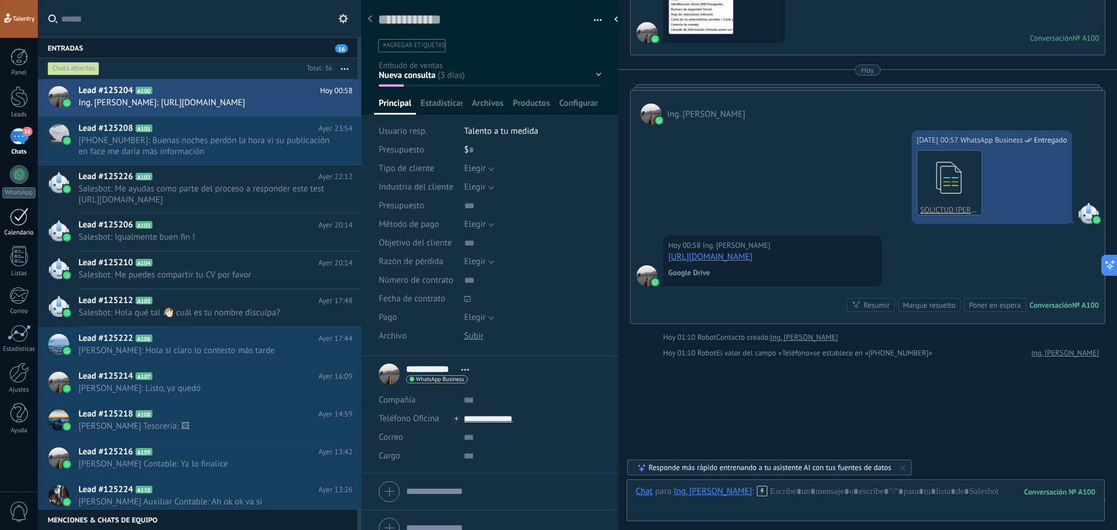
click at [19, 217] on div at bounding box center [19, 217] width 19 height 18
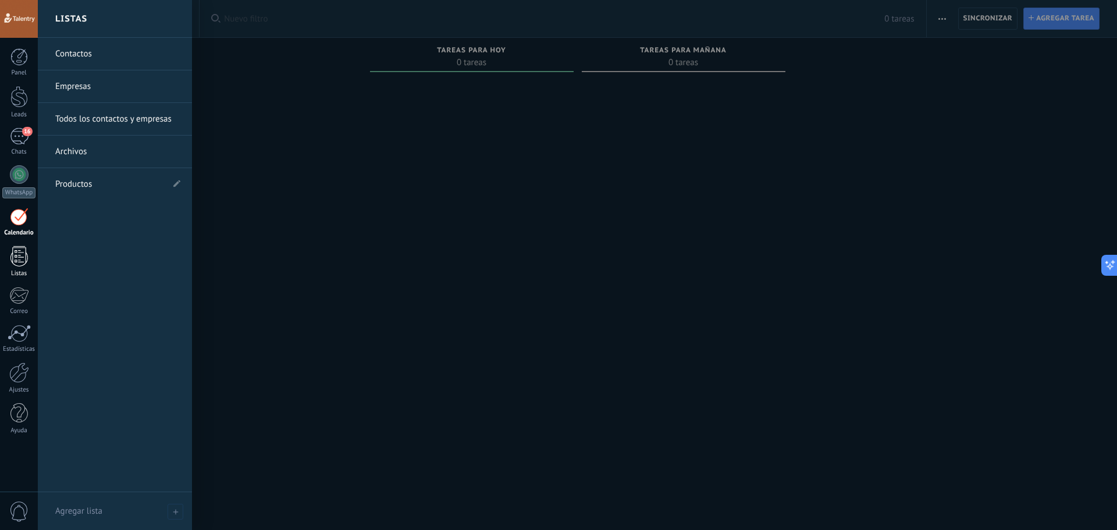
click at [17, 249] on div at bounding box center [18, 256] width 17 height 20
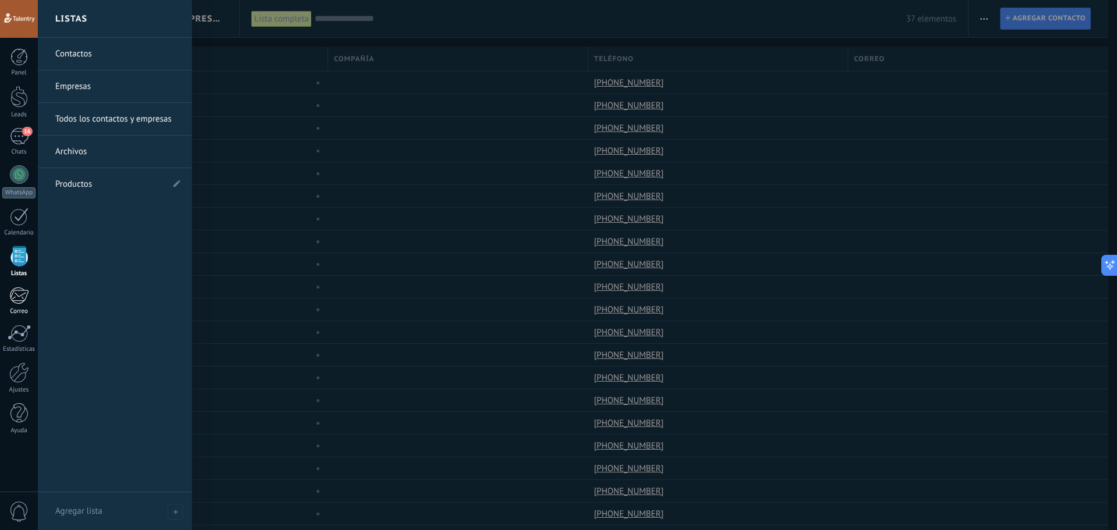
click at [15, 298] on div at bounding box center [18, 295] width 19 height 17
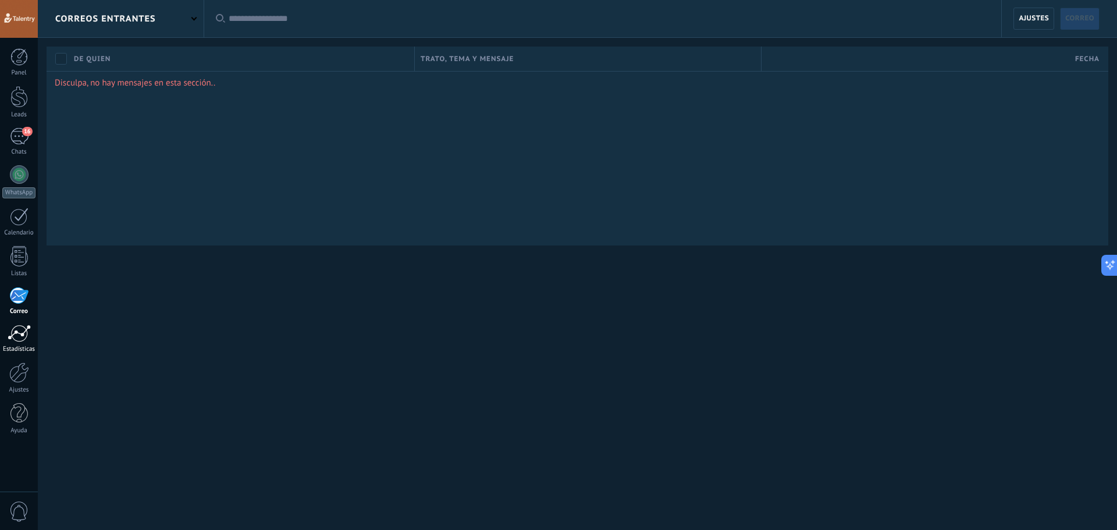
click at [10, 337] on div at bounding box center [19, 333] width 23 height 17
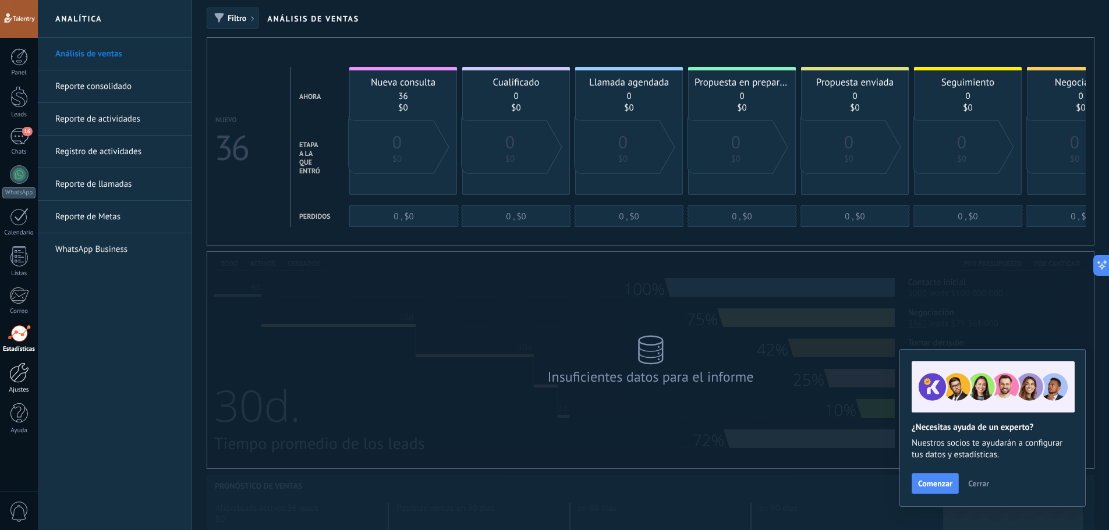
click at [22, 371] on div at bounding box center [19, 373] width 20 height 20
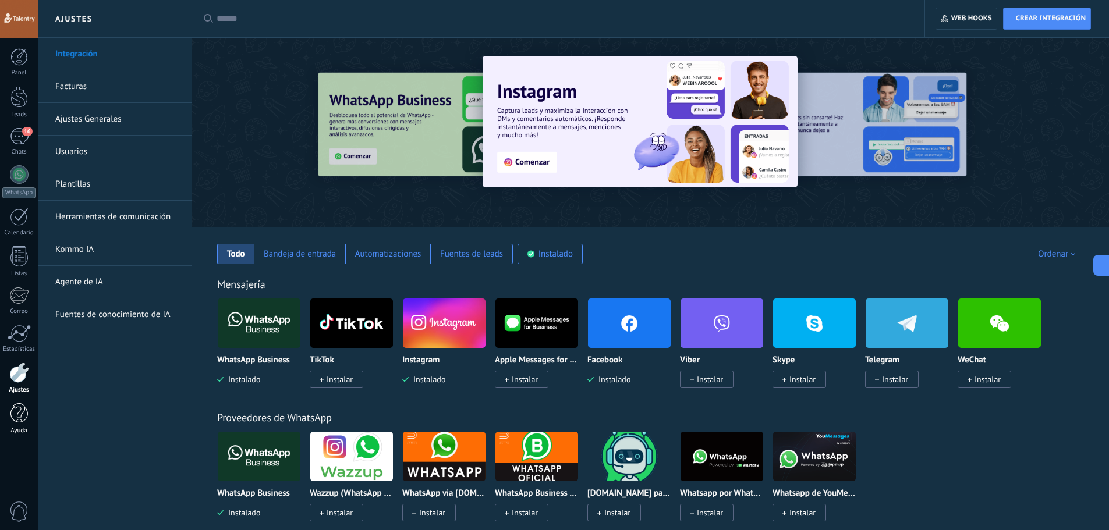
click at [17, 407] on div at bounding box center [18, 413] width 17 height 20
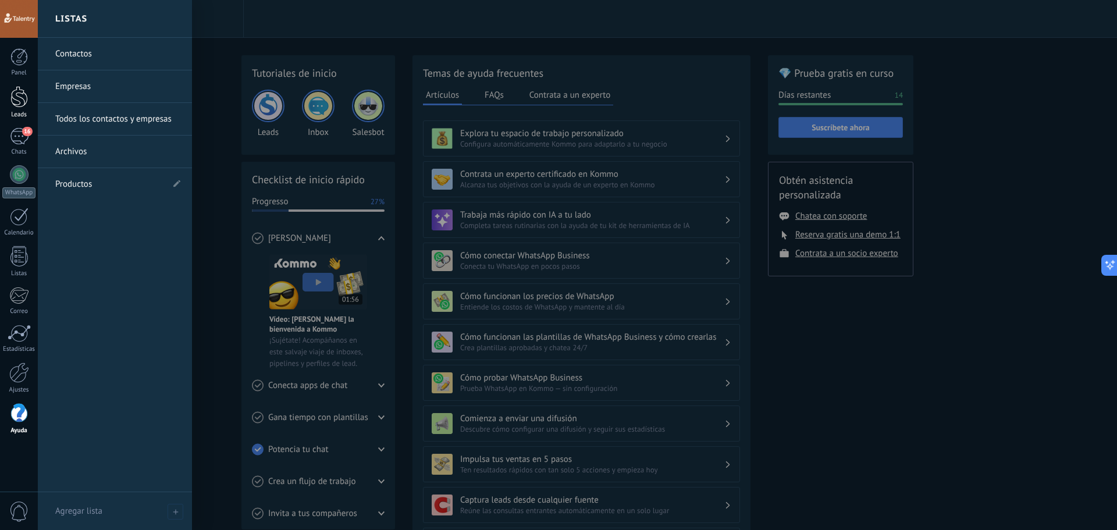
click at [5, 96] on link "Leads" at bounding box center [19, 102] width 38 height 33
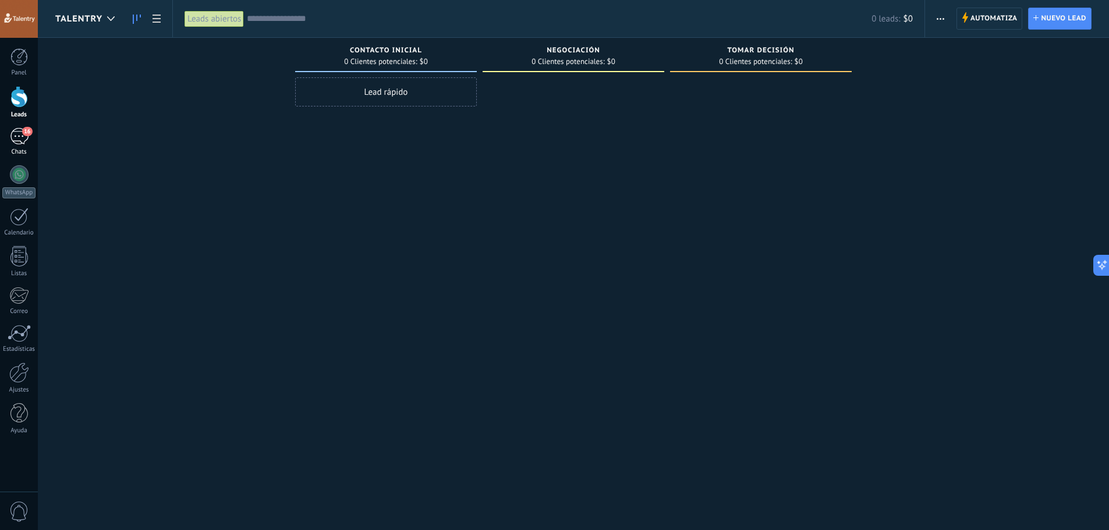
click at [25, 137] on div "16" at bounding box center [19, 136] width 19 height 17
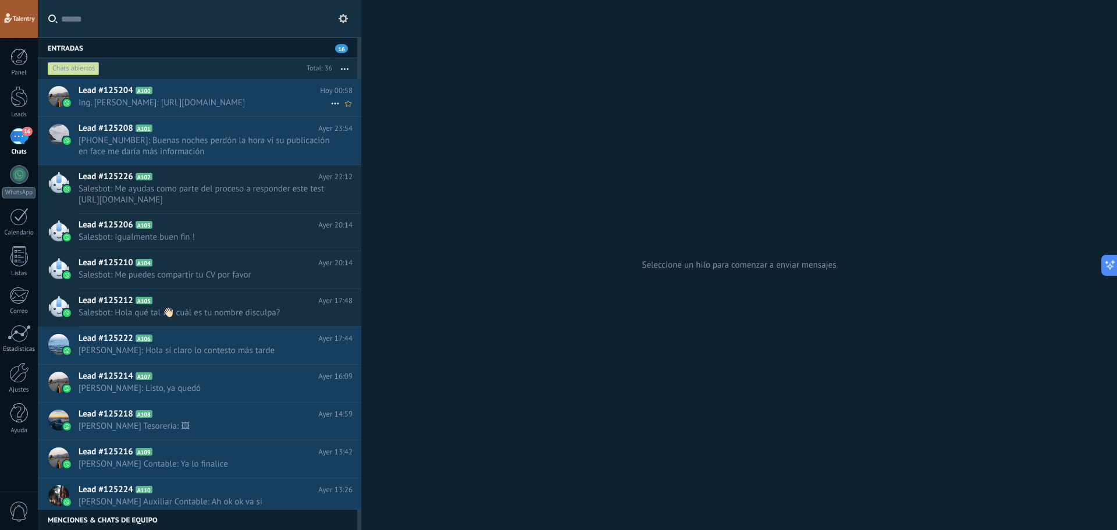
click at [189, 92] on h2 "Lead #125204 A100" at bounding box center [200, 91] width 242 height 12
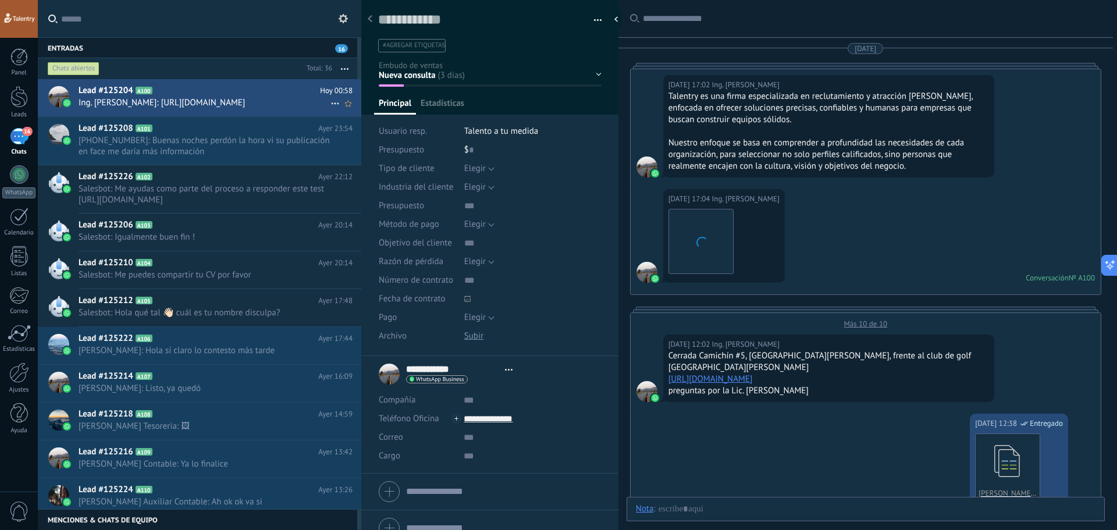
type textarea "**********"
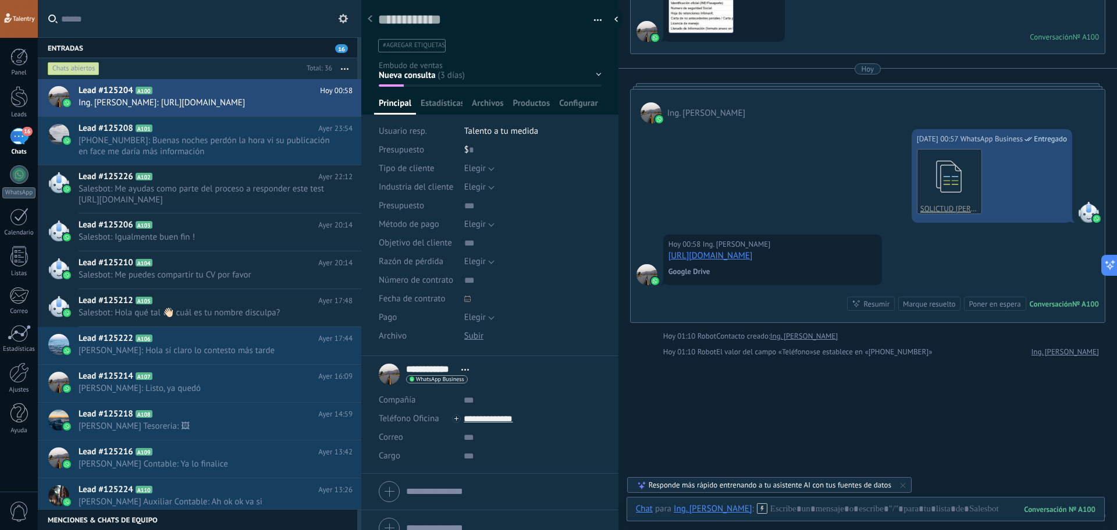
scroll to position [2444, 0]
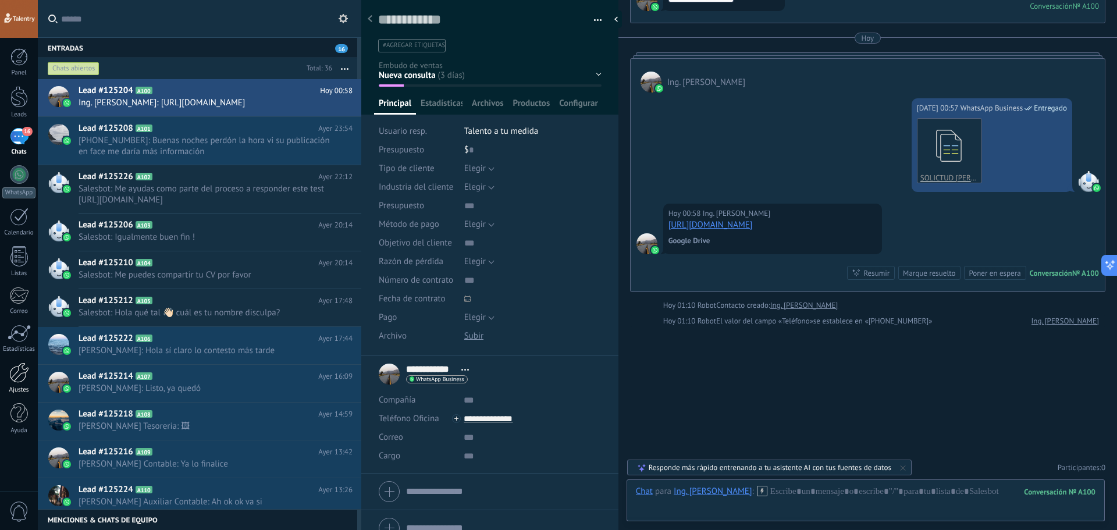
click at [23, 374] on div at bounding box center [19, 373] width 20 height 20
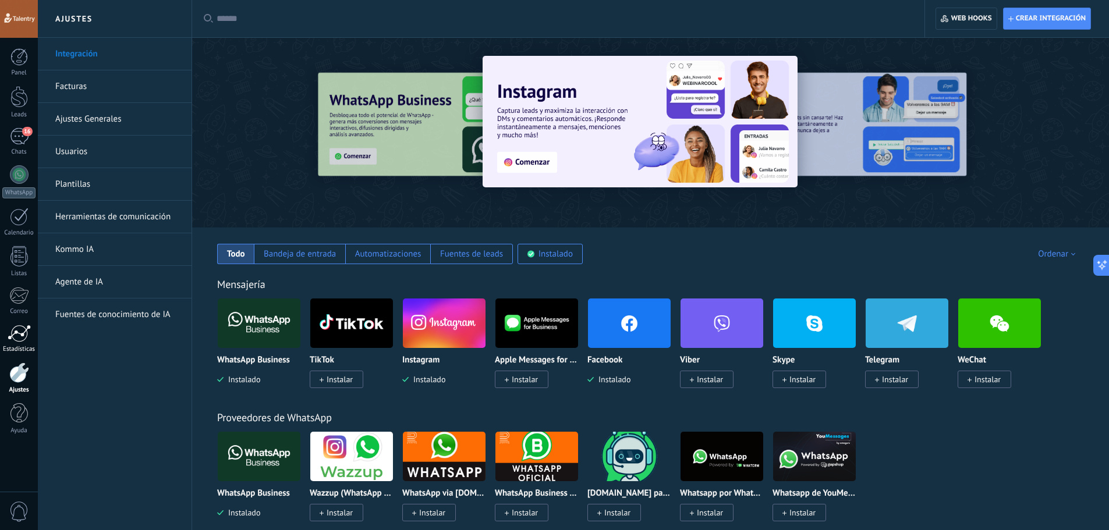
click at [22, 335] on div at bounding box center [19, 333] width 23 height 17
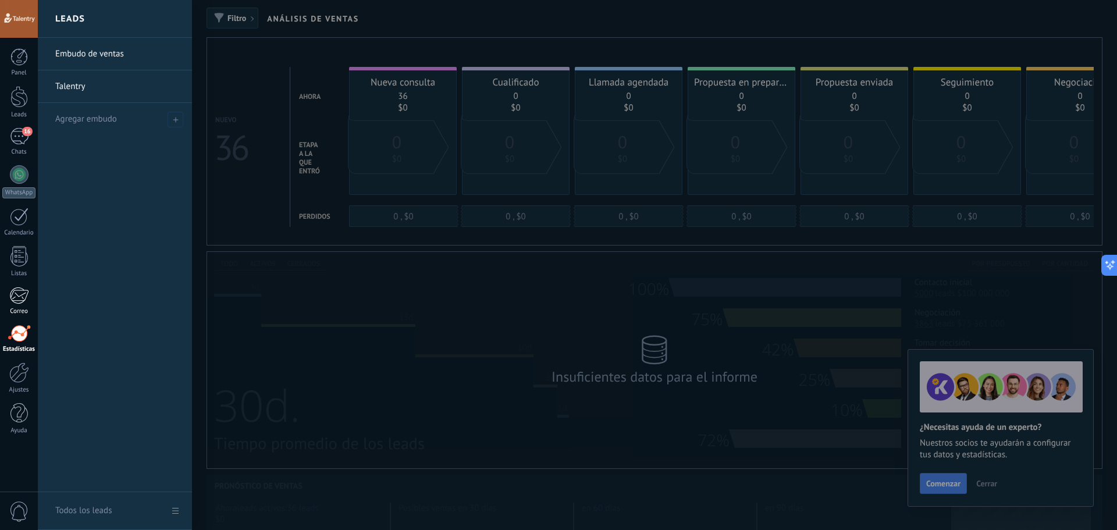
click at [21, 296] on div at bounding box center [18, 295] width 19 height 17
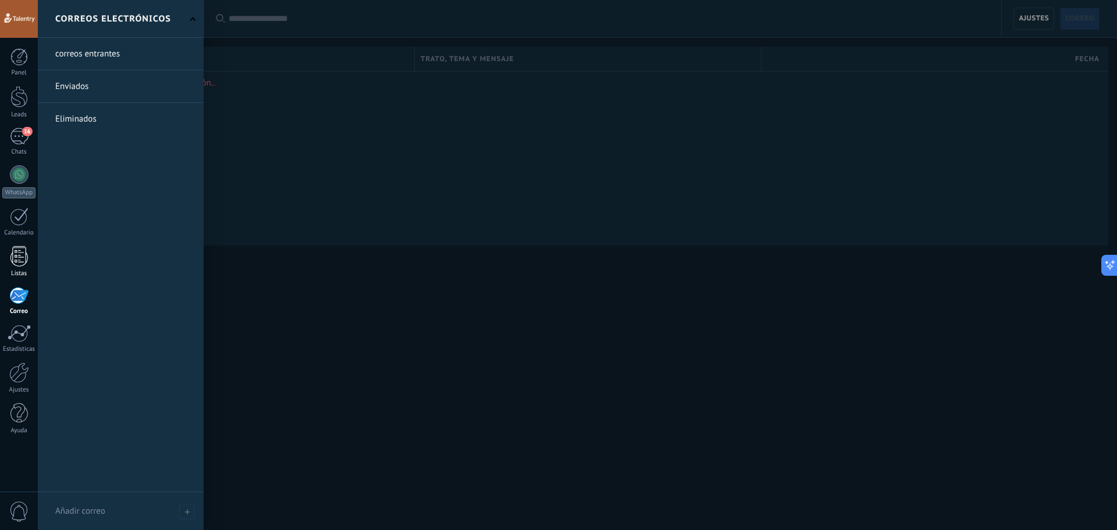
click at [23, 257] on div at bounding box center [18, 256] width 17 height 20
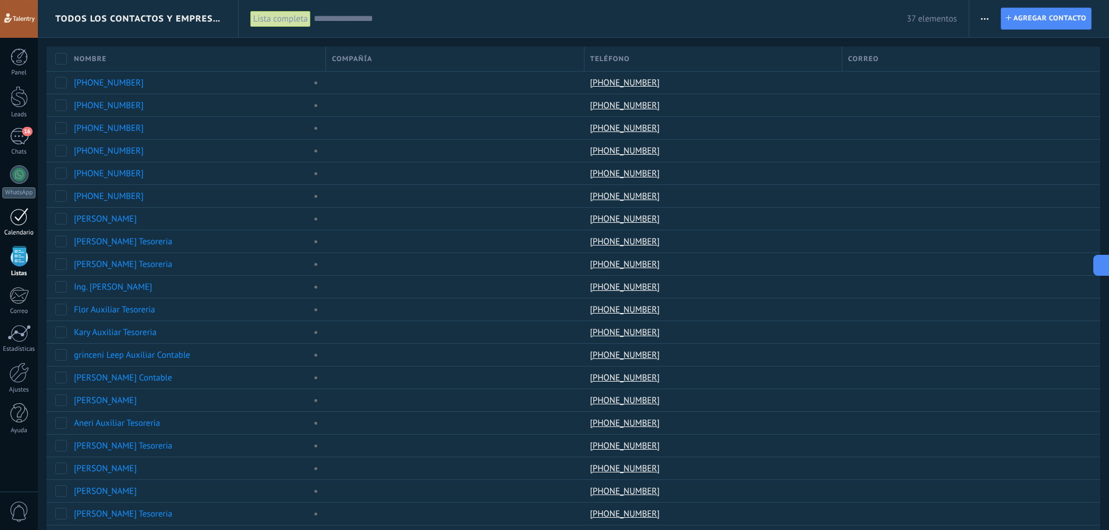
click at [19, 219] on div at bounding box center [19, 217] width 19 height 18
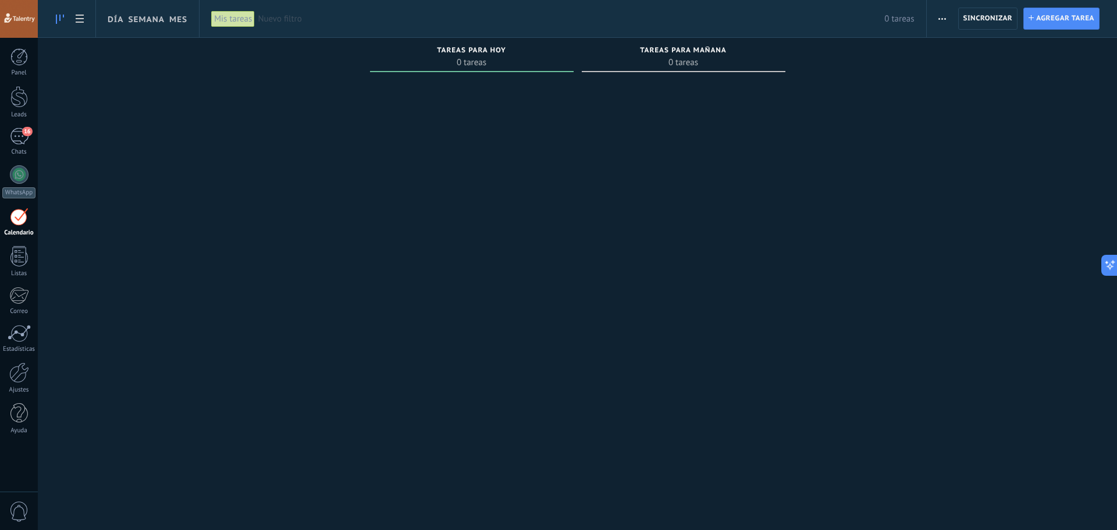
click at [16, 161] on div "Panel Leads 16 Chats WhatsApp Clientes" at bounding box center [19, 247] width 38 height 398
click at [16, 169] on div at bounding box center [19, 174] width 19 height 19
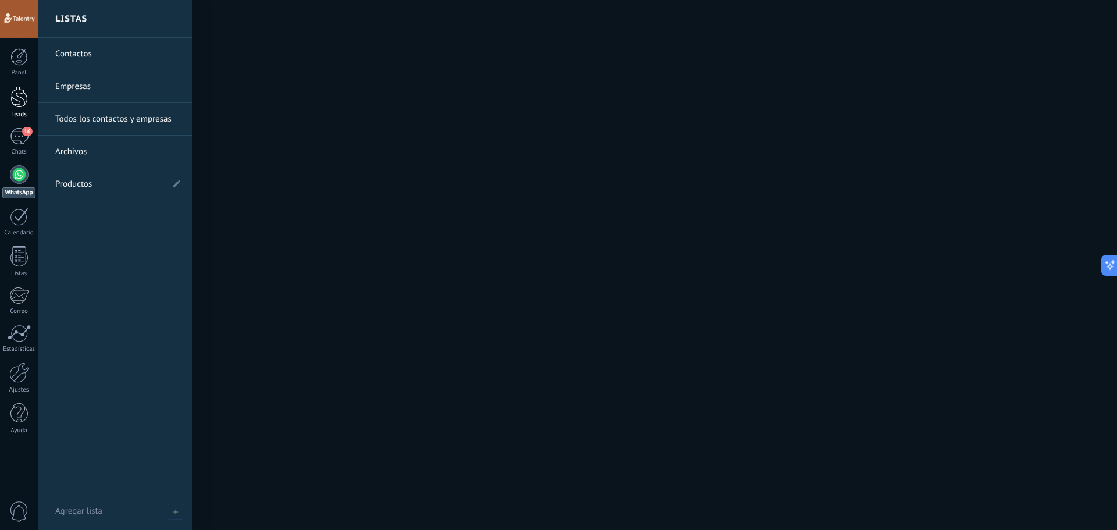
click at [16, 104] on div at bounding box center [18, 97] width 17 height 22
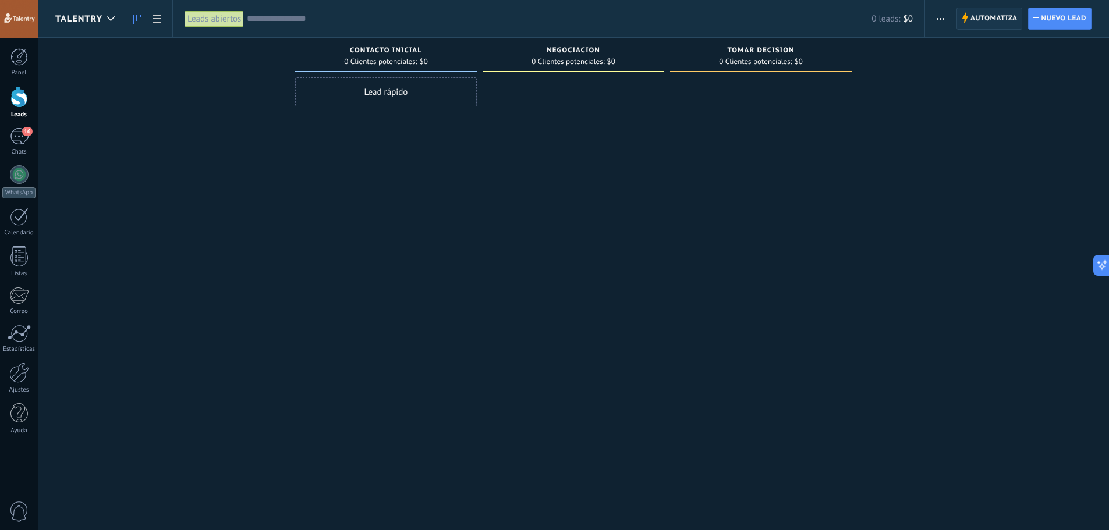
click at [990, 17] on span "Automatiza" at bounding box center [993, 18] width 47 height 21
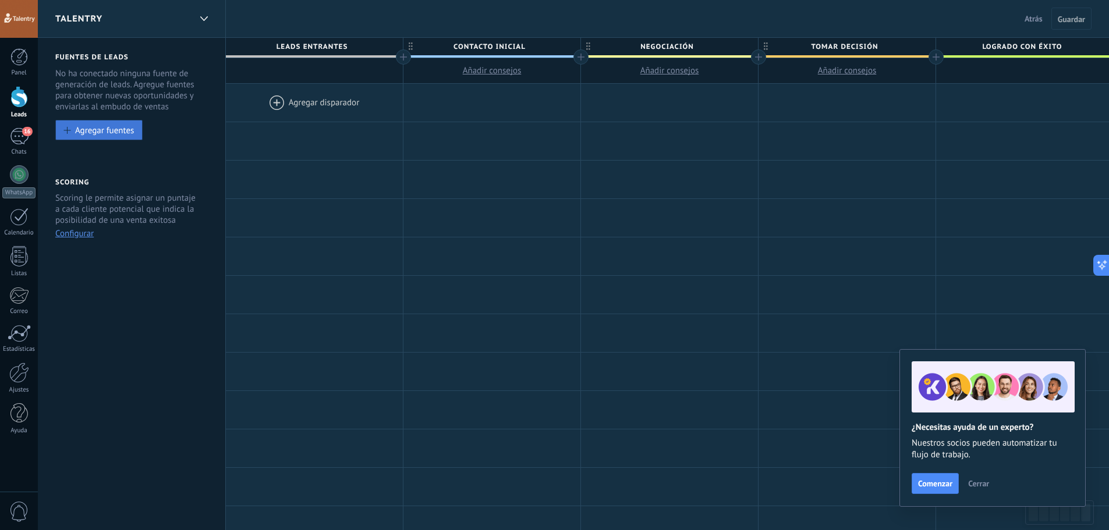
click at [109, 127] on div "Agregar fuentes" at bounding box center [104, 130] width 59 height 10
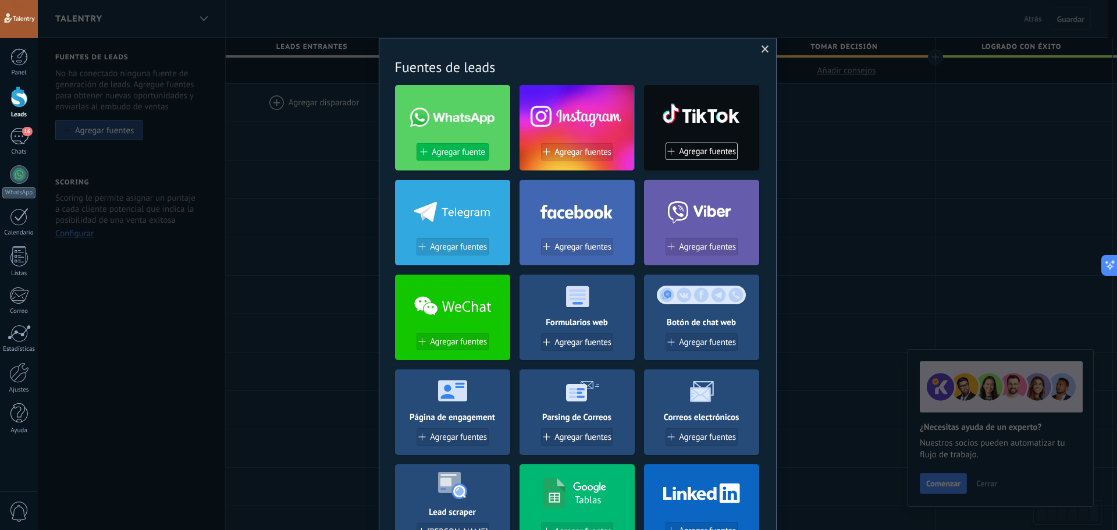
click at [452, 148] on span "Agregar fuente" at bounding box center [458, 152] width 53 height 10
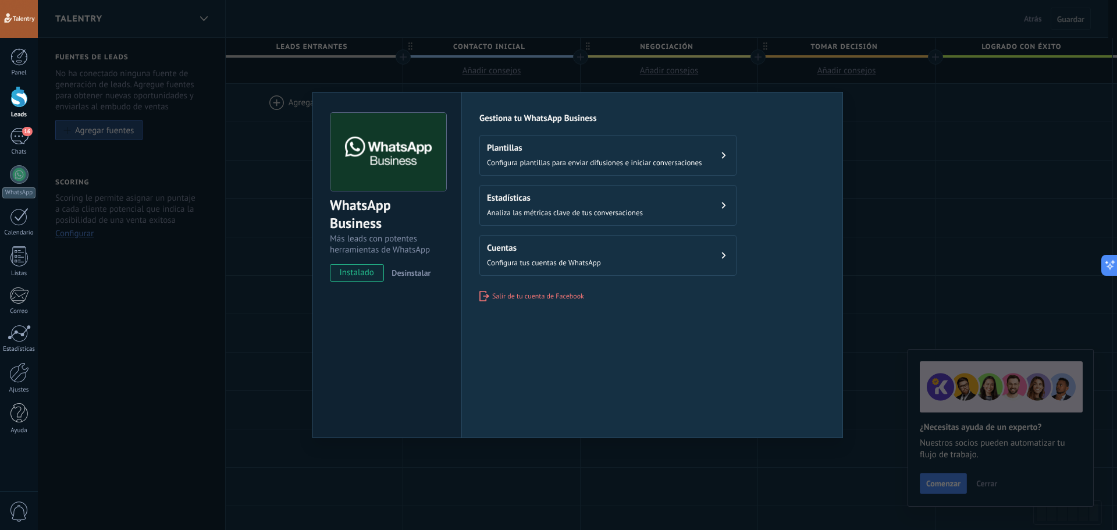
click at [579, 247] on h2 "Cuentas" at bounding box center [544, 248] width 114 height 11
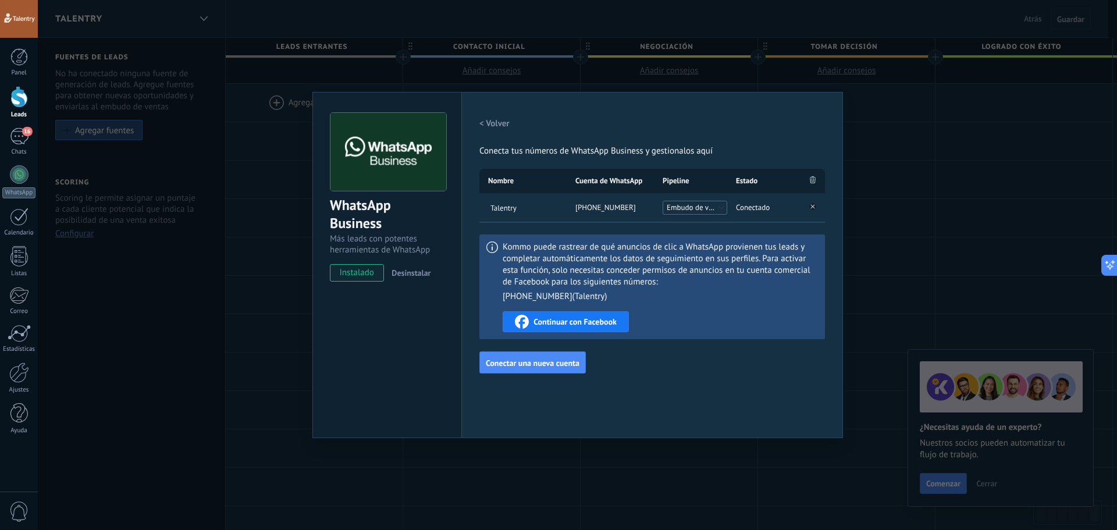
click at [567, 205] on div "[PHONE_NUMBER]" at bounding box center [610, 207] width 87 height 29
click at [910, 152] on div "WhatsApp Business Más leads con potentes herramientas de WhatsApp instalado Des…" at bounding box center [578, 265] width 1080 height 530
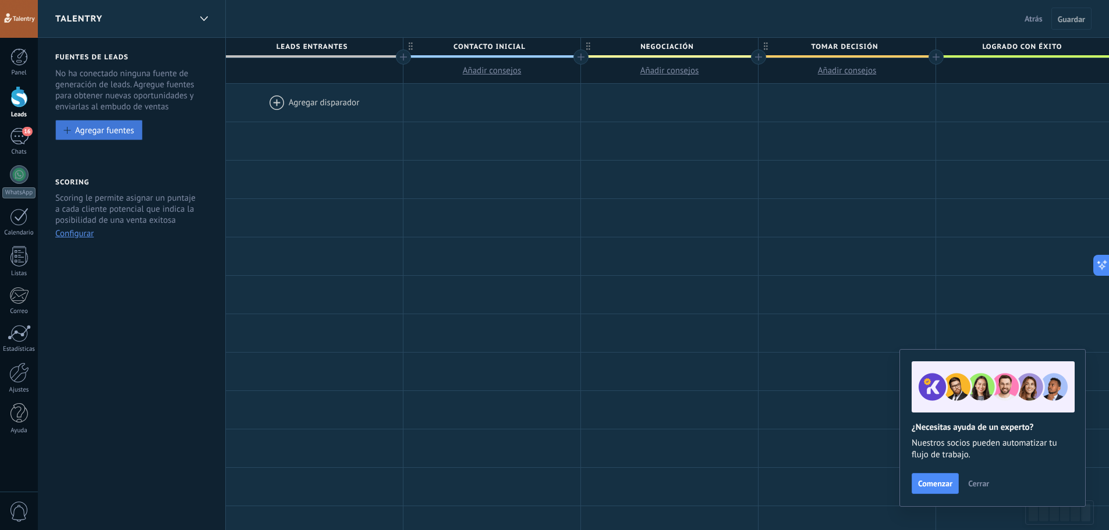
click at [125, 130] on div "Agregar fuentes" at bounding box center [104, 130] width 59 height 10
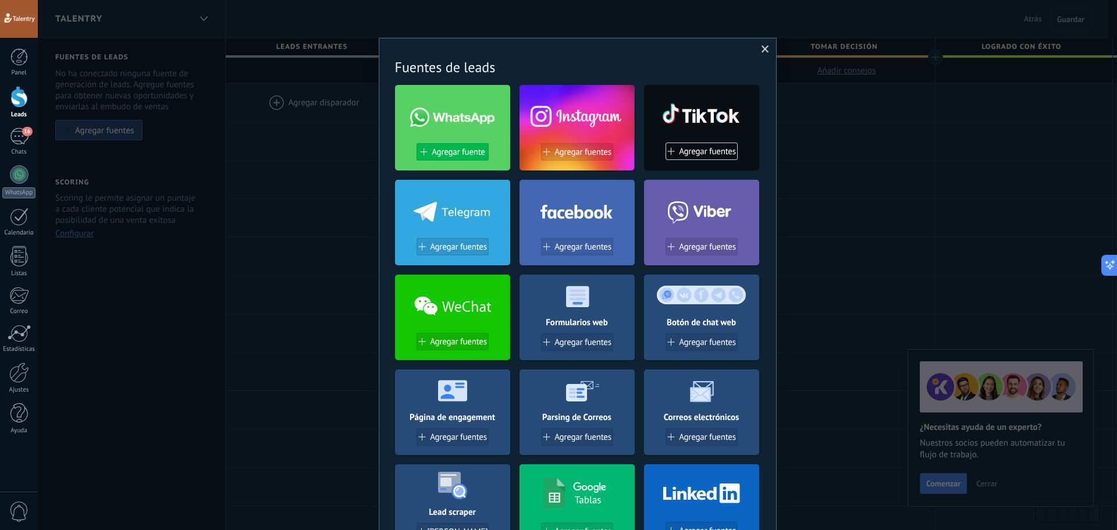
click at [449, 150] on span "Agregar fuente" at bounding box center [458, 152] width 53 height 10
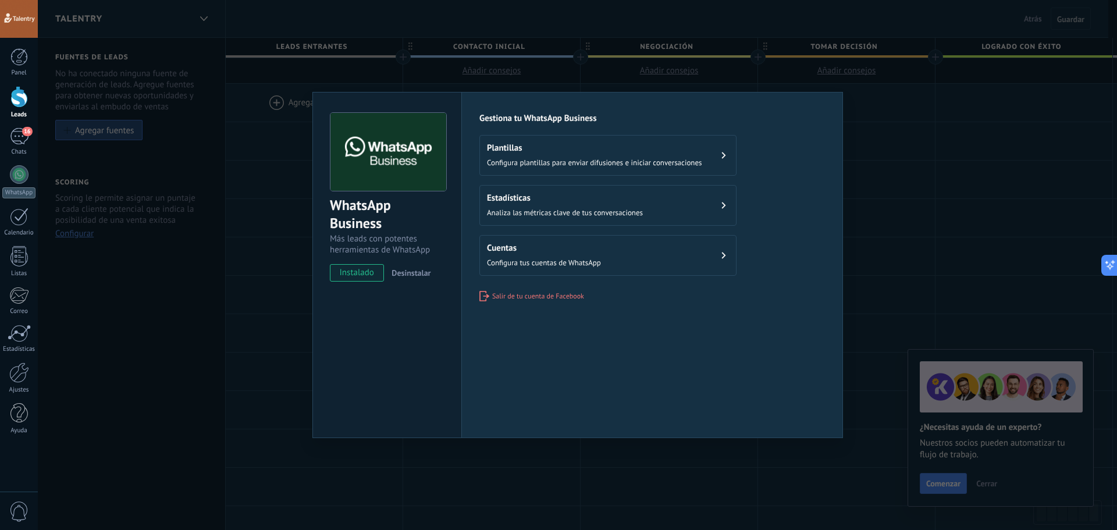
click at [243, 249] on div "WhatsApp Business Más leads con potentes herramientas de WhatsApp instalado Des…" at bounding box center [578, 265] width 1080 height 530
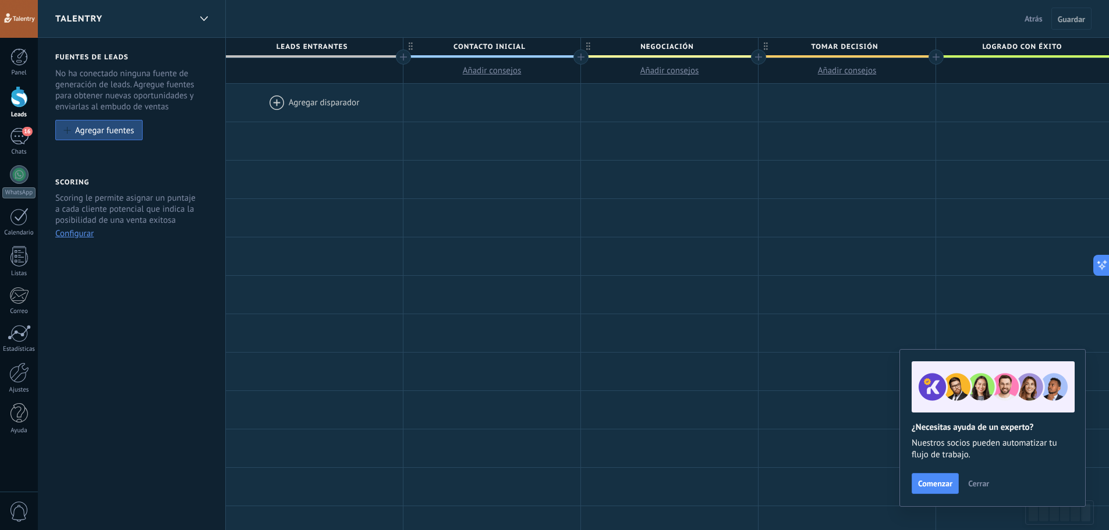
click at [275, 105] on div at bounding box center [314, 103] width 177 height 38
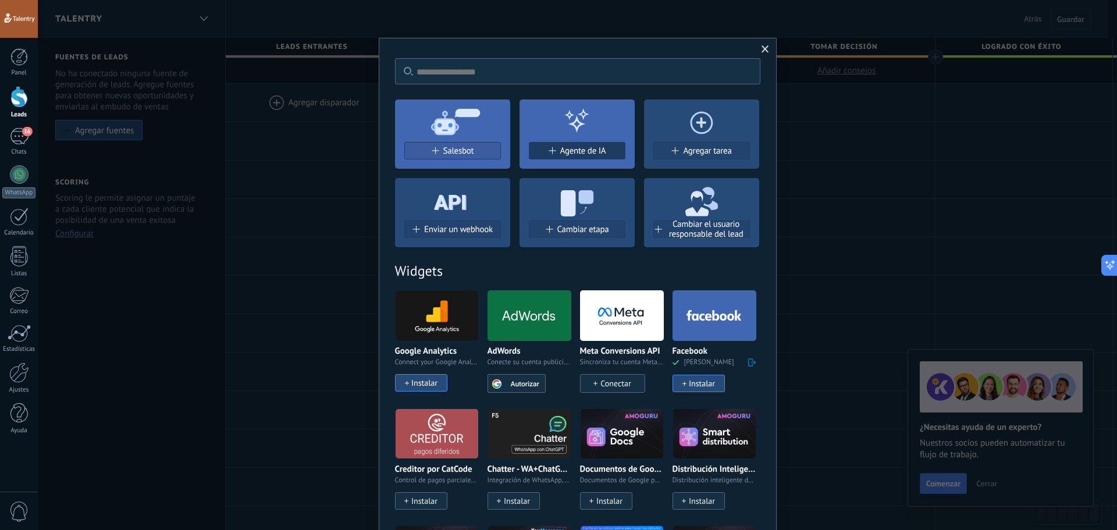
click at [545, 157] on button "Agente de IA" at bounding box center [577, 150] width 97 height 17
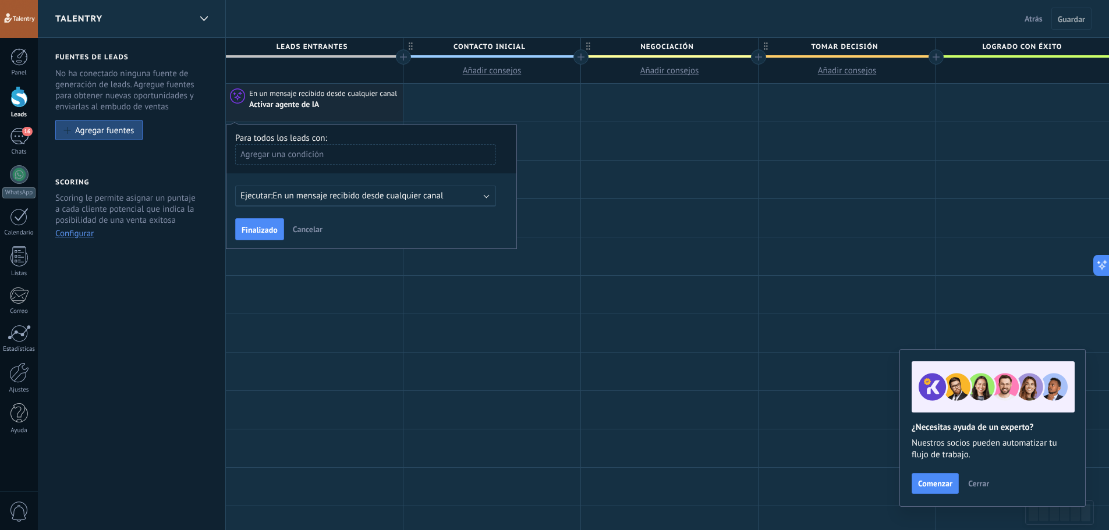
click at [288, 157] on div "Agregar una condición" at bounding box center [365, 154] width 261 height 20
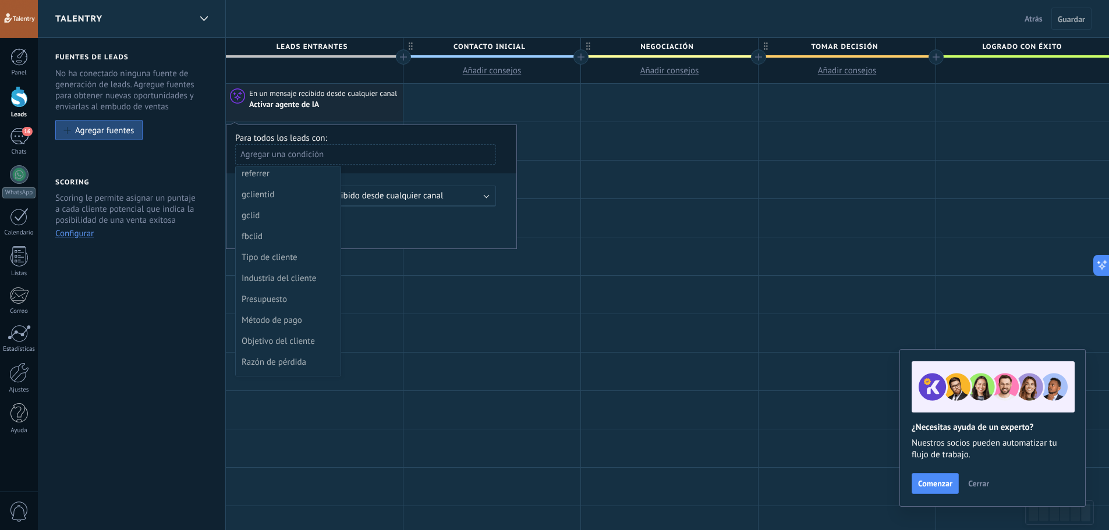
scroll to position [233, 0]
click at [311, 239] on div "Tipo de cliente" at bounding box center [287, 237] width 91 height 16
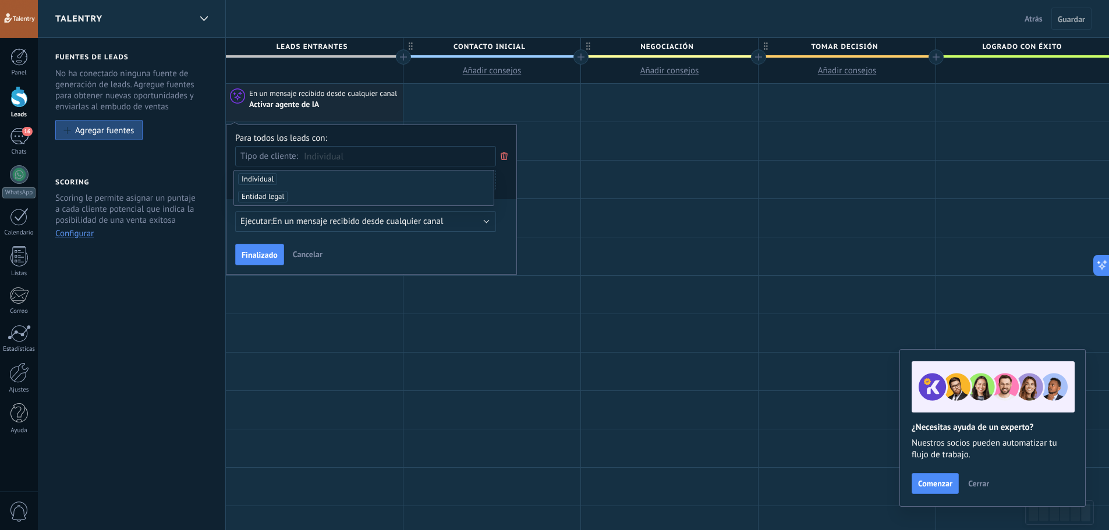
click at [329, 221] on span "En un mensaje recibido desde cualquier canal" at bounding box center [357, 221] width 171 height 11
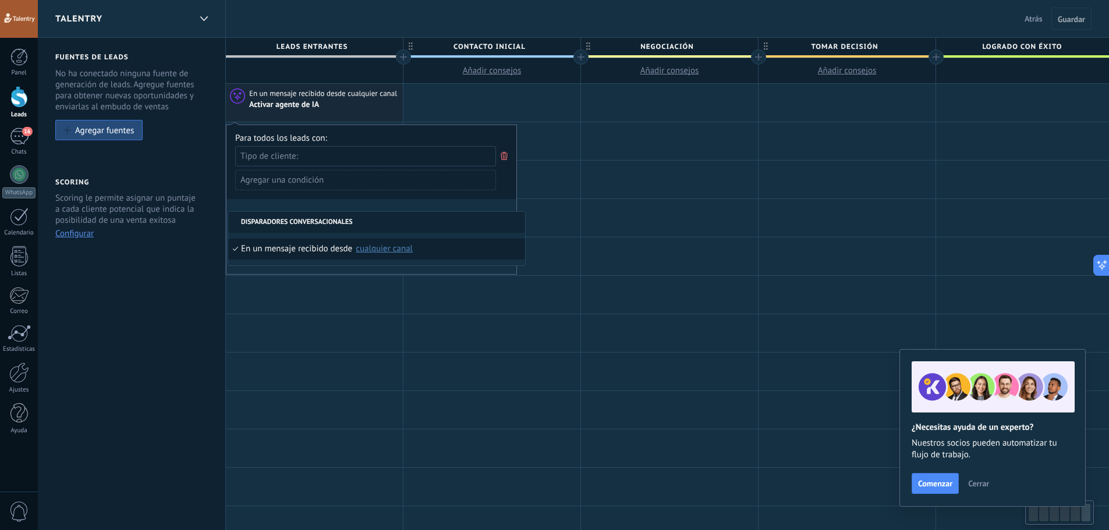
click at [318, 270] on div "Para todos los leads con: Tipo de cliente: Agregar una condición Ejecutar: En u…" at bounding box center [371, 200] width 291 height 150
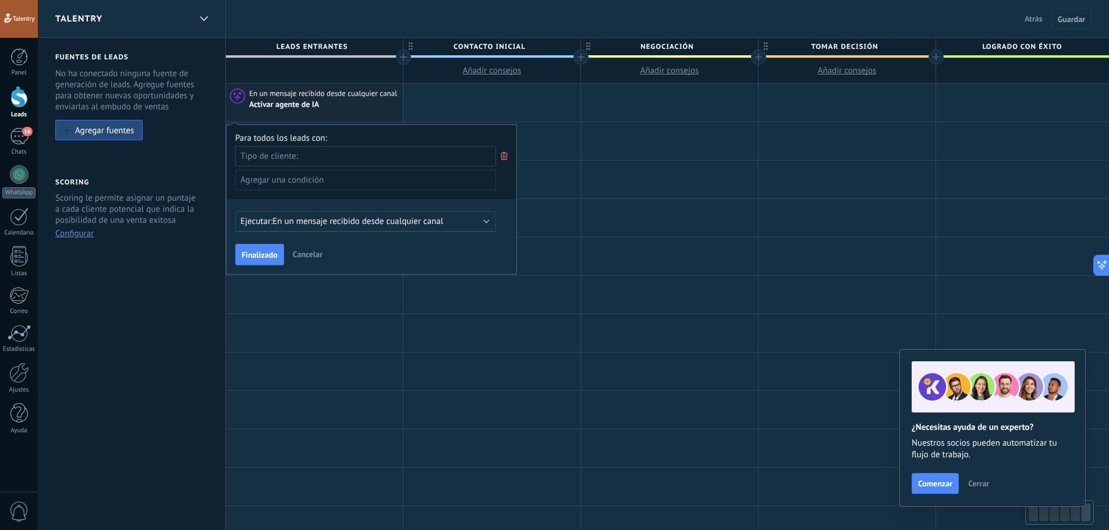
click at [315, 157] on div "Tipo de cliente:" at bounding box center [365, 156] width 261 height 20
click at [318, 176] on li "Individual" at bounding box center [364, 179] width 260 height 17
click at [314, 177] on li "Entidad legal" at bounding box center [364, 179] width 260 height 17
click at [526, 171] on div at bounding box center [491, 180] width 177 height 38
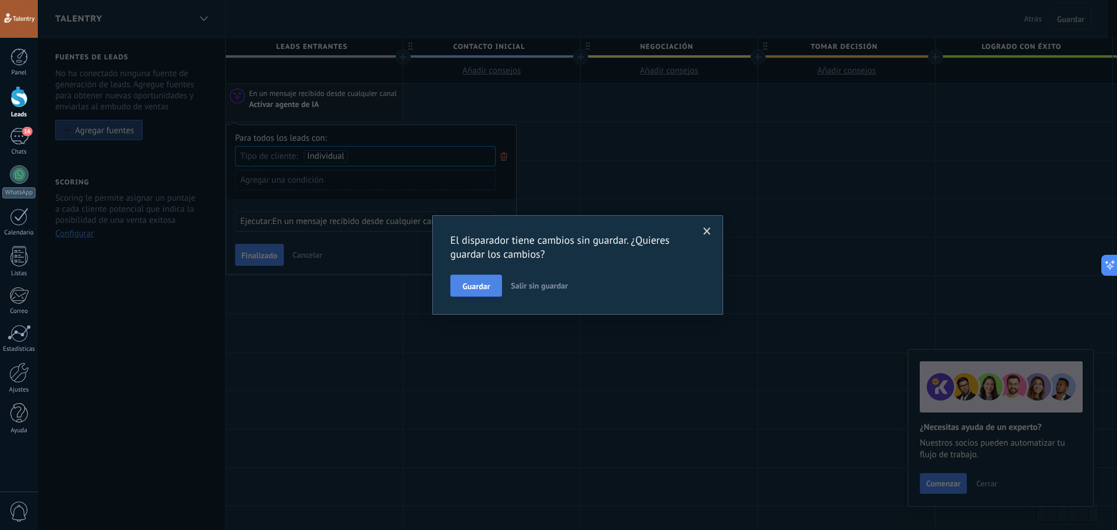
click at [484, 276] on button "Guardar" at bounding box center [476, 286] width 52 height 22
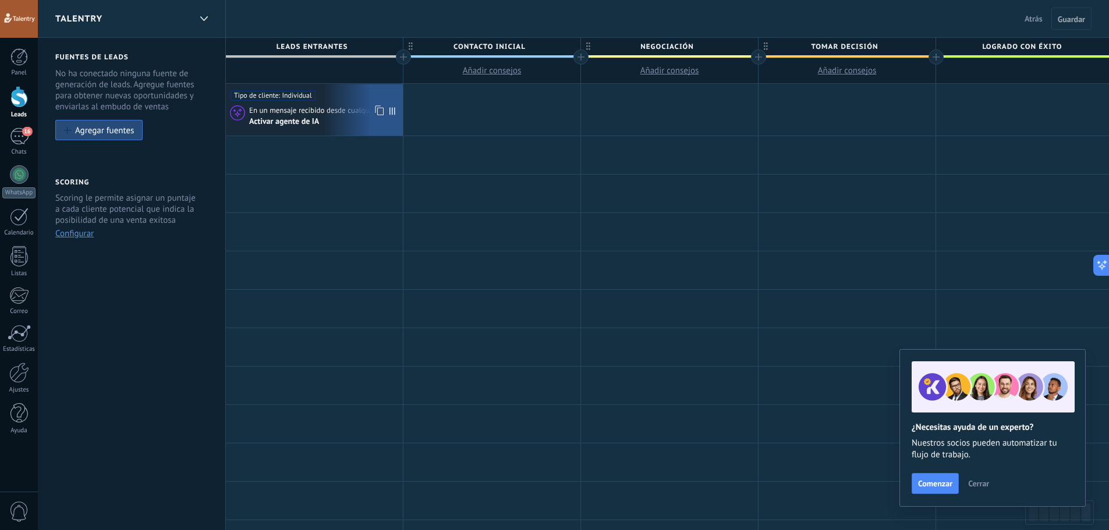
click at [307, 118] on div "Activar agente de IA" at bounding box center [285, 121] width 72 height 10
click at [390, 110] on icon at bounding box center [392, 111] width 6 height 8
click at [392, 113] on icon at bounding box center [392, 111] width 6 height 8
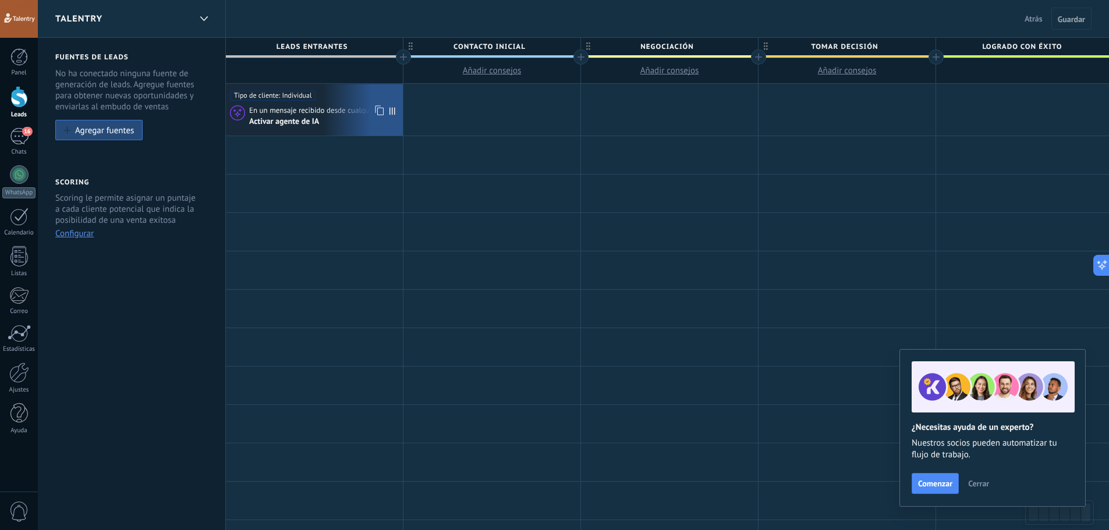
click at [323, 106] on span "En un mensaje recibido desde cualquier canal" at bounding box center [324, 110] width 150 height 10
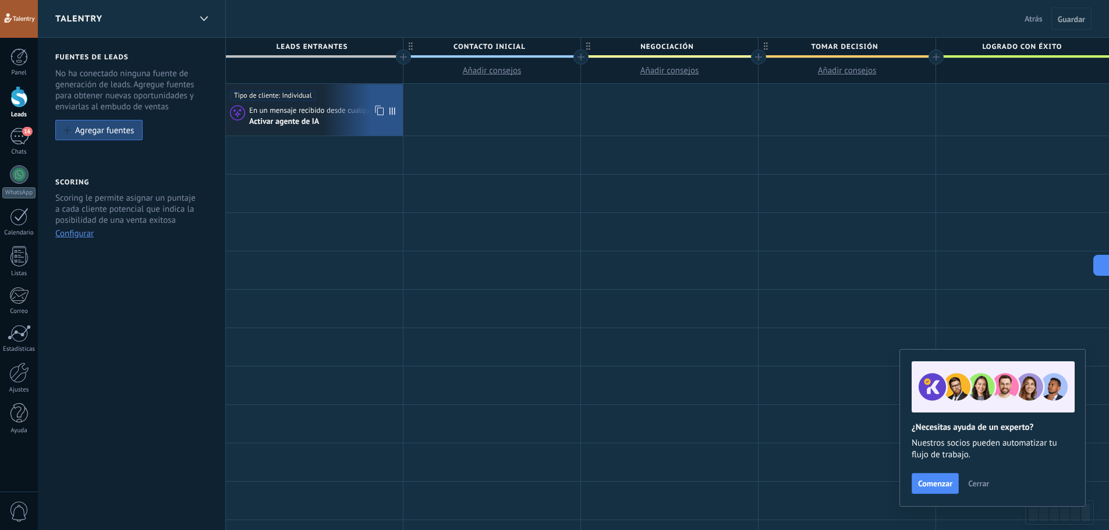
click at [323, 106] on span "En un mensaje recibido desde cualquier canal" at bounding box center [324, 110] width 150 height 10
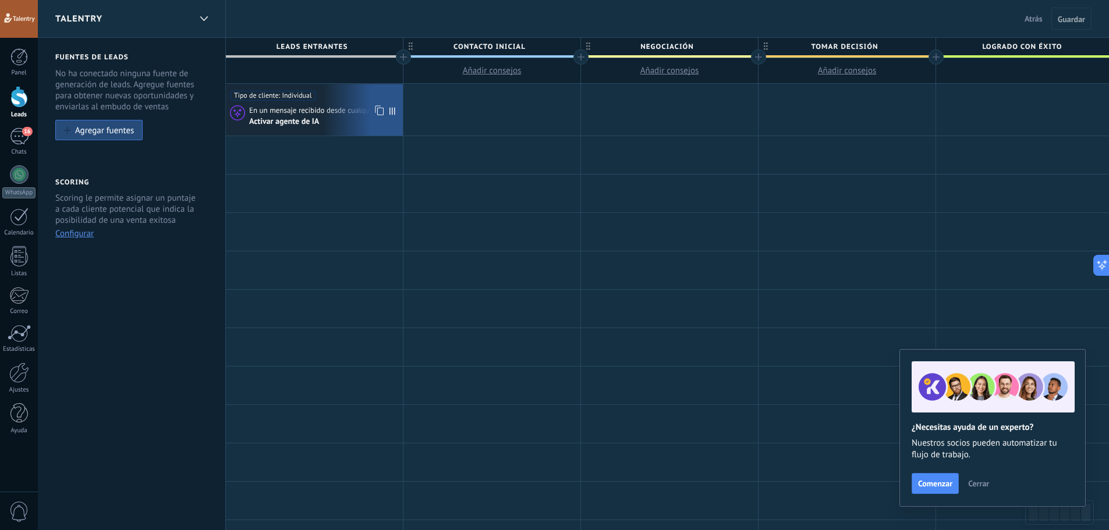
click at [323, 105] on div "En un mensaje recibido desde cualquier canal" at bounding box center [324, 110] width 150 height 10
